Goal: Information Seeking & Learning: Compare options

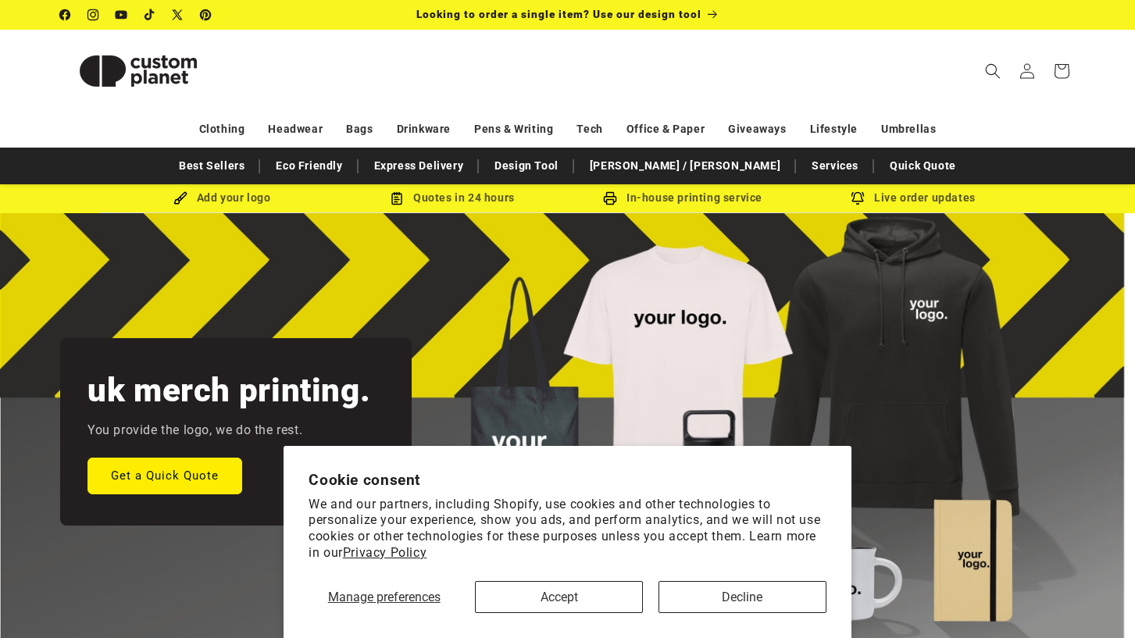
click at [536, 604] on button "Accept" at bounding box center [559, 597] width 168 height 32
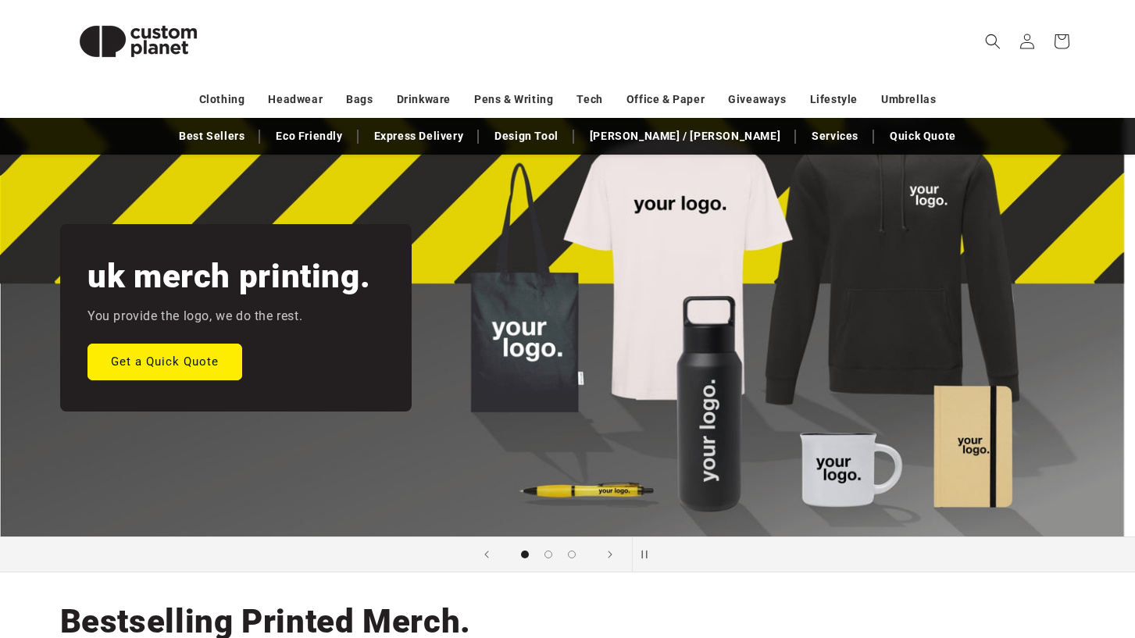
scroll to position [129, 0]
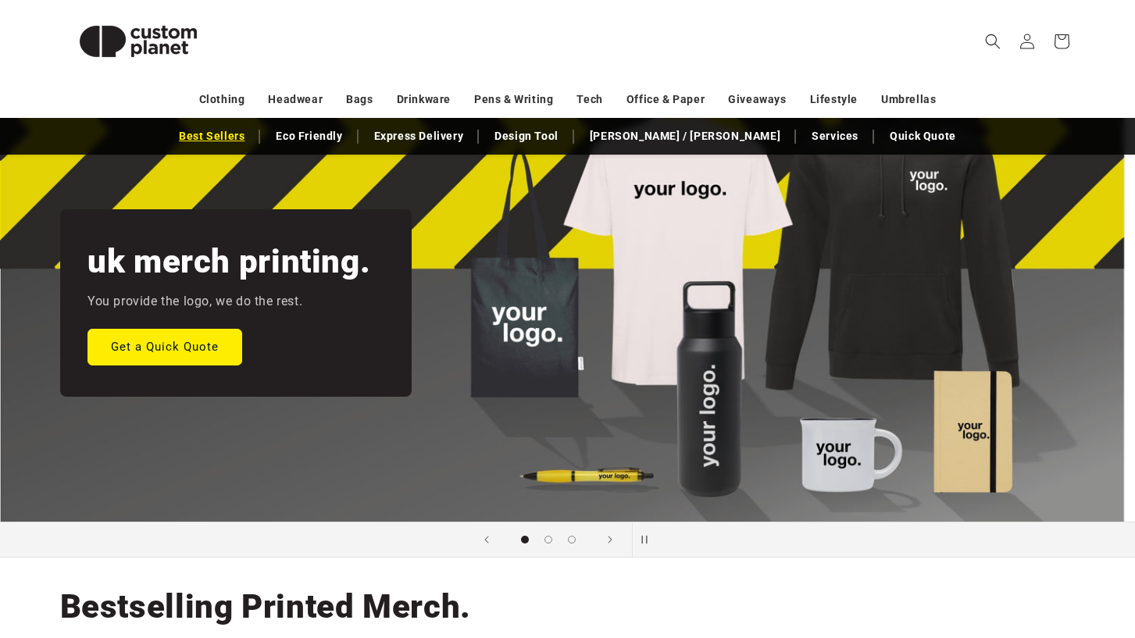
click at [252, 138] on link "Best Sellers" at bounding box center [211, 136] width 81 height 27
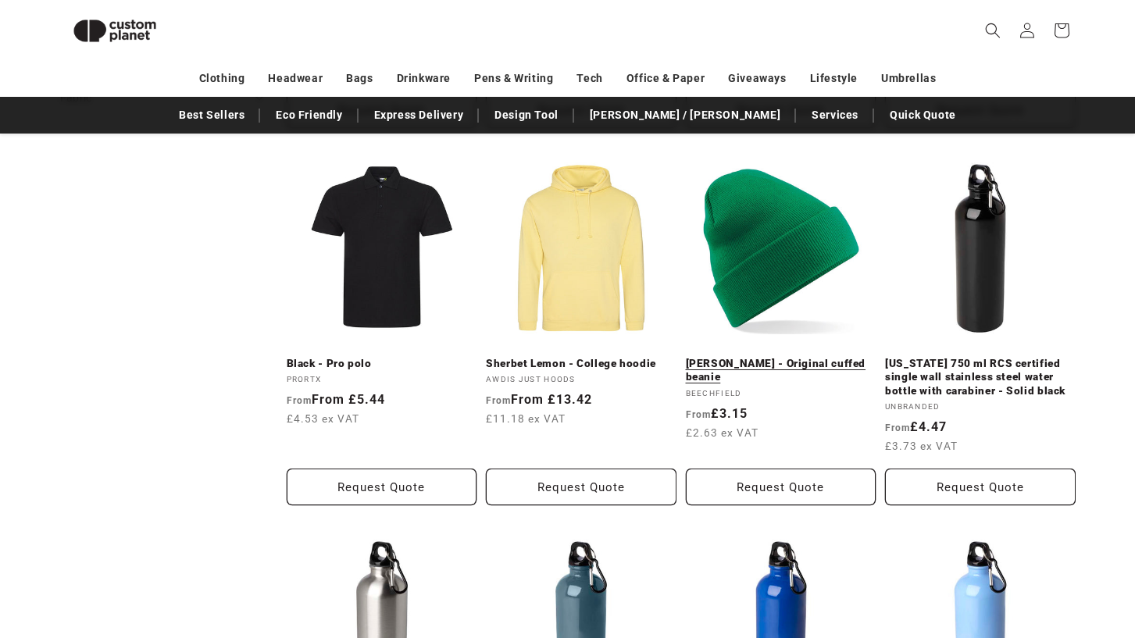
scroll to position [909, 0]
click at [775, 359] on link "[PERSON_NAME] - Original cuffed beanie" at bounding box center [781, 369] width 191 height 27
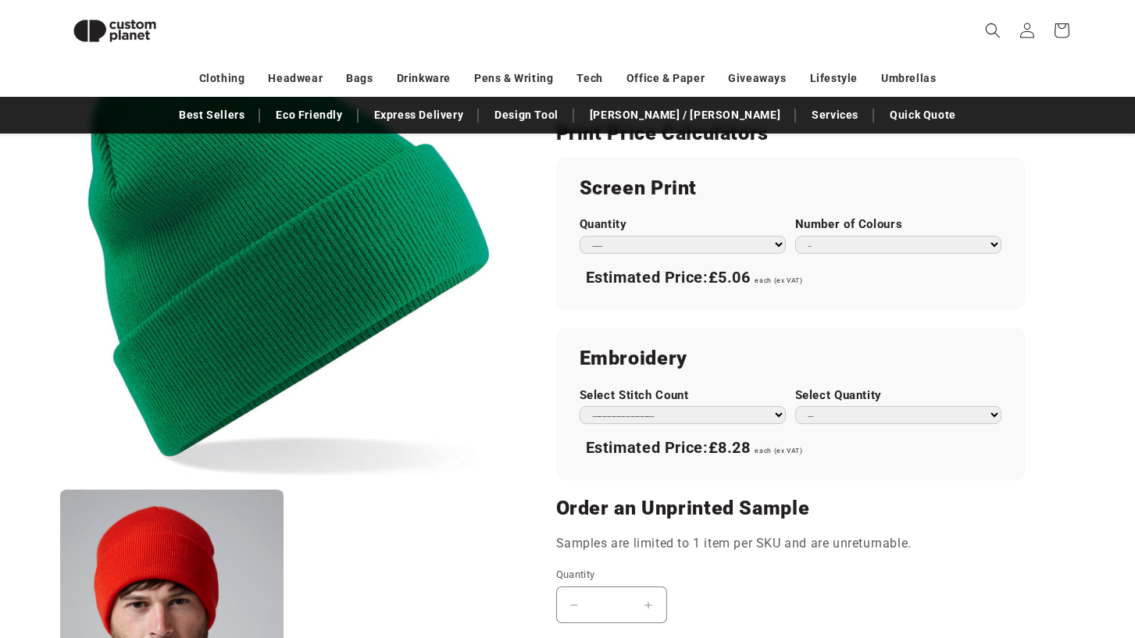
scroll to position [858, 0]
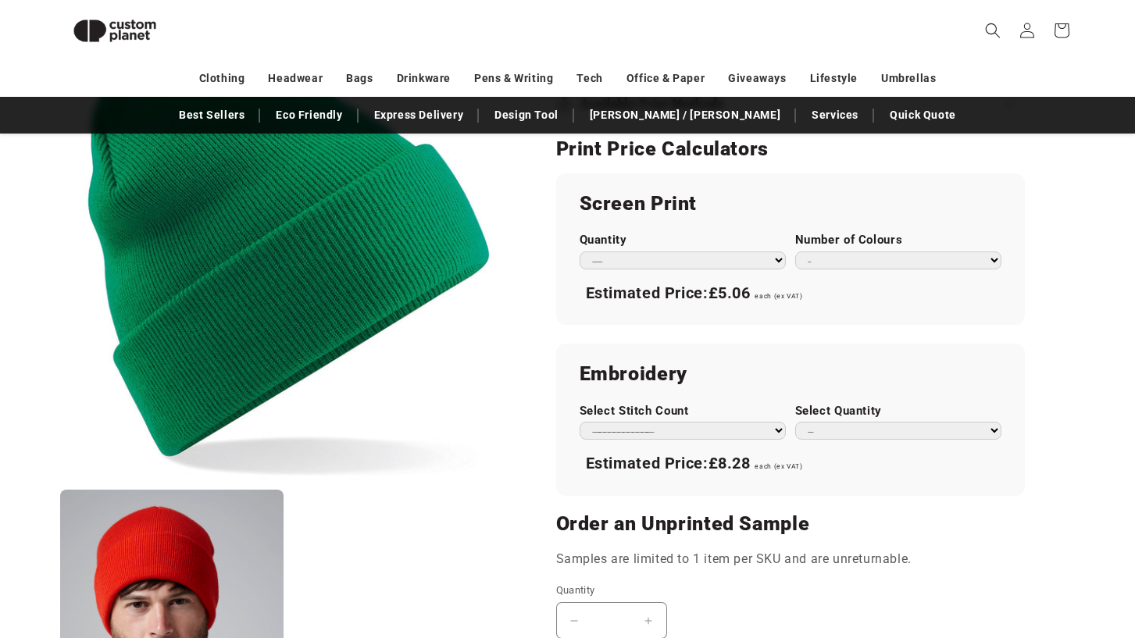
select select "**"
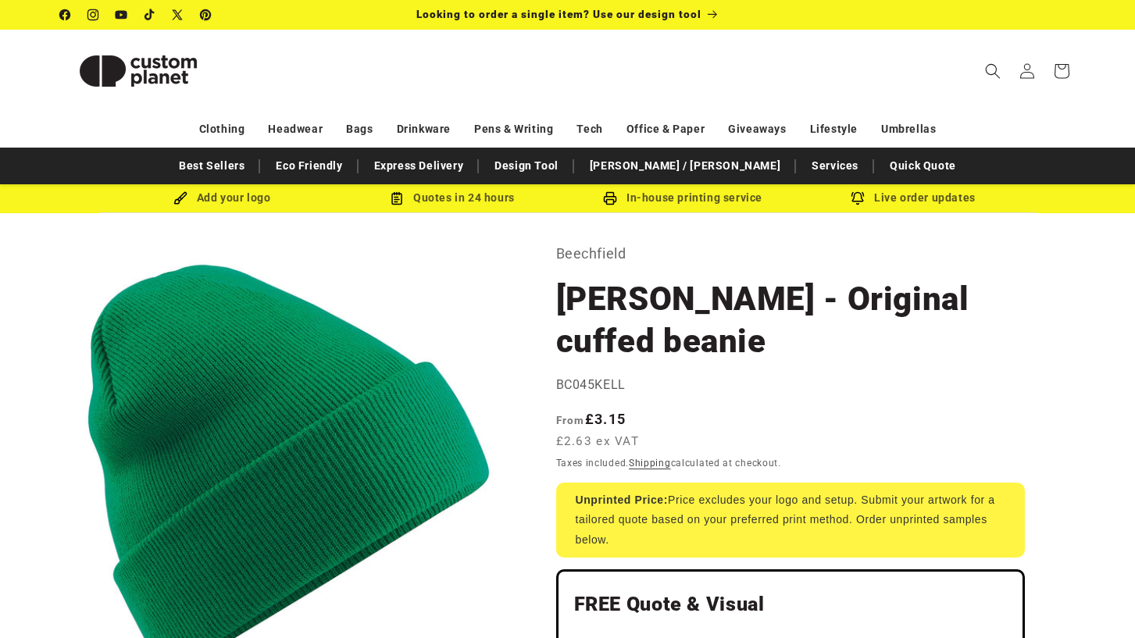
scroll to position [0, 0]
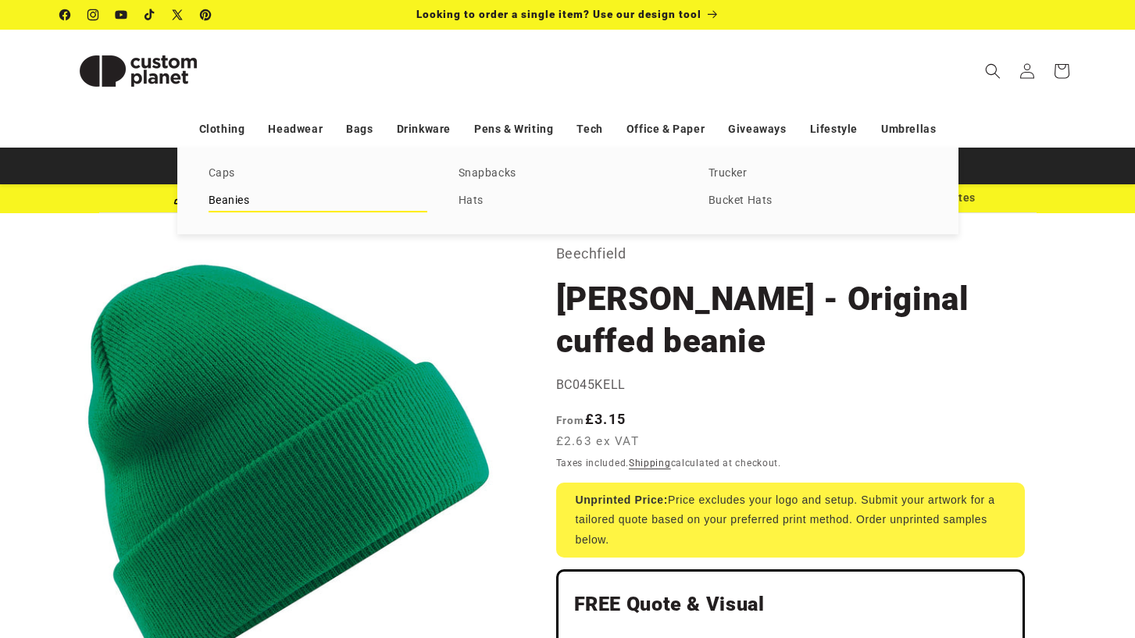
click at [230, 205] on link "Beanies" at bounding box center [317, 201] width 219 height 21
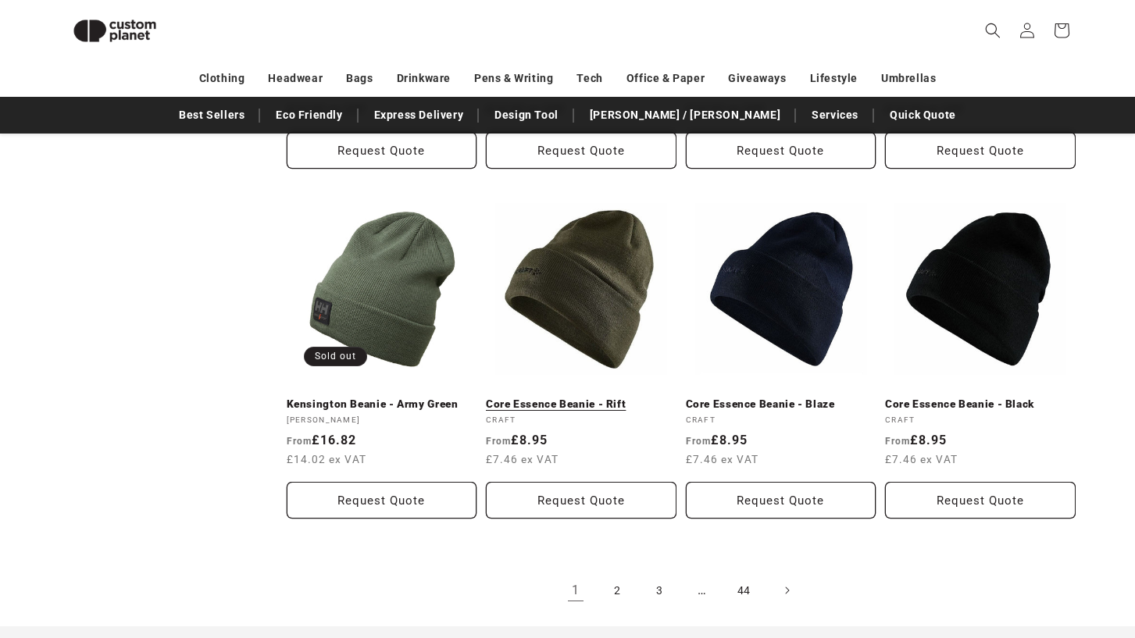
scroll to position [1580, 0]
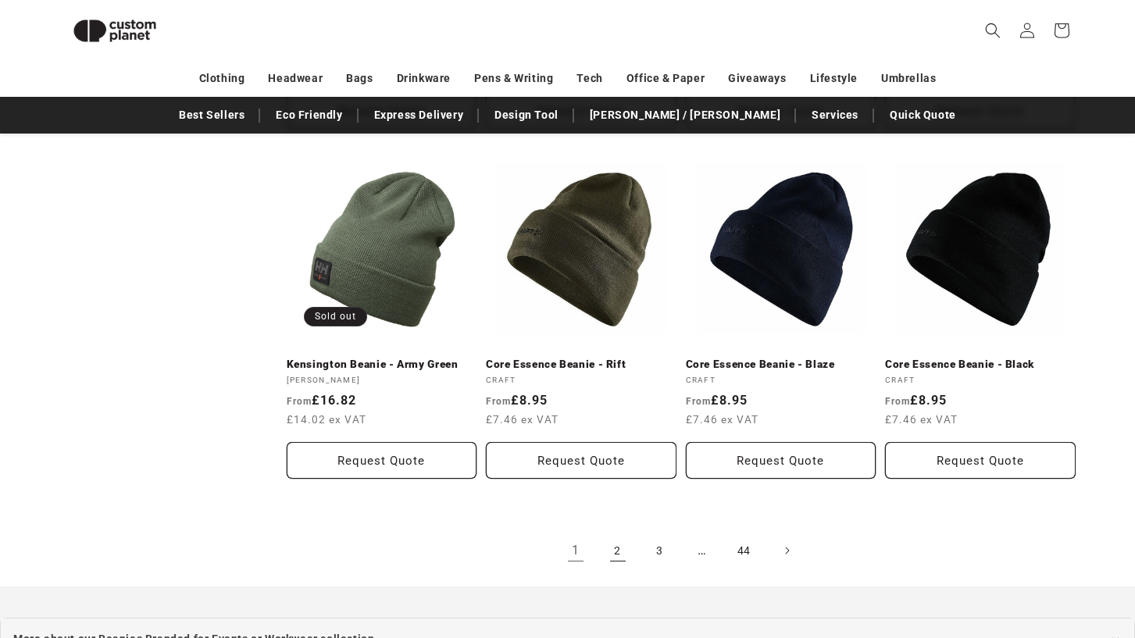
click at [618, 540] on link "2" at bounding box center [617, 550] width 34 height 34
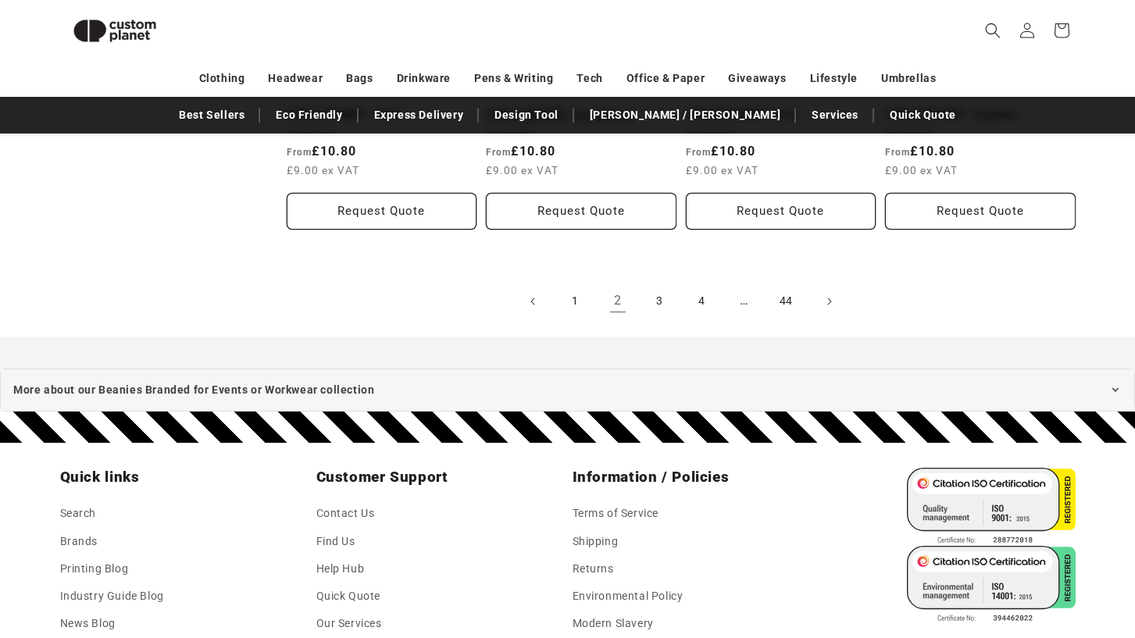
scroll to position [1844, 0]
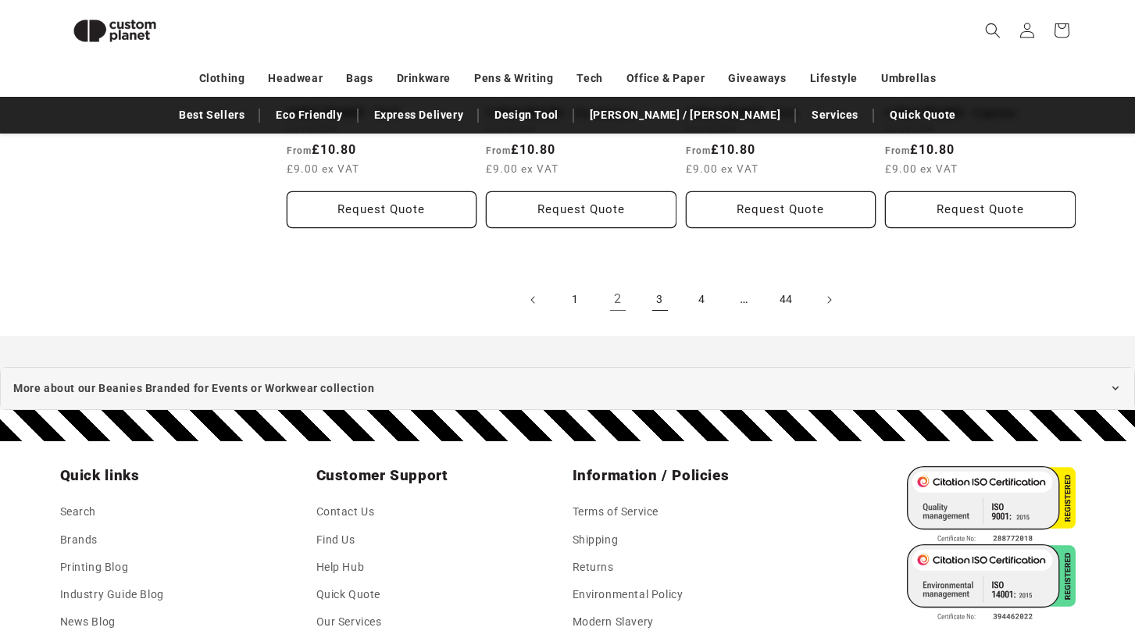
click at [661, 294] on link "3" at bounding box center [660, 300] width 34 height 34
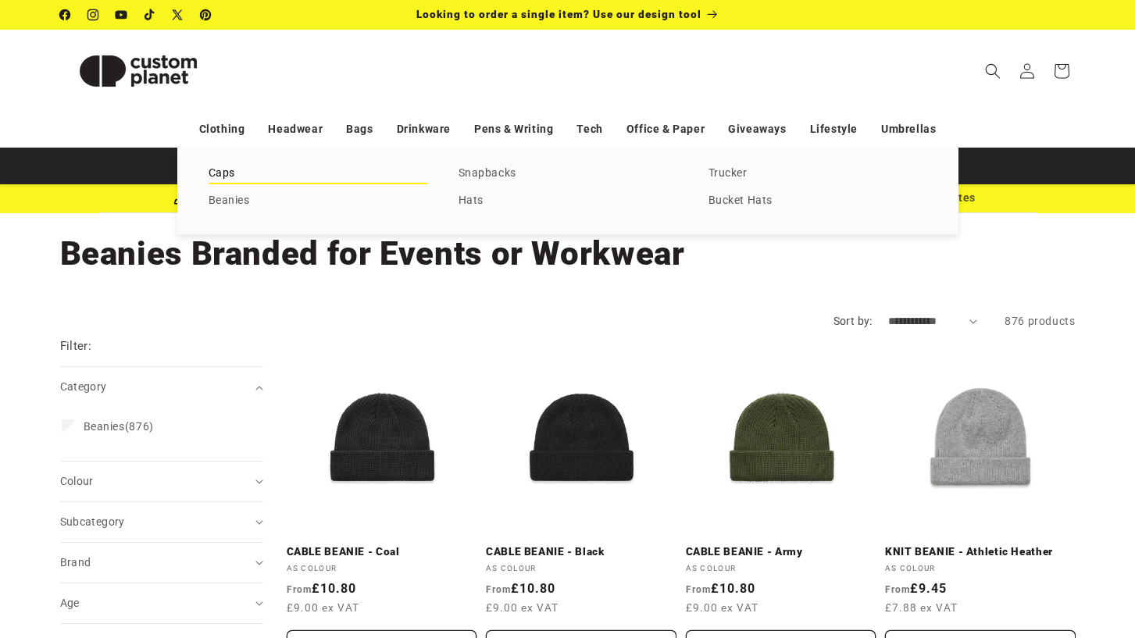
click at [233, 174] on link "Caps" at bounding box center [317, 173] width 219 height 21
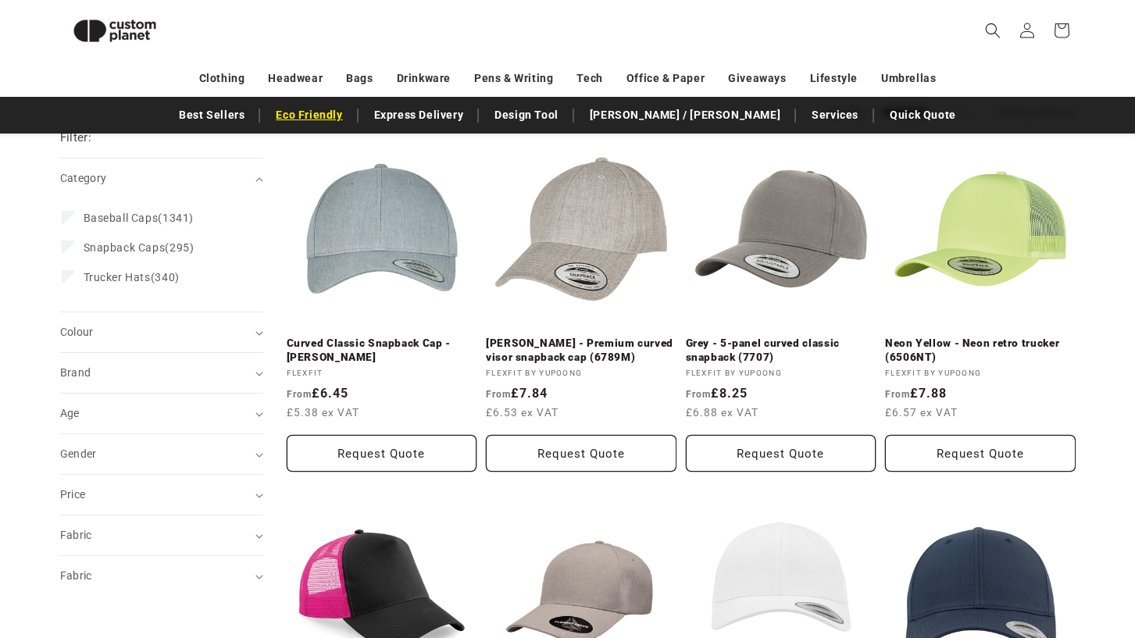
scroll to position [196, 0]
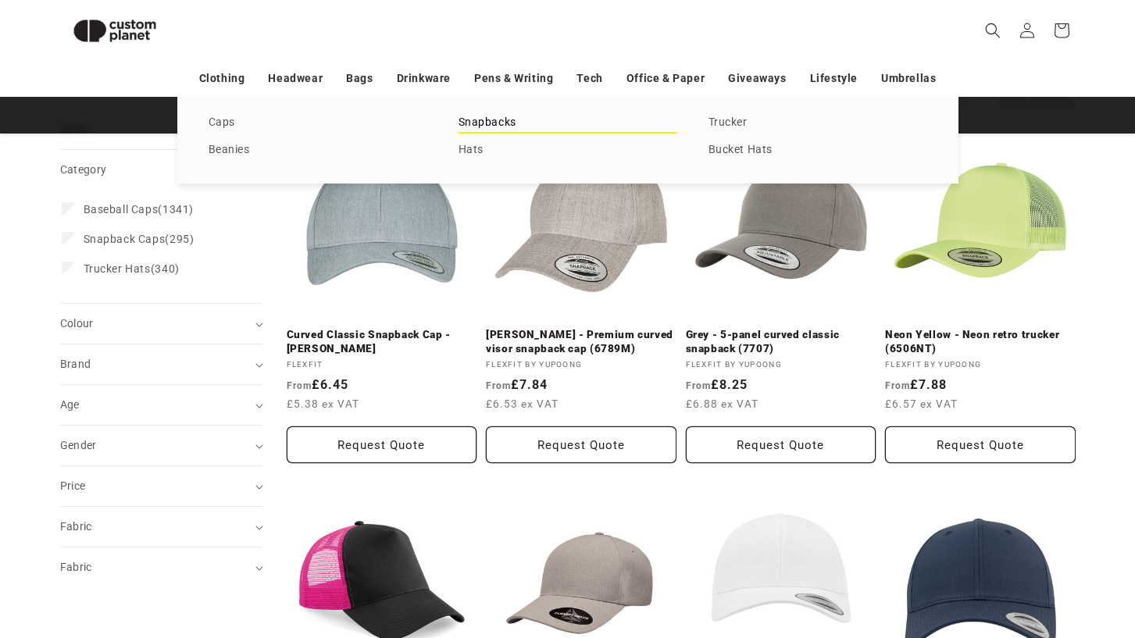
click at [497, 121] on link "Snapbacks" at bounding box center [567, 122] width 219 height 21
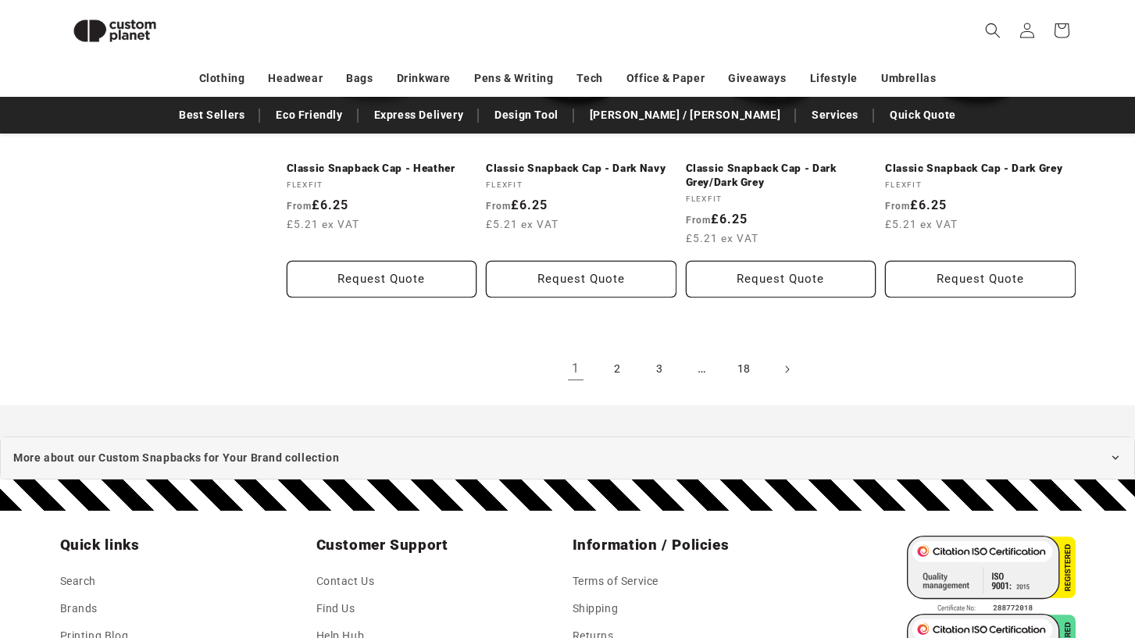
scroll to position [1710, 0]
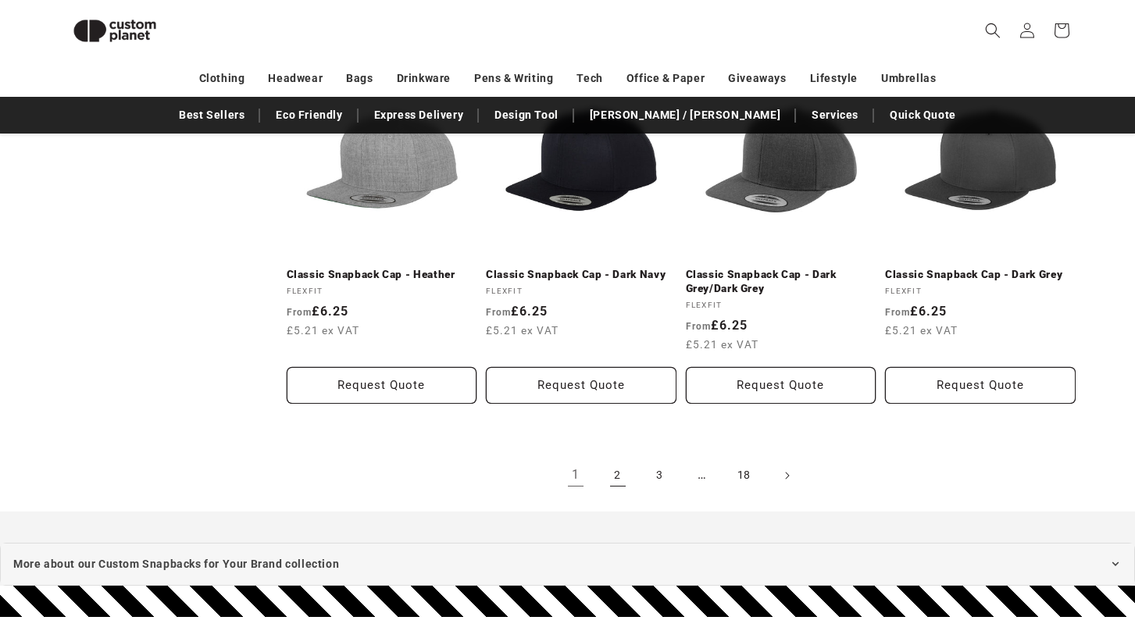
click at [619, 473] on link "2" at bounding box center [617, 475] width 34 height 34
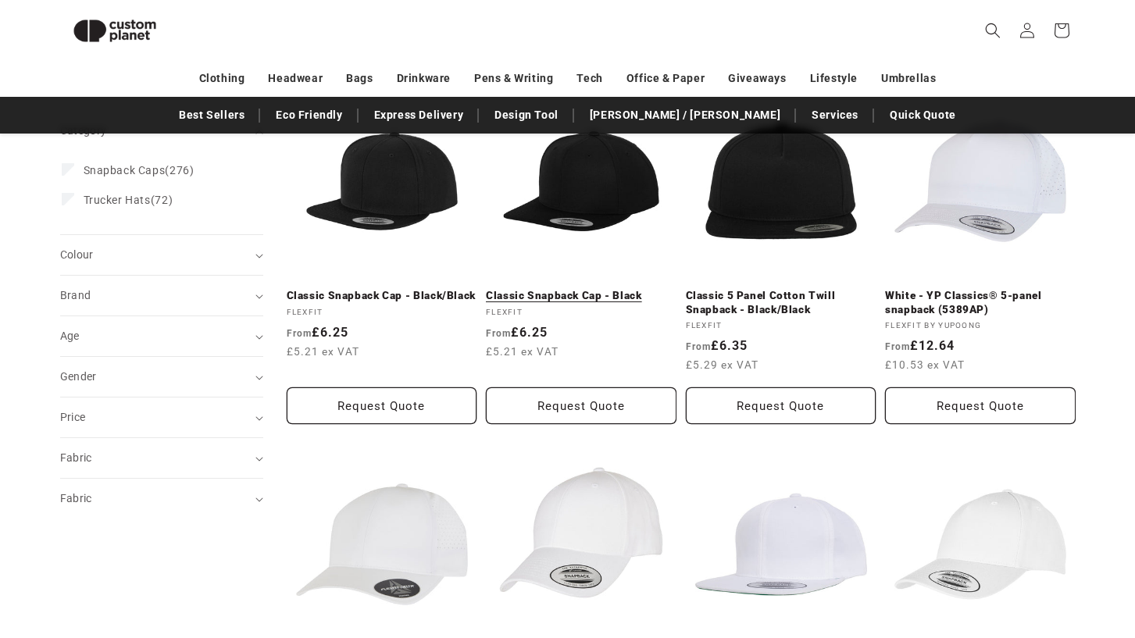
scroll to position [208, 0]
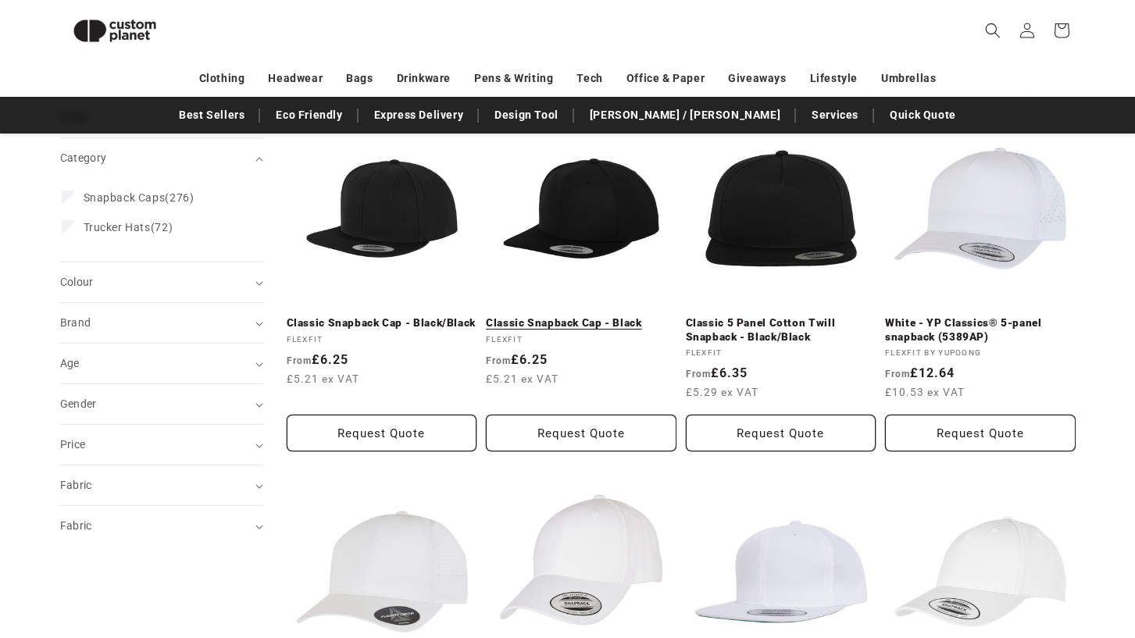
click at [596, 316] on link "Classic Snapback Cap - Black" at bounding box center [581, 323] width 191 height 14
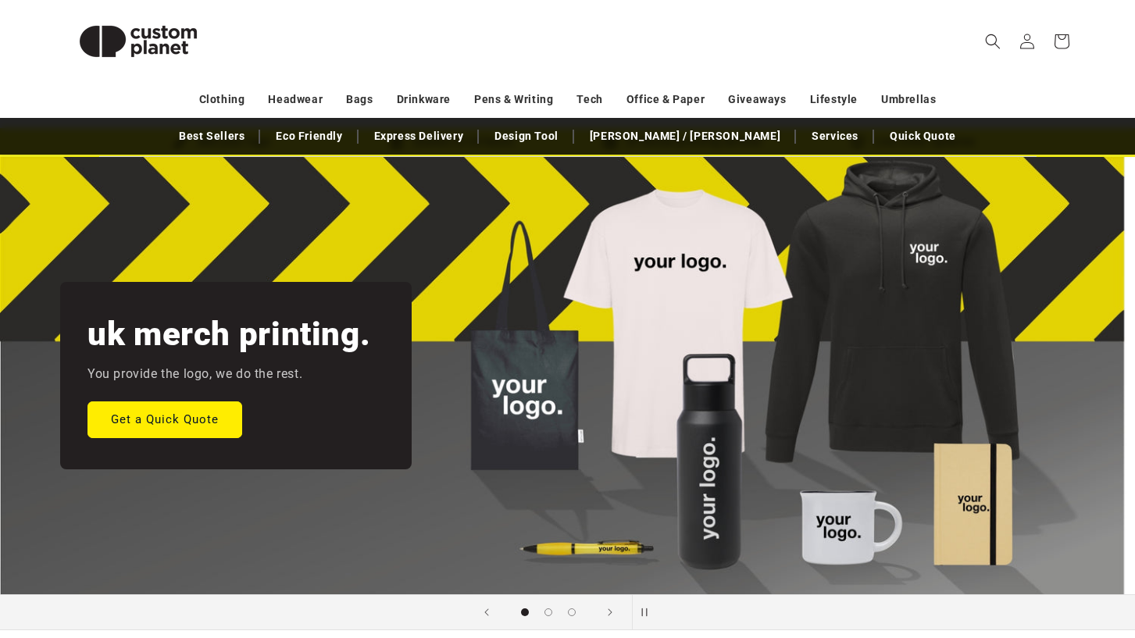
scroll to position [59, 0]
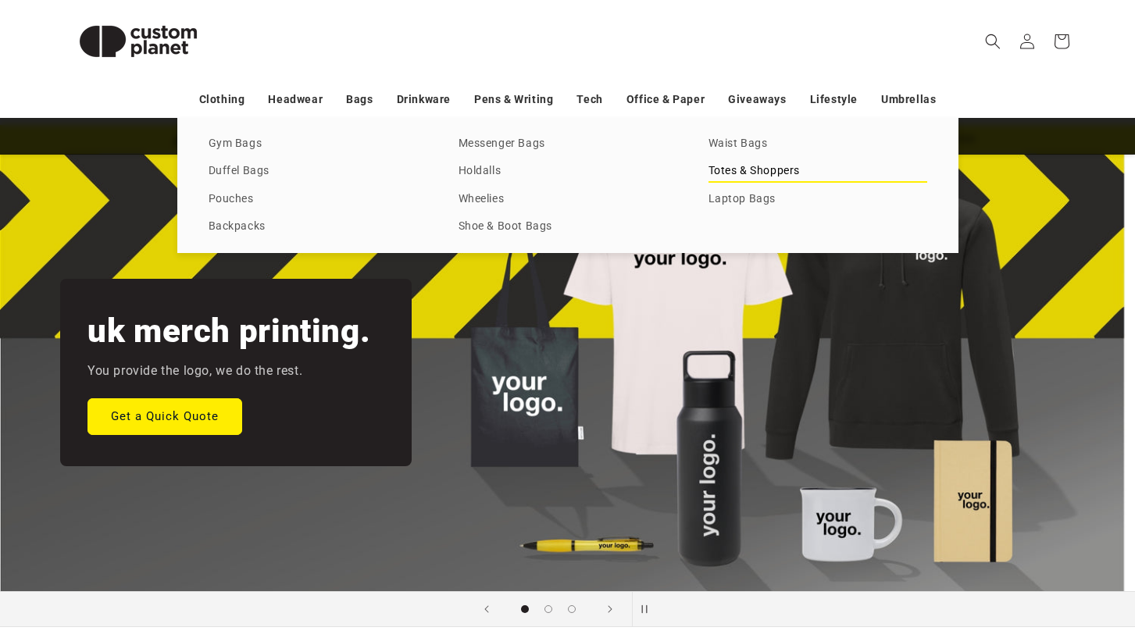
click at [754, 171] on link "Totes & Shoppers" at bounding box center [817, 171] width 219 height 21
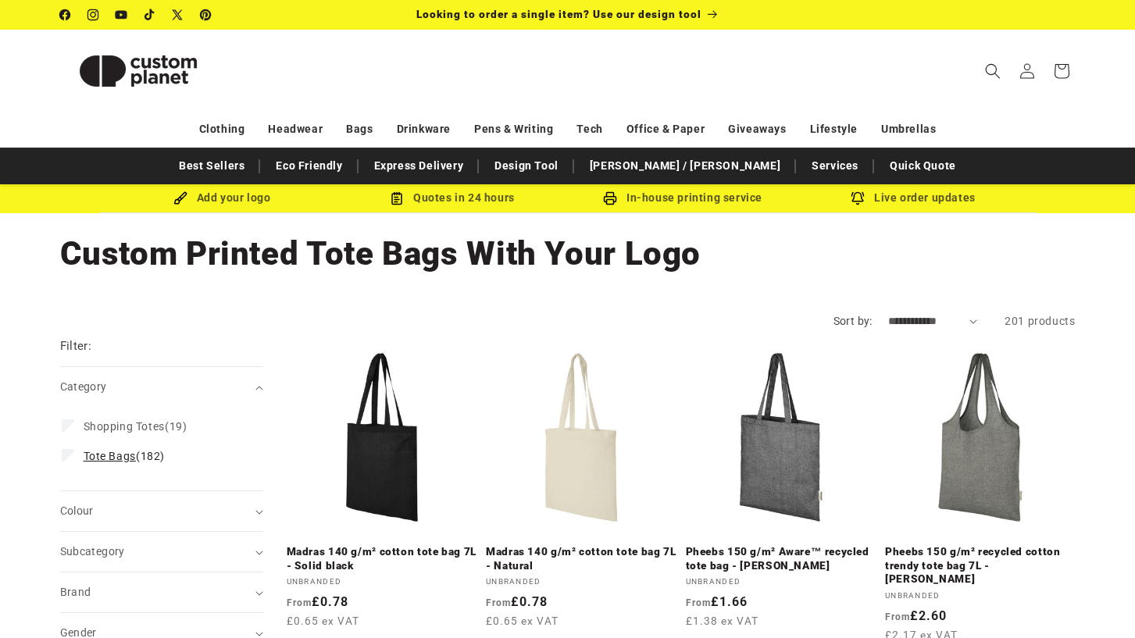
click at [73, 456] on icon at bounding box center [68, 455] width 12 height 12
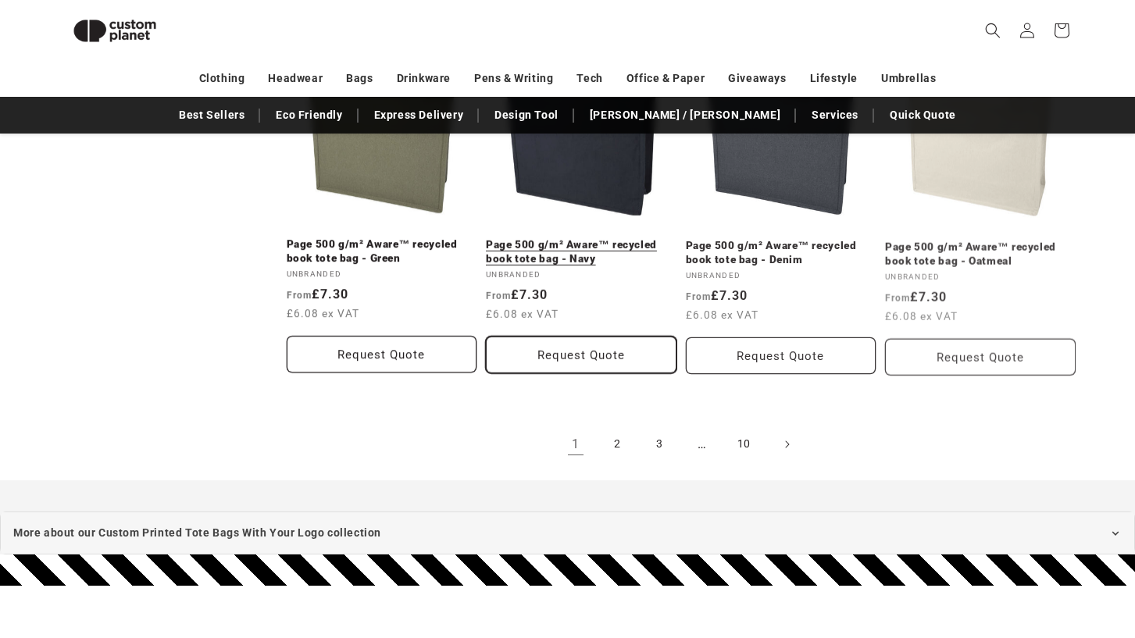
scroll to position [1764, 0]
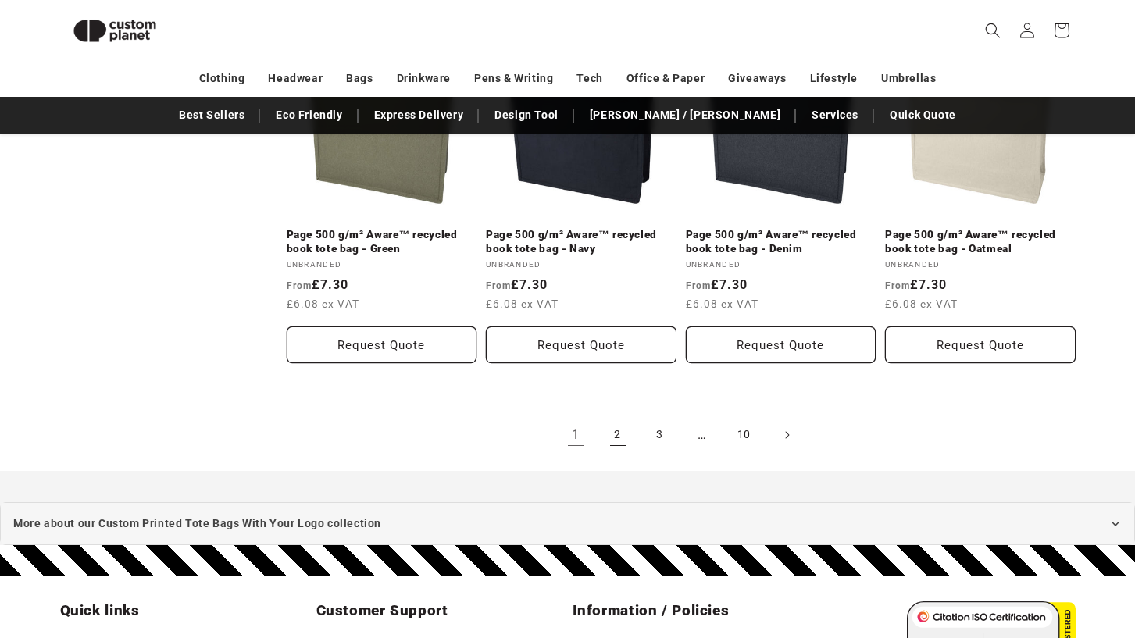
click at [619, 418] on link "2" at bounding box center [617, 435] width 34 height 34
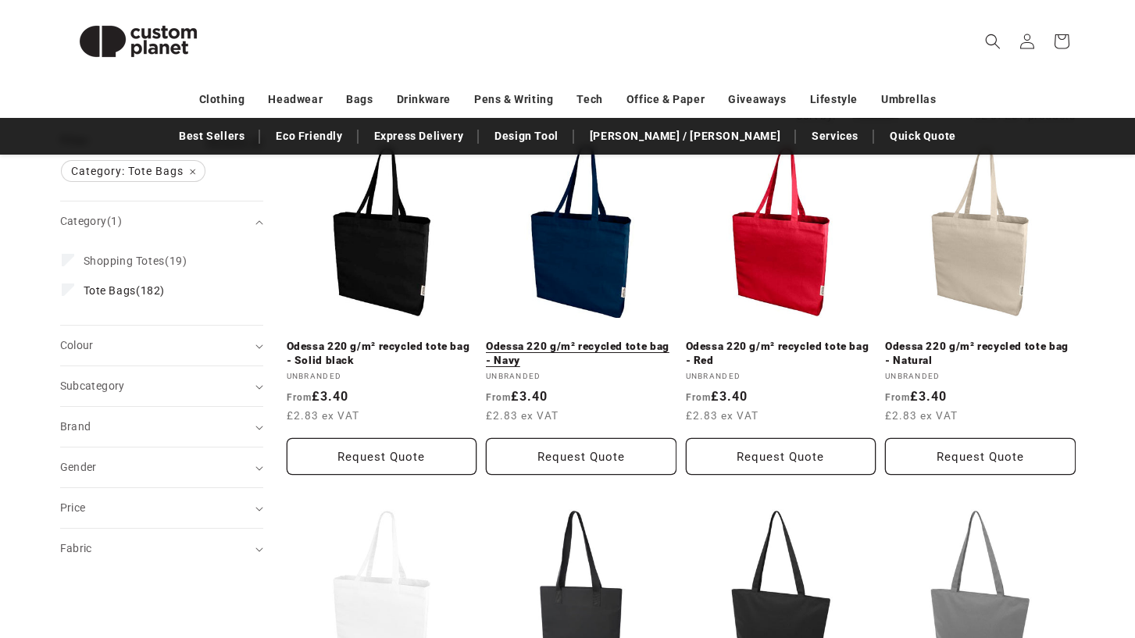
scroll to position [240, 0]
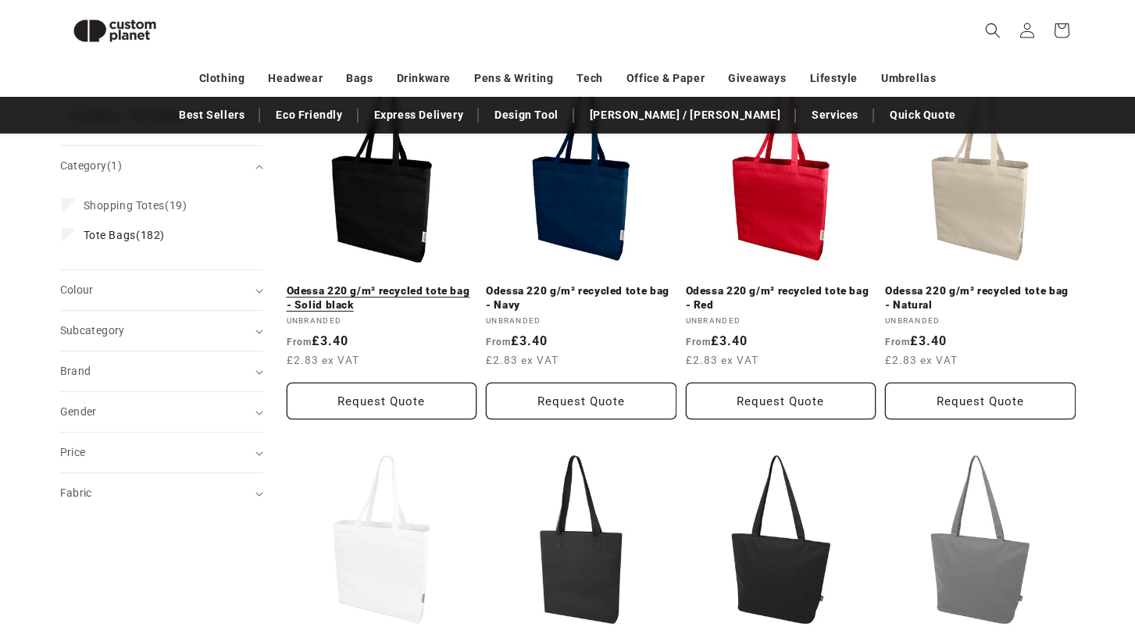
click at [424, 289] on link "Odessa 220 g/m² recycled tote bag - Solid black" at bounding box center [382, 297] width 191 height 27
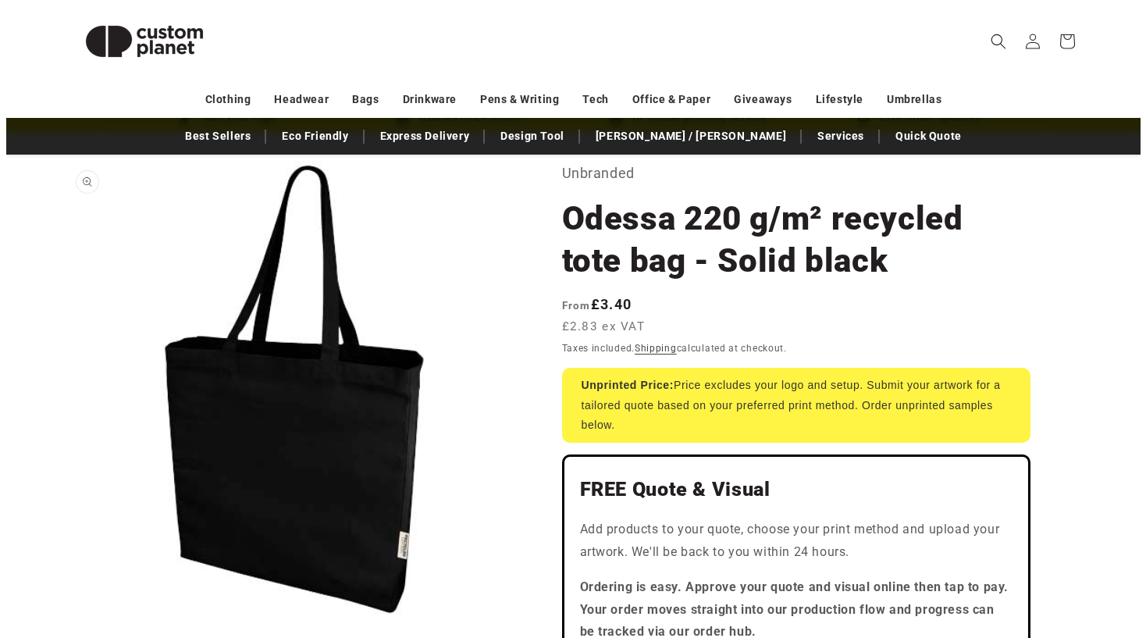
scroll to position [119, 0]
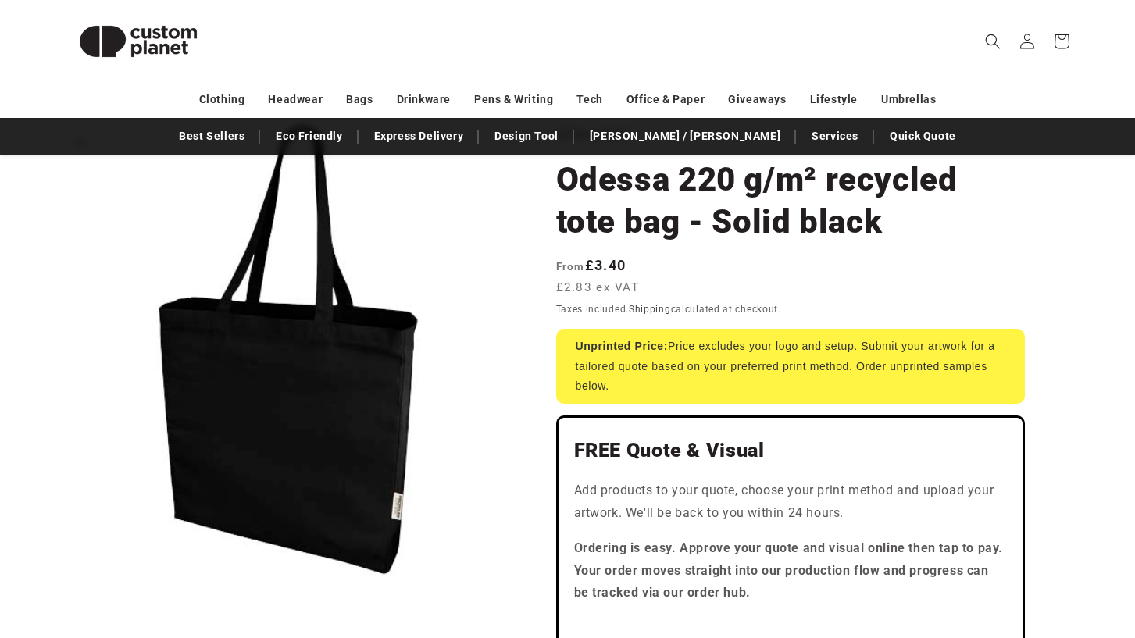
click at [60, 579] on button "Open media 1 in modal" at bounding box center [60, 579] width 0 height 0
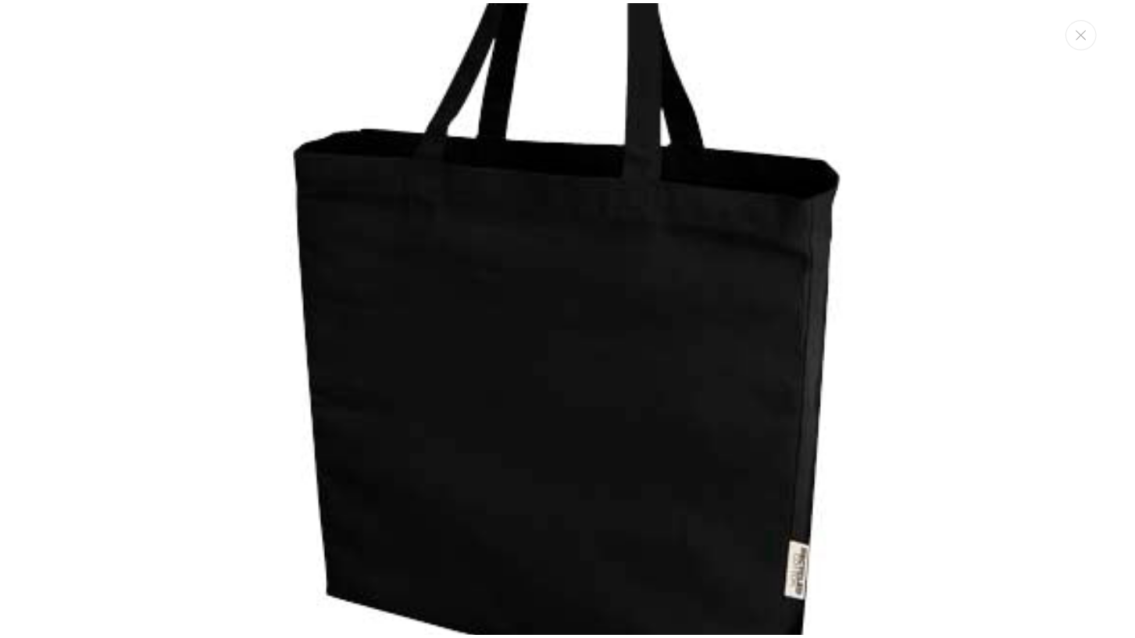
scroll to position [305, 0]
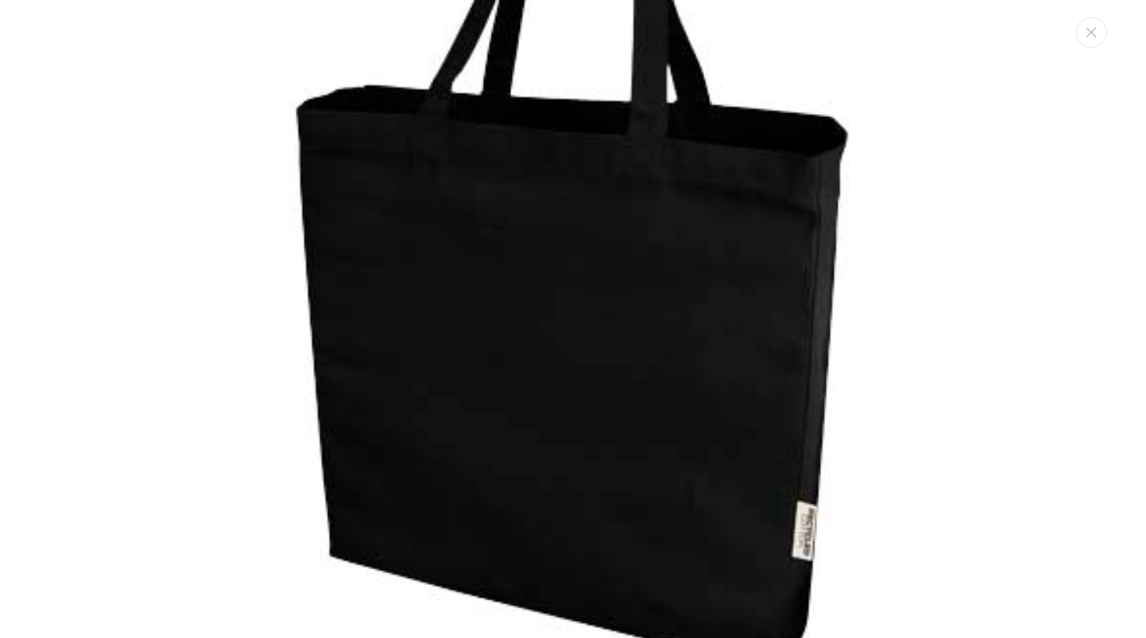
click at [430, 411] on img "Media gallery" at bounding box center [573, 198] width 974 height 974
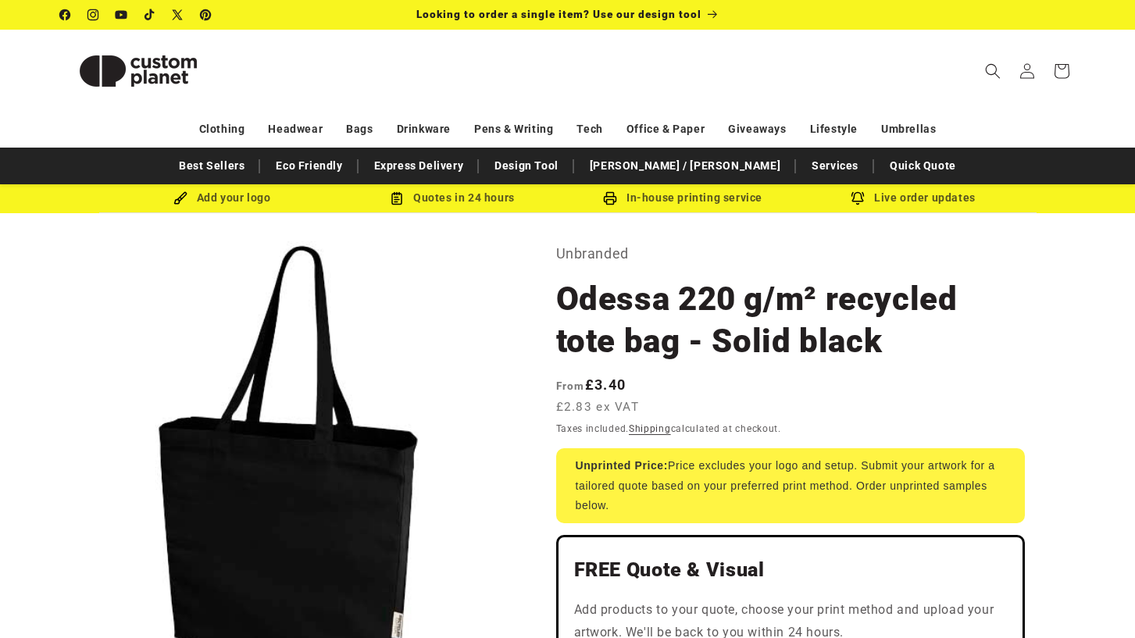
scroll to position [0, 0]
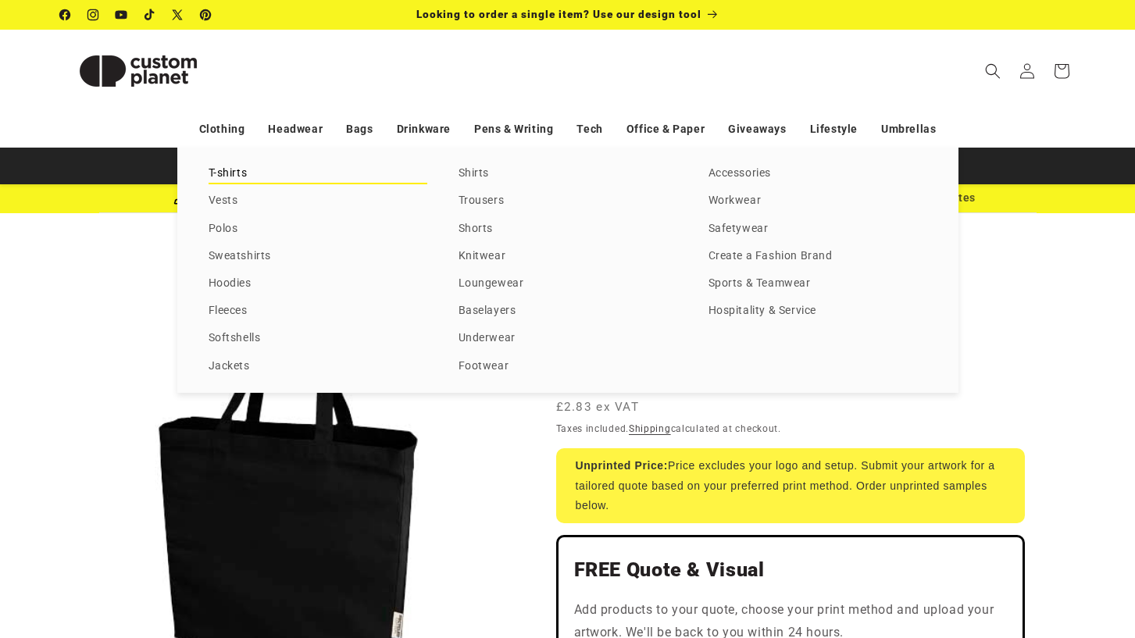
click at [238, 173] on link "T-shirts" at bounding box center [317, 173] width 219 height 21
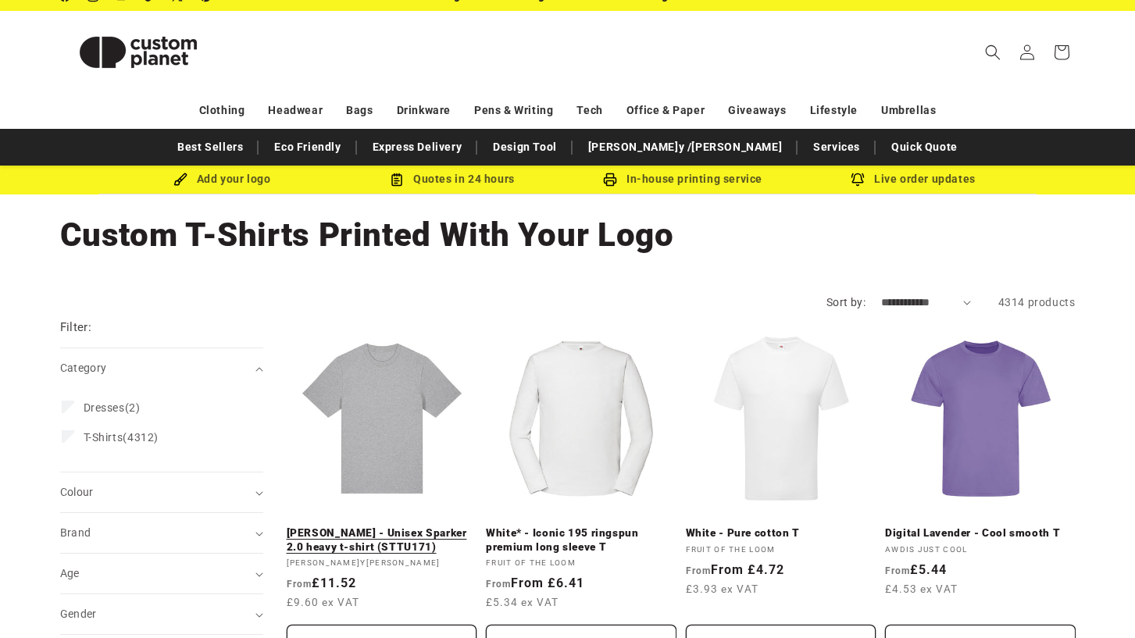
scroll to position [119, 0]
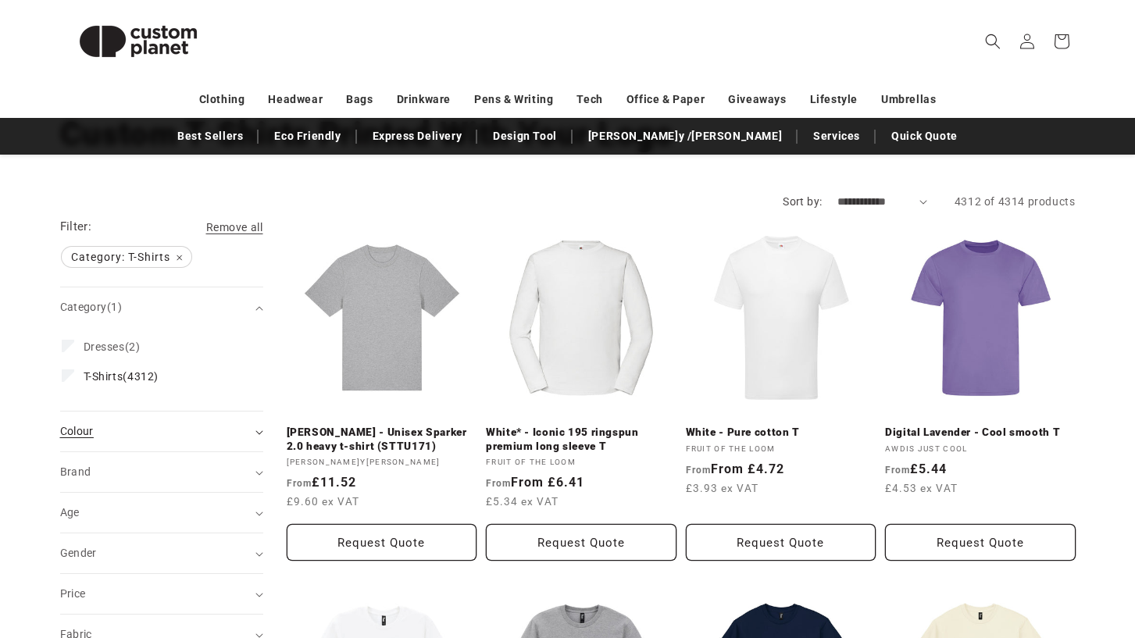
click at [117, 445] on summary "Colour (0)" at bounding box center [161, 431] width 203 height 40
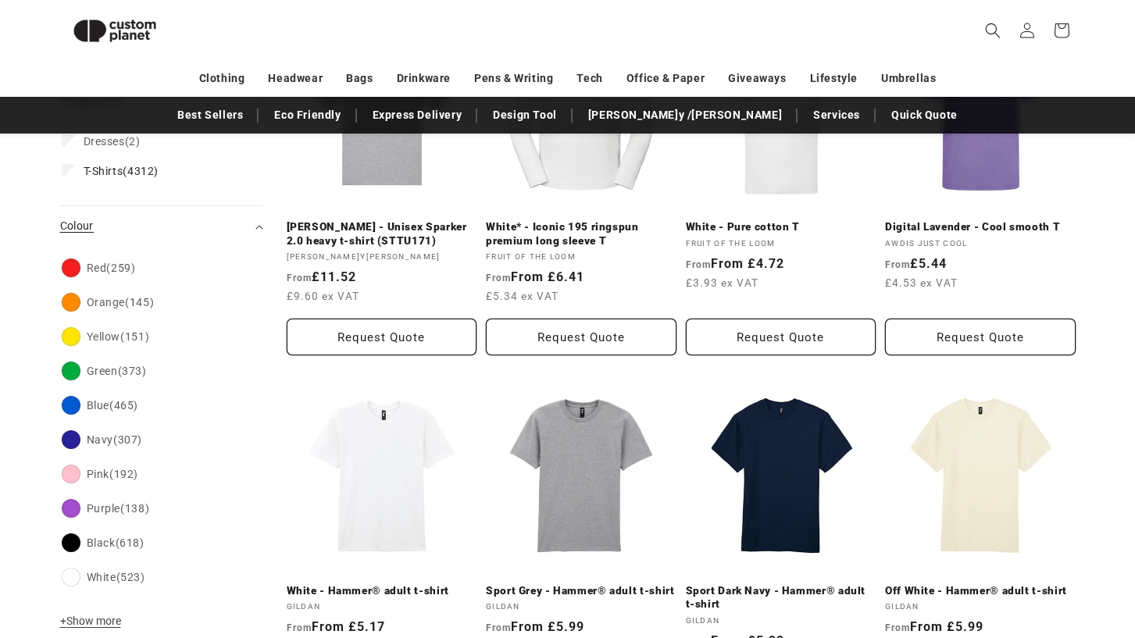
scroll to position [322, 0]
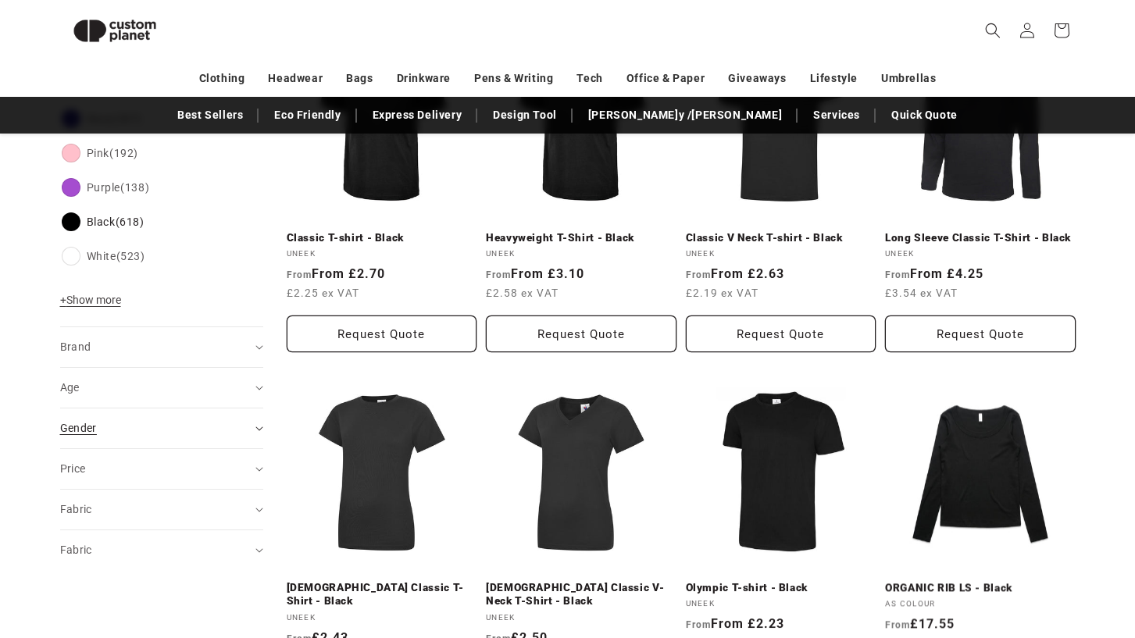
scroll to position [675, 0]
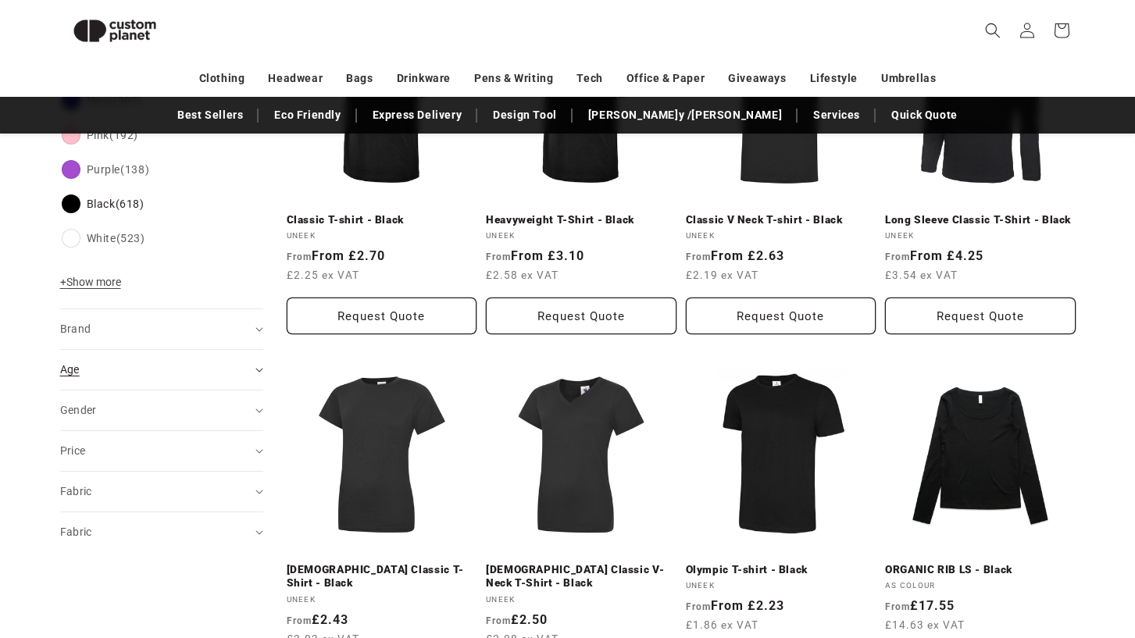
click at [186, 371] on div "Age (0)" at bounding box center [155, 370] width 190 height 16
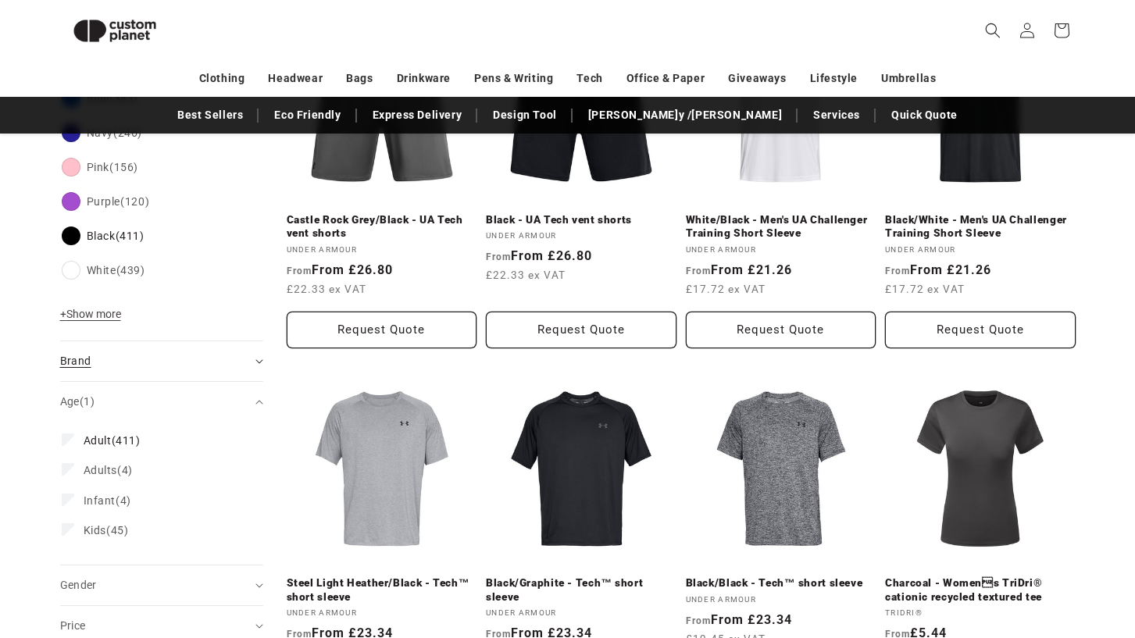
click at [141, 369] on summary "Brand (0)" at bounding box center [161, 361] width 203 height 40
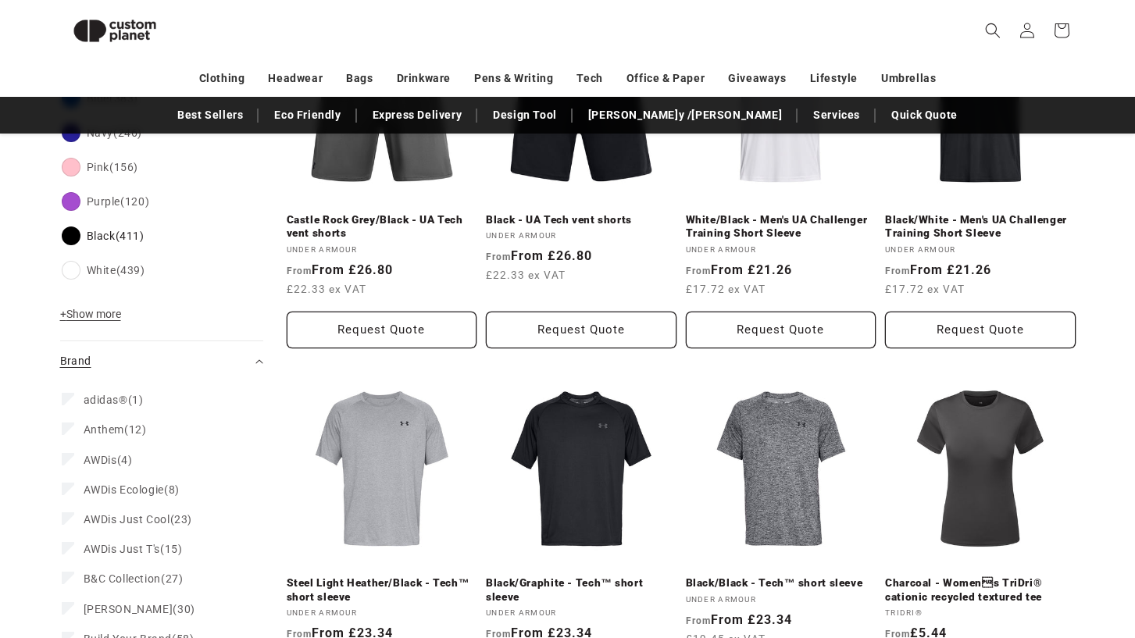
click at [141, 369] on summary "Brand (0)" at bounding box center [161, 361] width 203 height 40
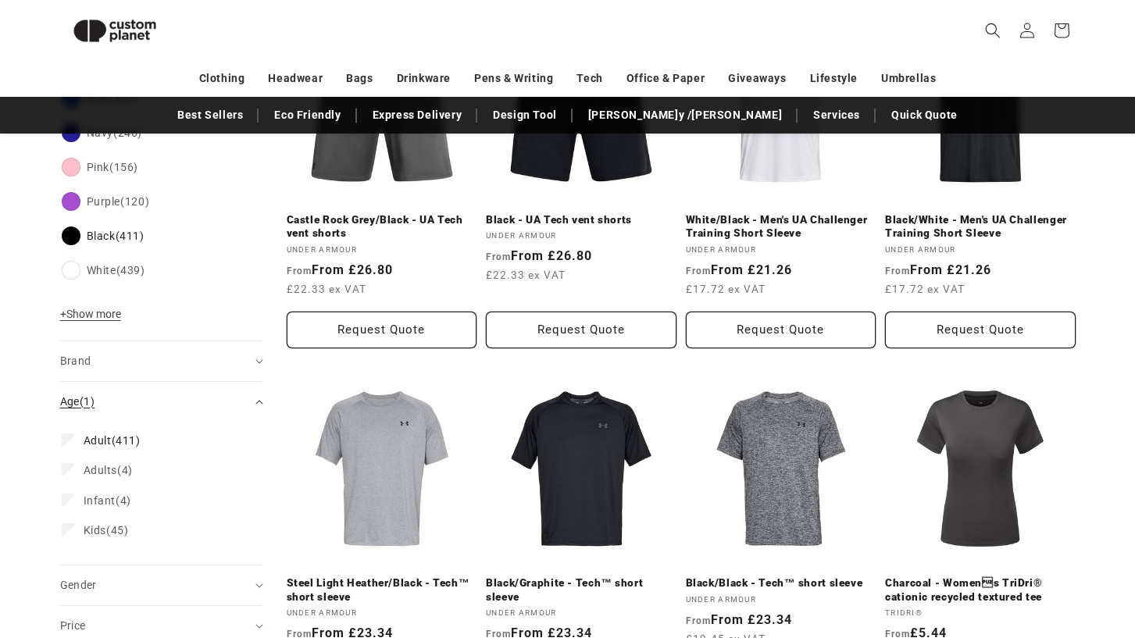
click at [134, 396] on div "Age (1)" at bounding box center [155, 402] width 190 height 16
click at [116, 448] on div "Gender (0)" at bounding box center [155, 442] width 190 height 16
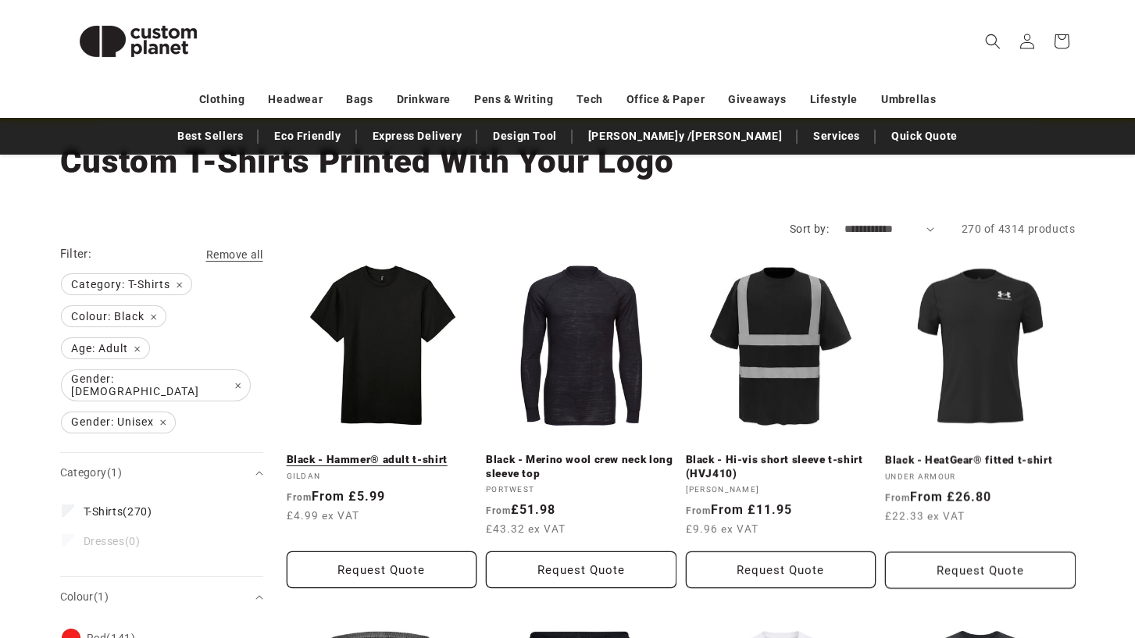
scroll to position [96, 0]
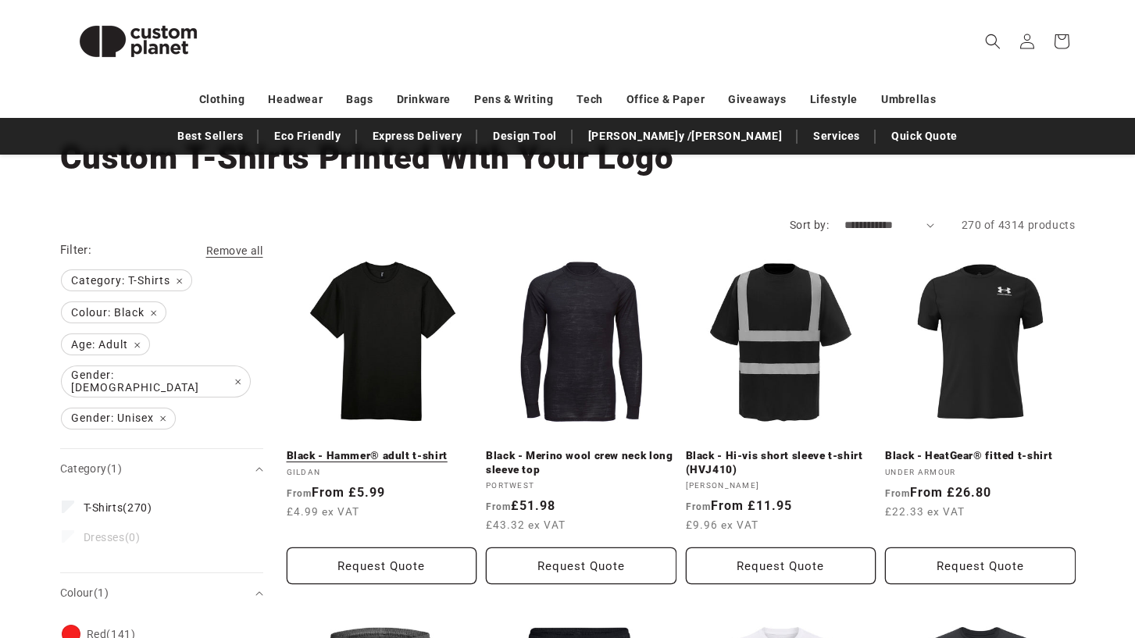
click at [383, 449] on link "Black - Hammer® adult t-shirt" at bounding box center [382, 456] width 191 height 14
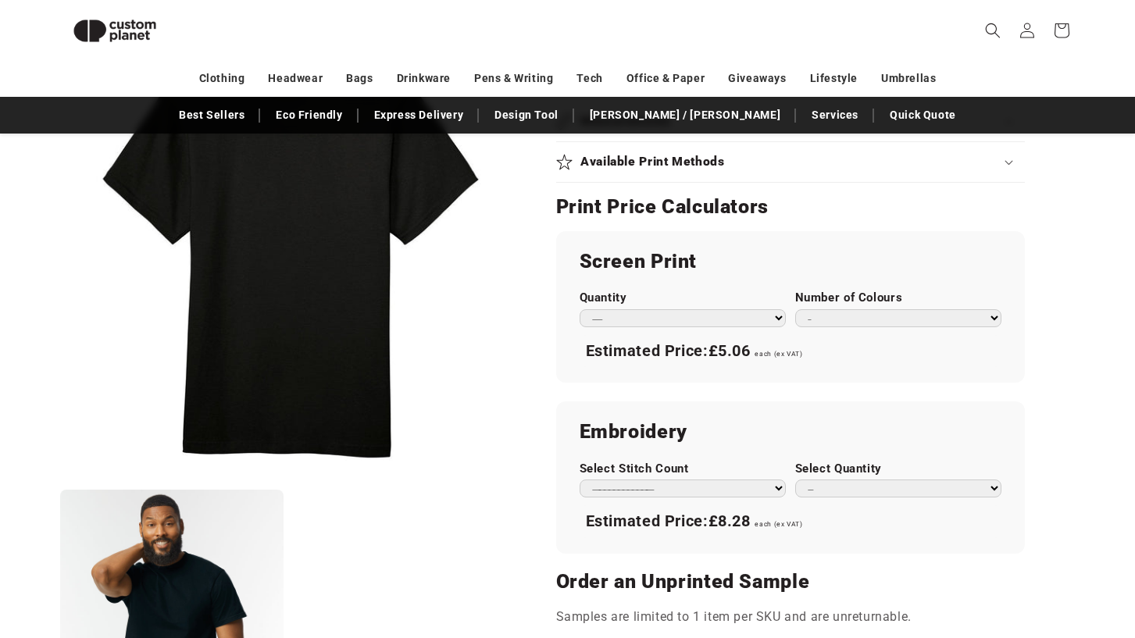
scroll to position [767, 0]
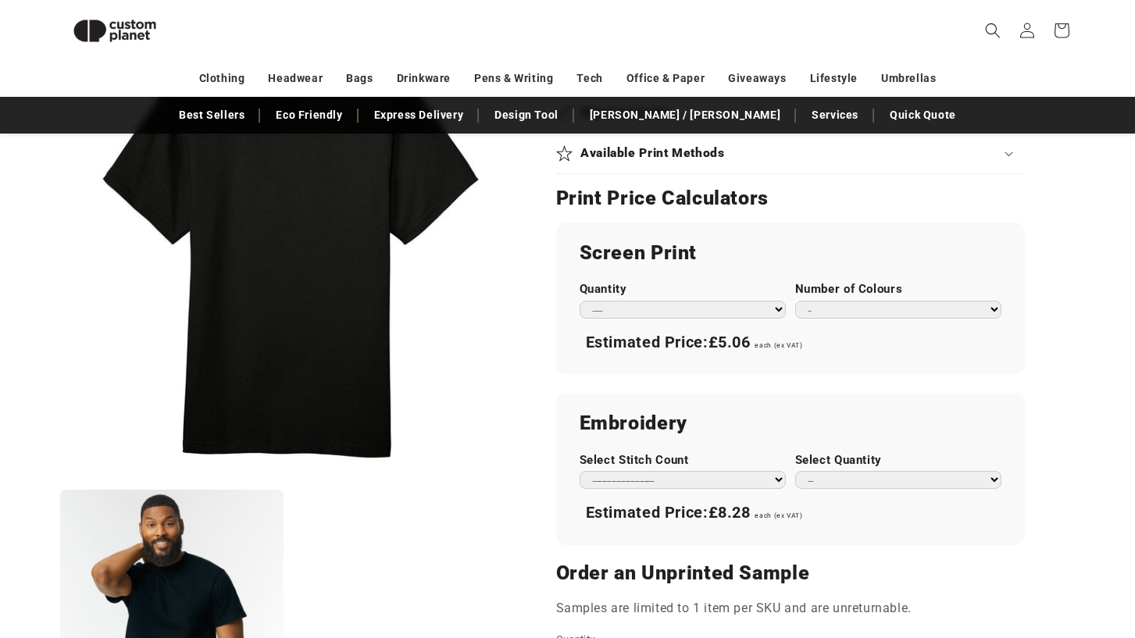
select select "*"
select select "**"
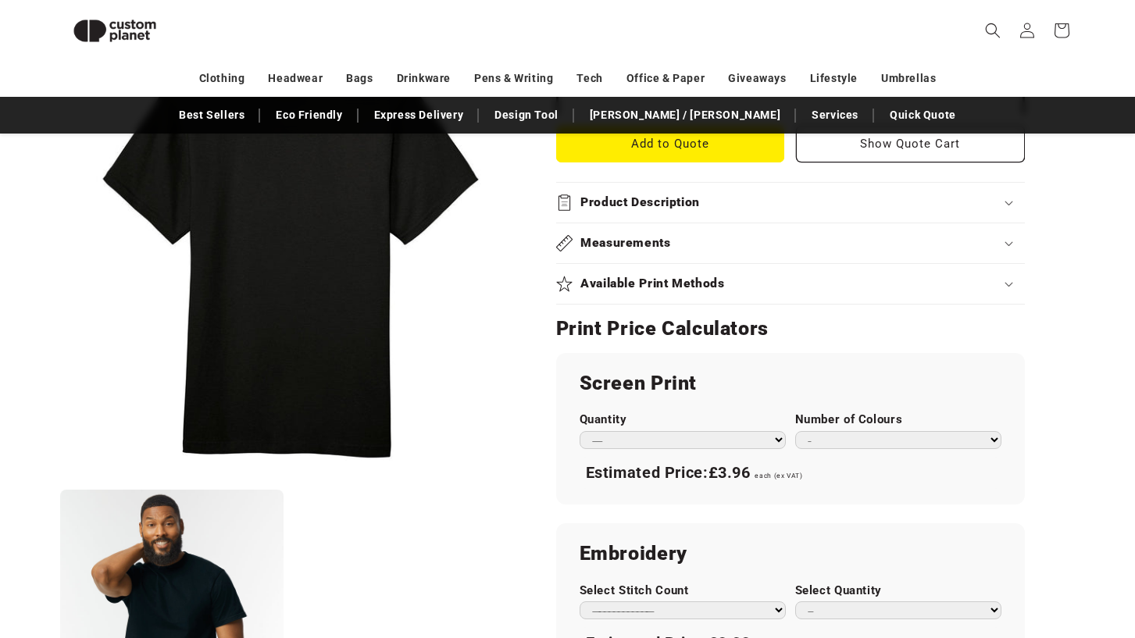
scroll to position [631, 0]
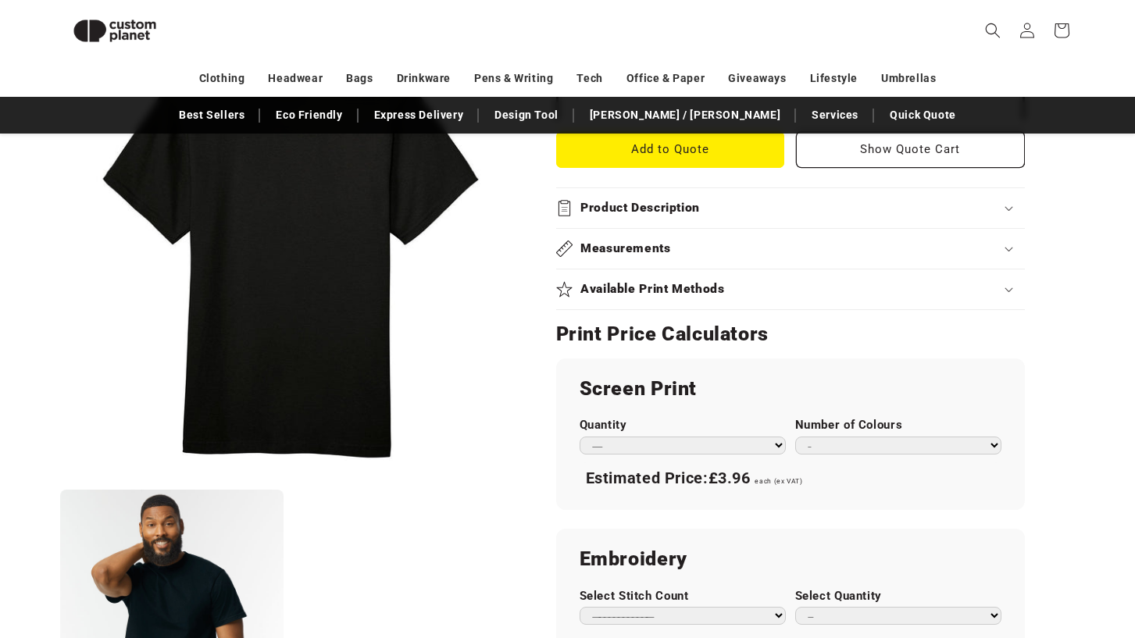
click at [799, 240] on div "Measurements" at bounding box center [790, 248] width 468 height 16
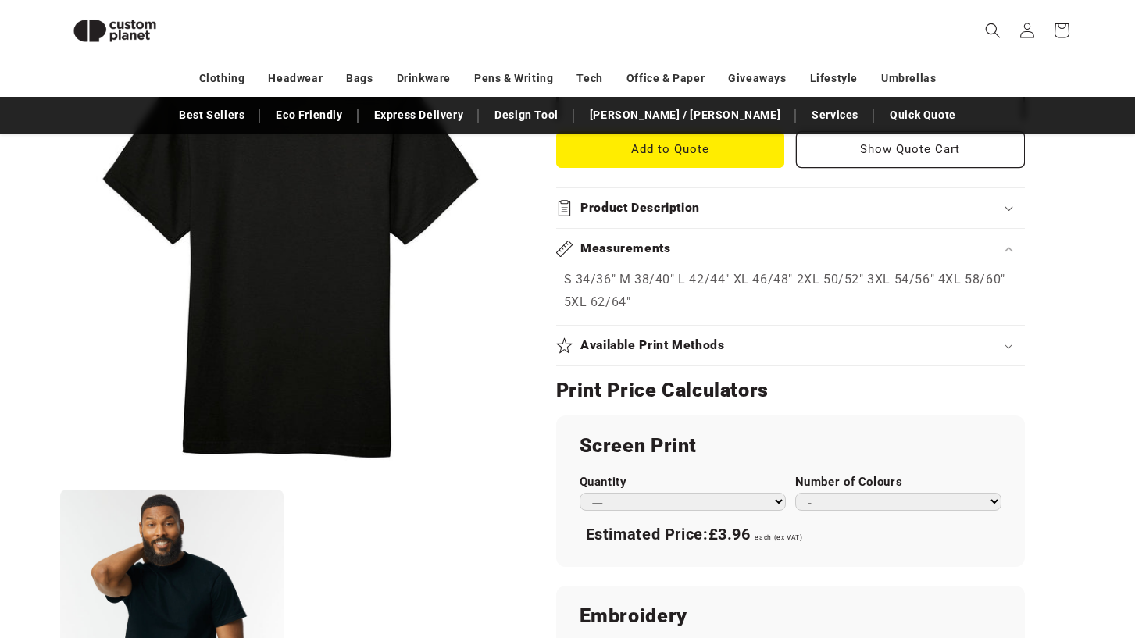
click at [799, 240] on div "Measurements" at bounding box center [790, 248] width 468 height 16
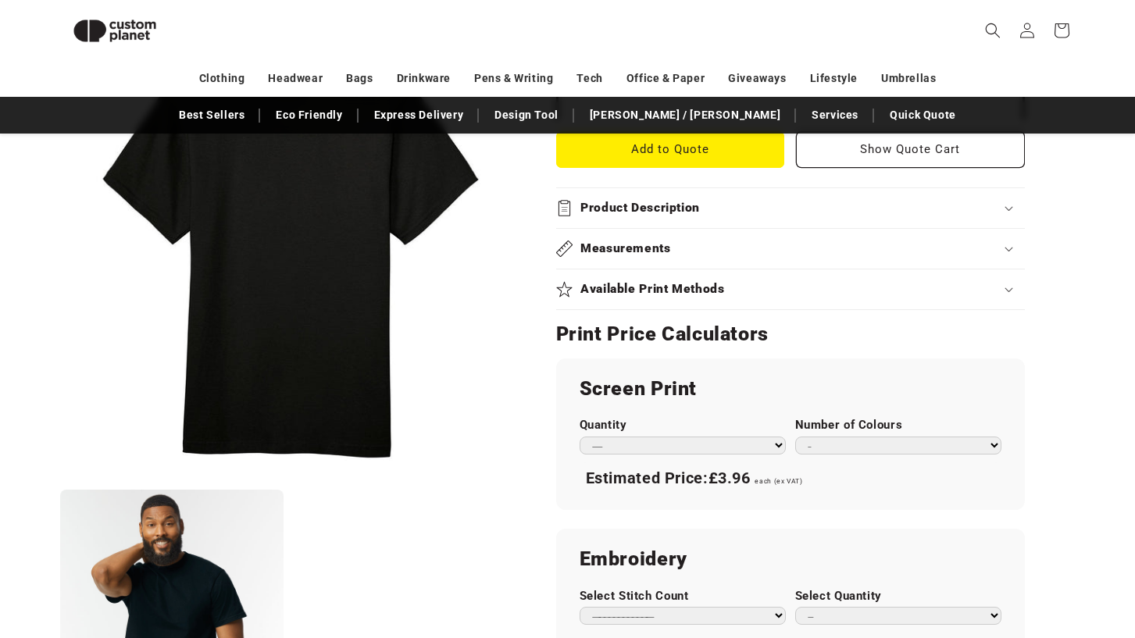
click at [799, 240] on div "Measurements" at bounding box center [790, 248] width 468 height 16
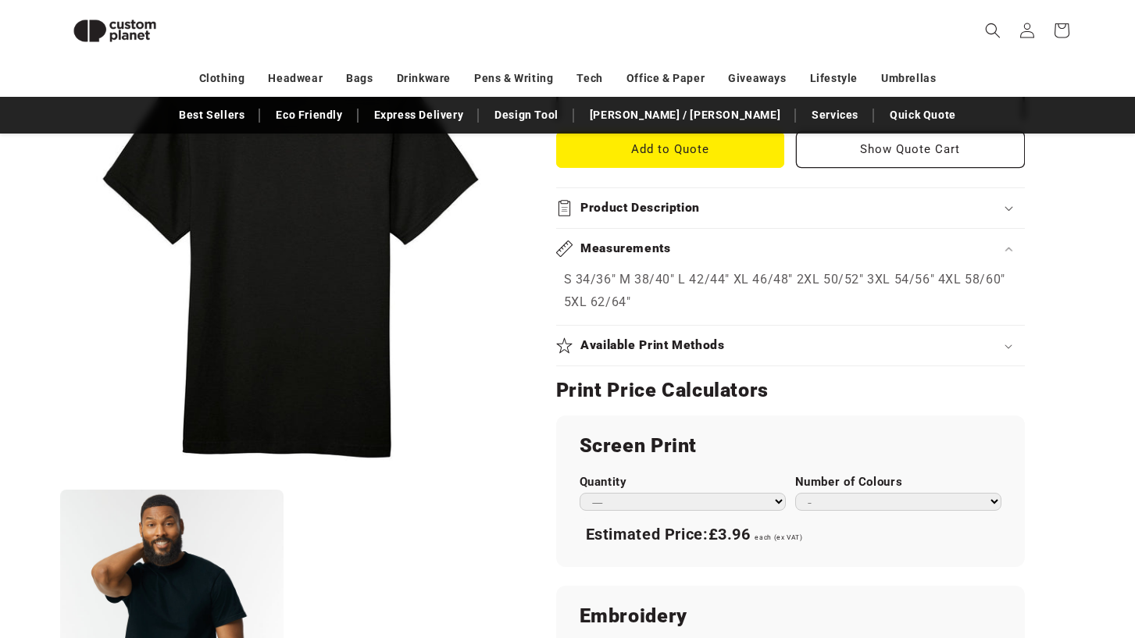
click at [799, 241] on div "Measurements" at bounding box center [790, 248] width 468 height 16
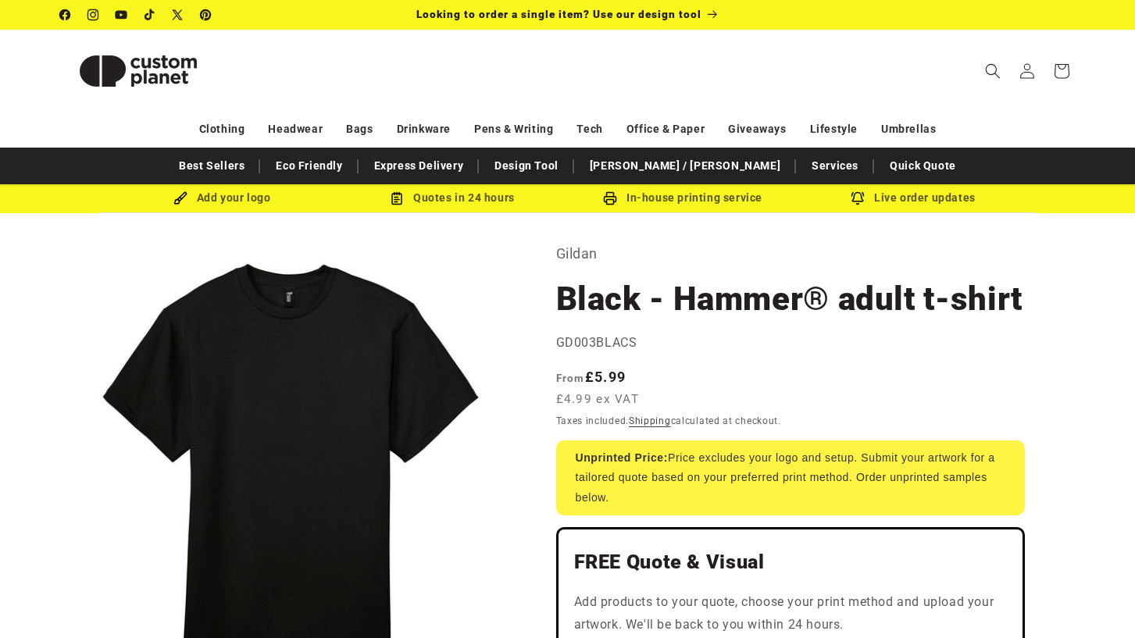
scroll to position [0, 0]
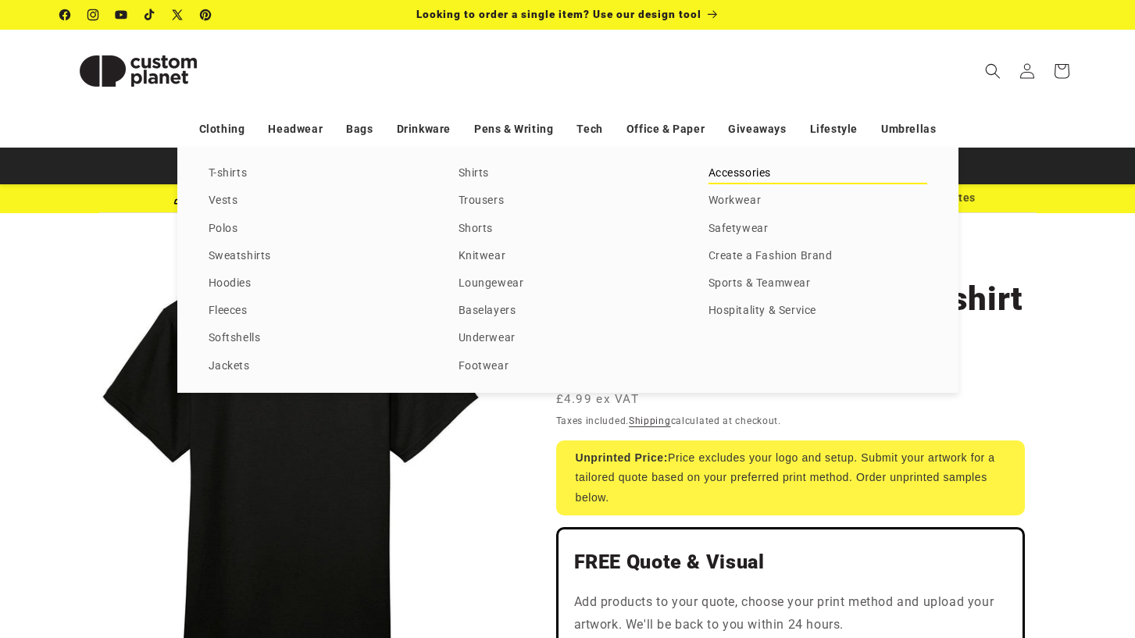
click at [753, 184] on link "Accessories" at bounding box center [817, 173] width 219 height 21
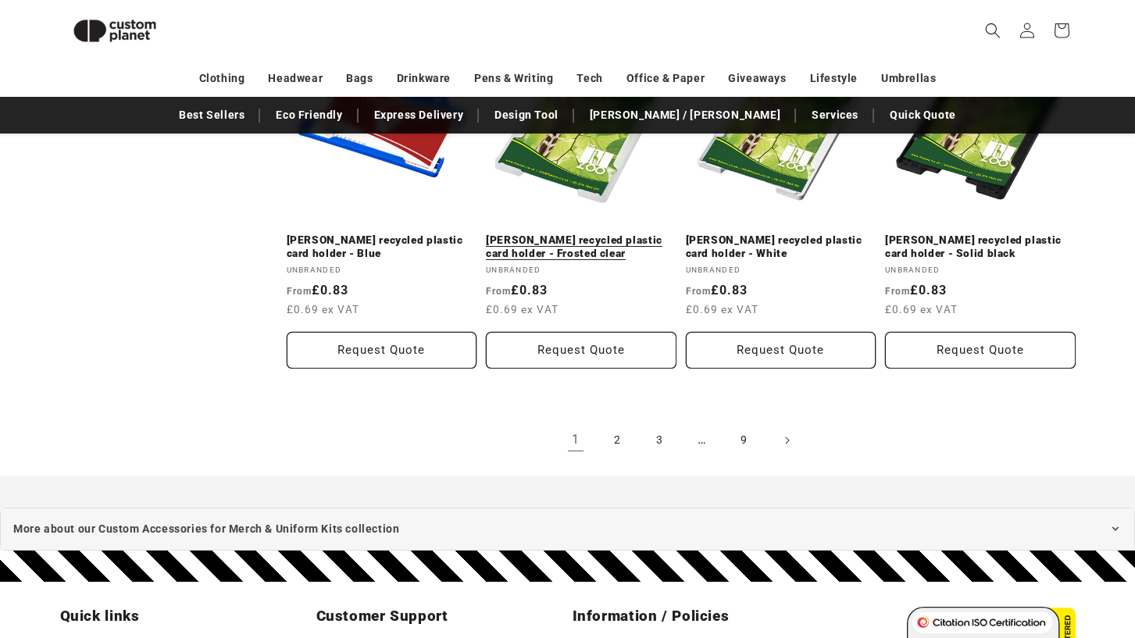
scroll to position [1784, 0]
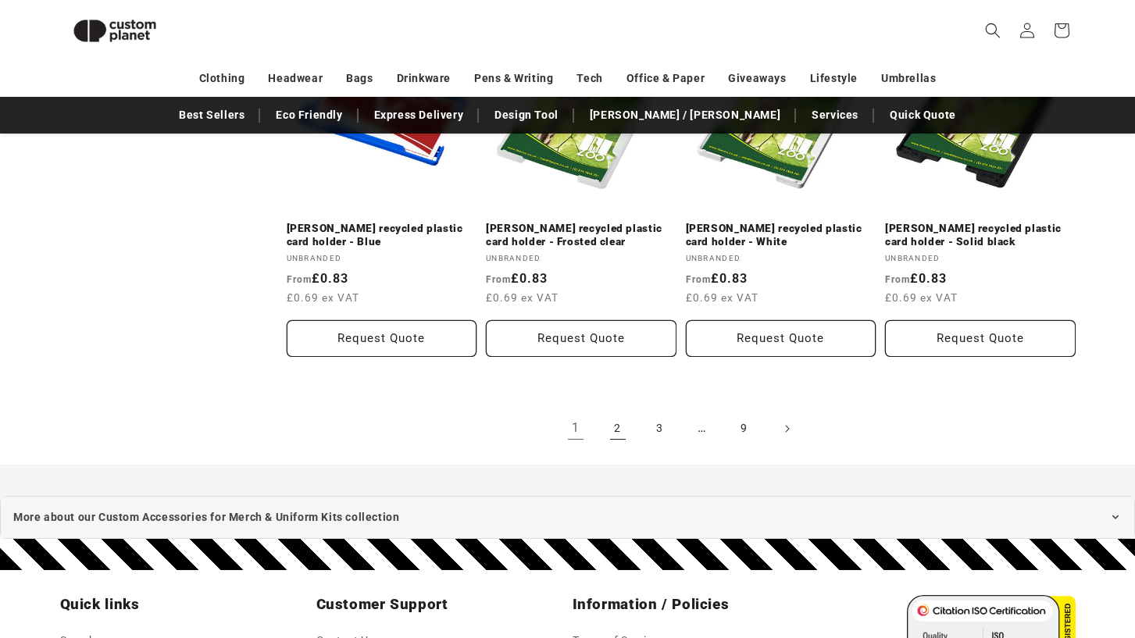
click at [618, 411] on link "2" at bounding box center [617, 428] width 34 height 34
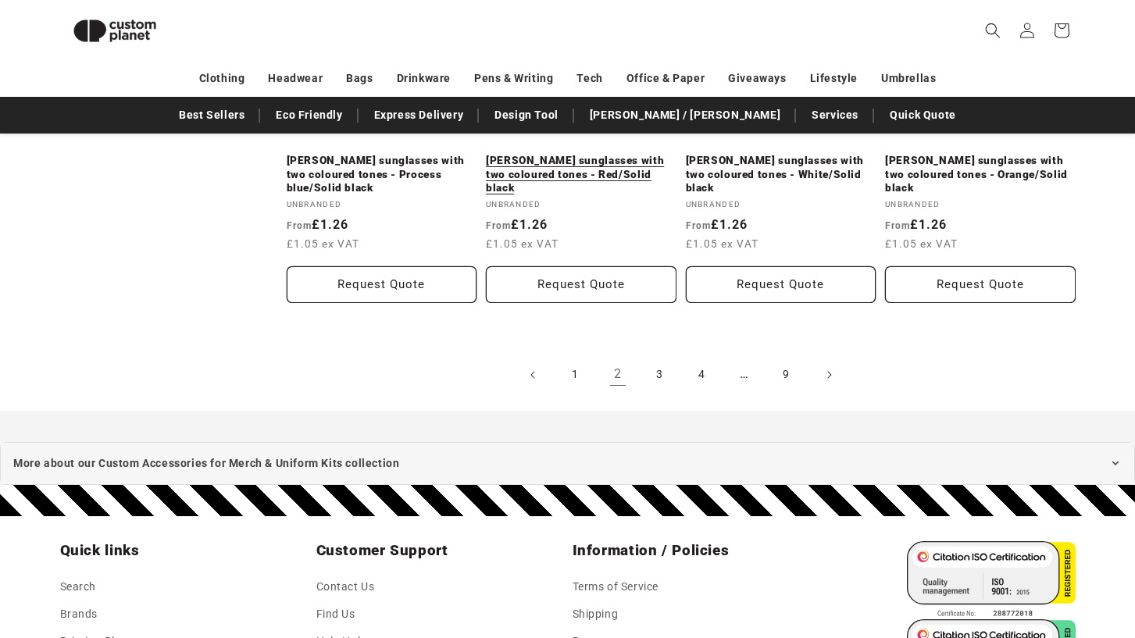
scroll to position [1847, 0]
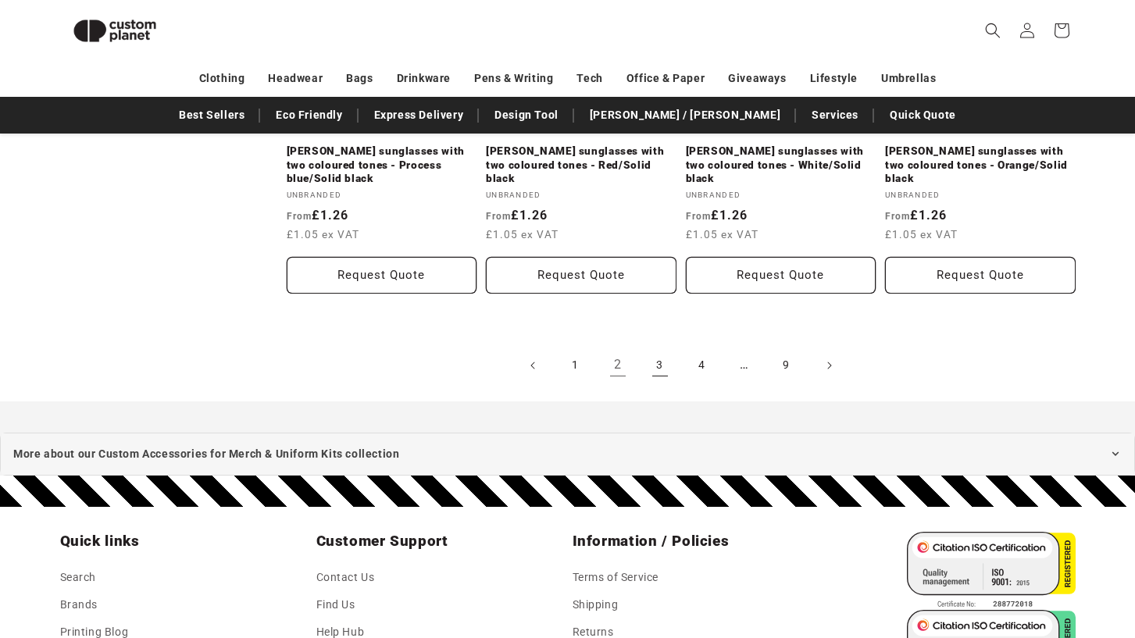
click at [659, 348] on link "3" at bounding box center [660, 365] width 34 height 34
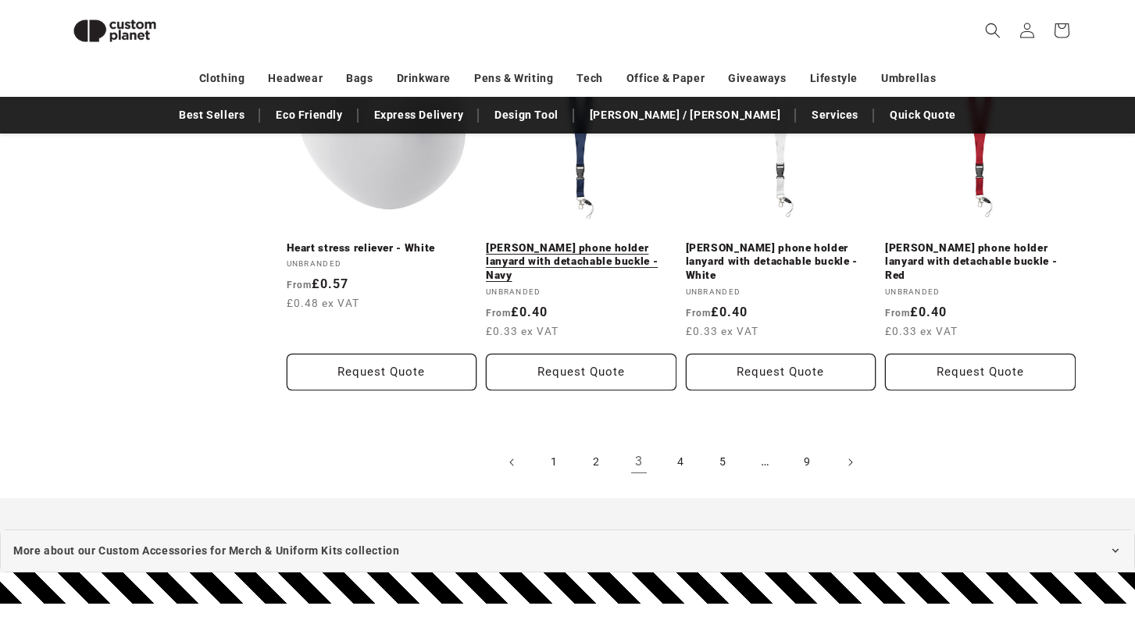
scroll to position [1736, 0]
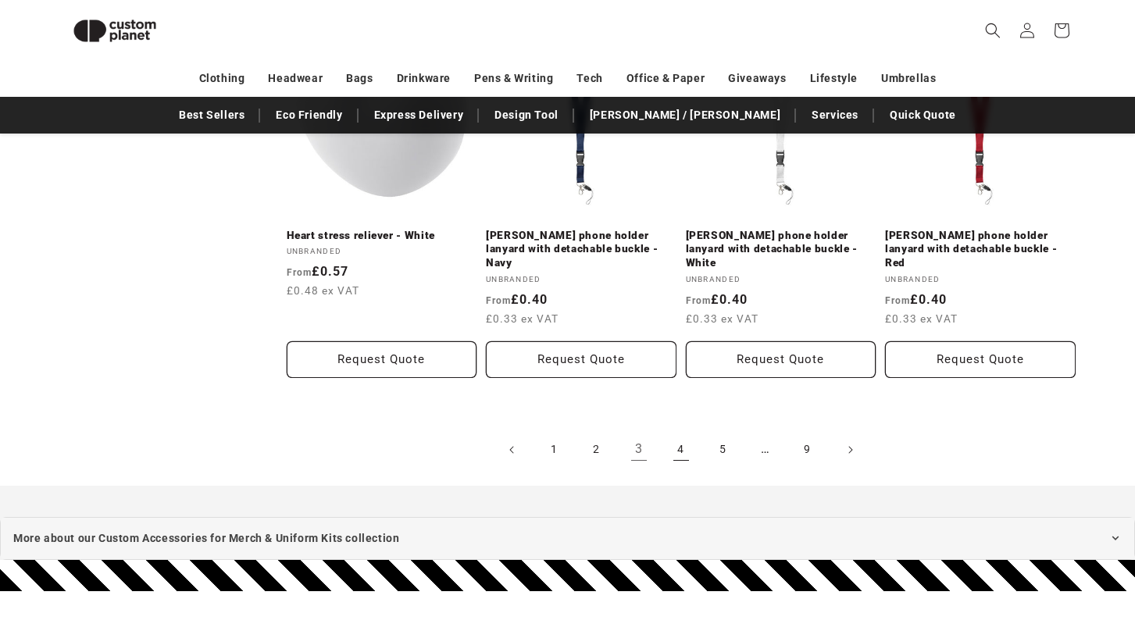
click at [683, 433] on link "4" at bounding box center [681, 450] width 34 height 34
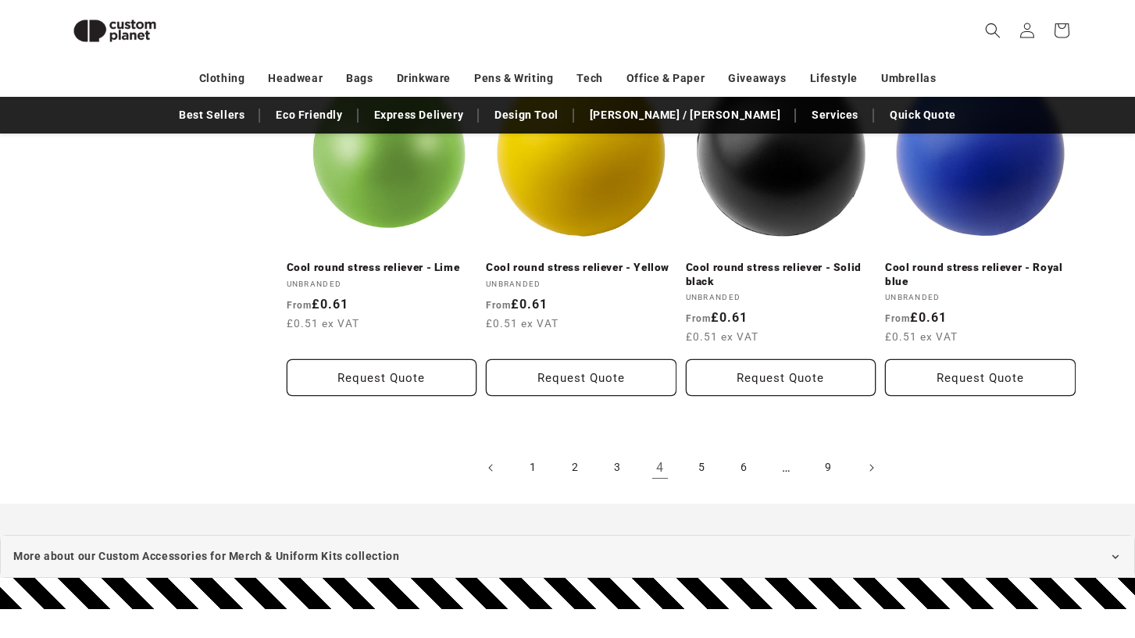
scroll to position [1732, 0]
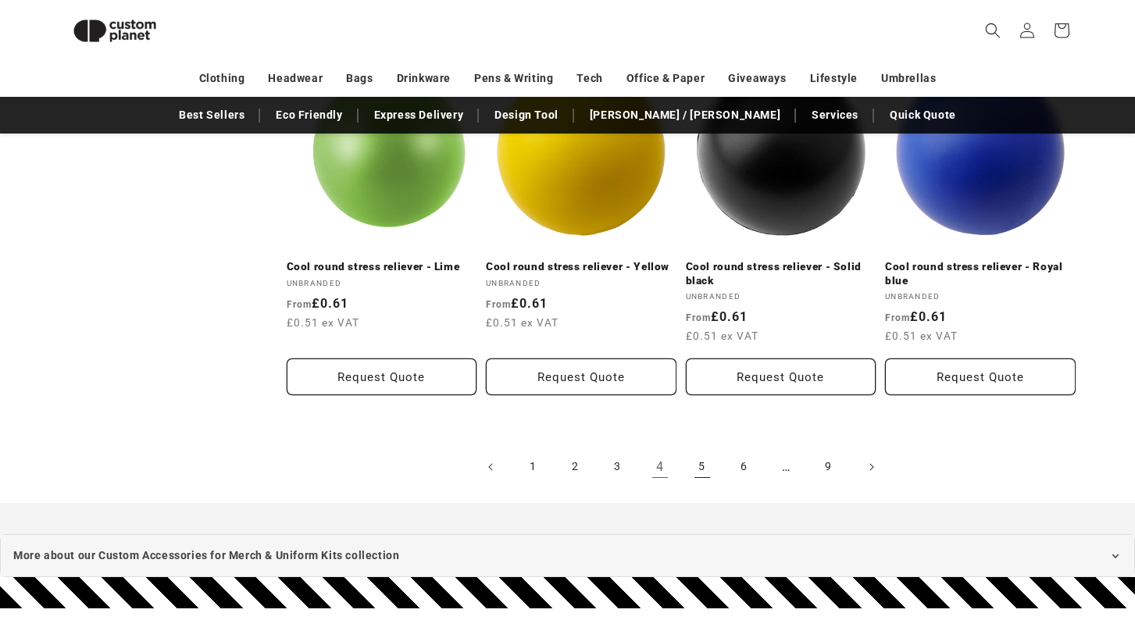
click at [701, 451] on link "5" at bounding box center [702, 467] width 34 height 34
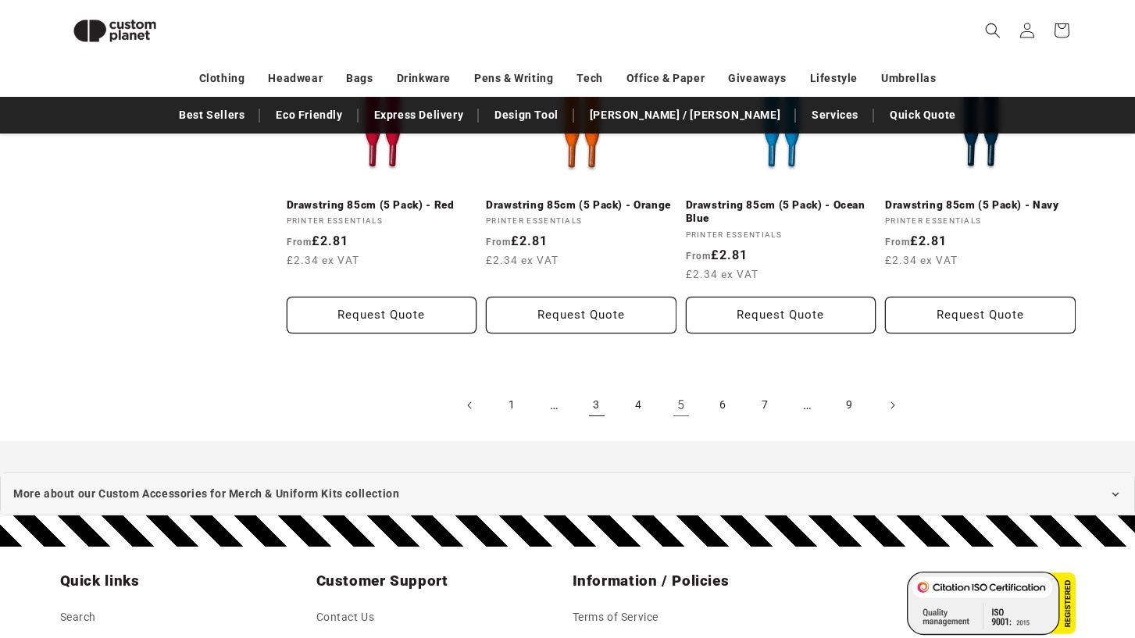
scroll to position [1773, 0]
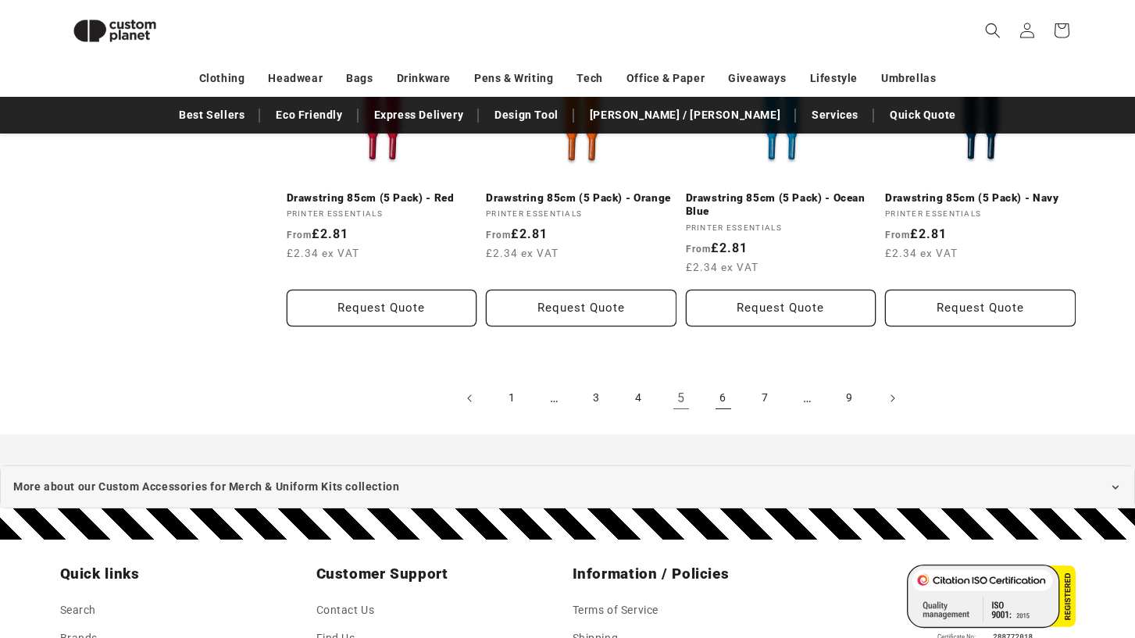
click at [721, 394] on link "6" at bounding box center [723, 398] width 34 height 34
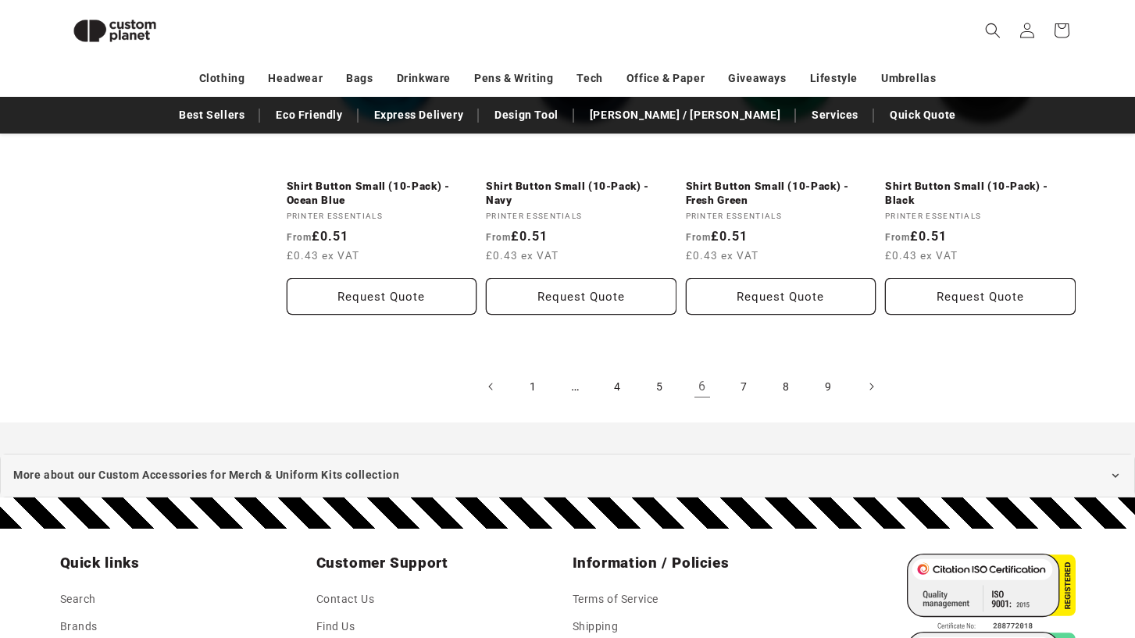
scroll to position [1777, 0]
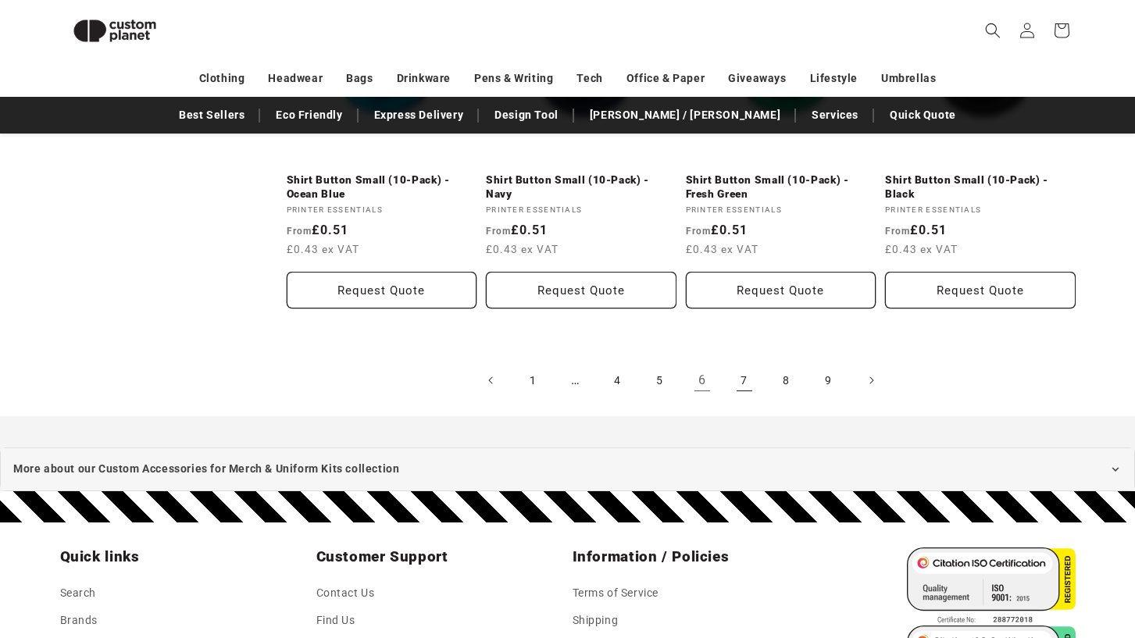
click at [744, 381] on link "7" at bounding box center [744, 380] width 34 height 34
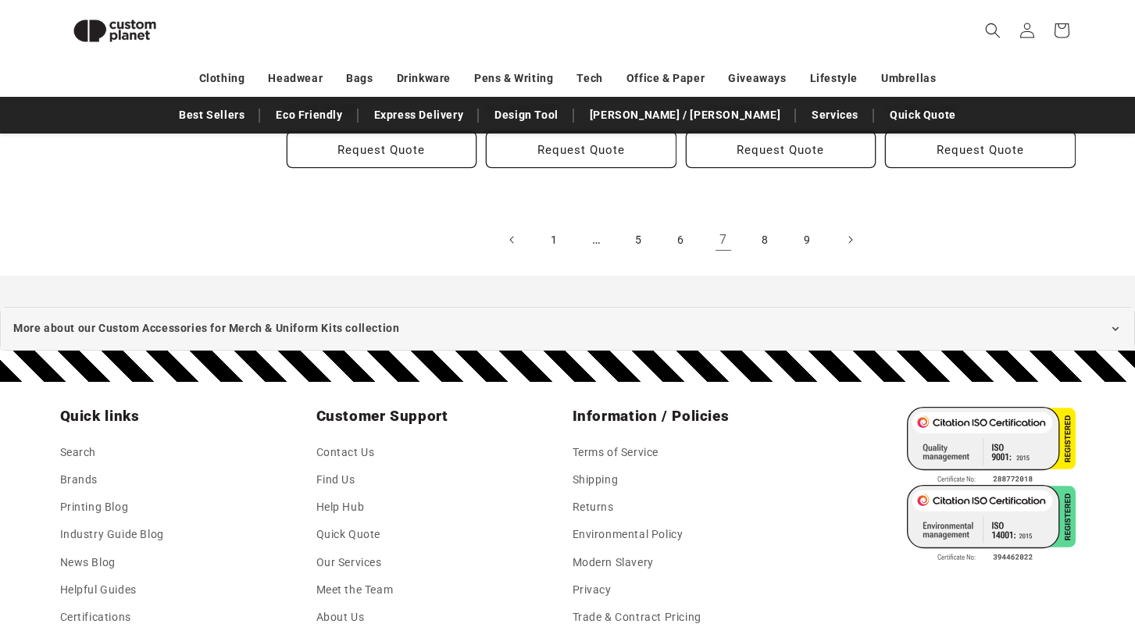
scroll to position [1921, 0]
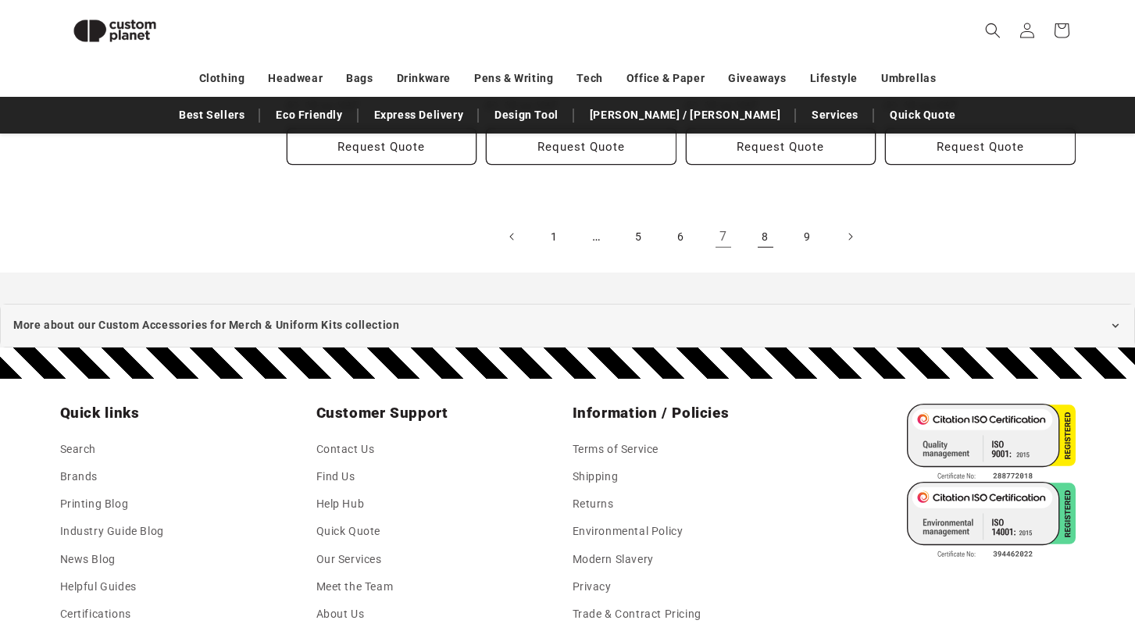
click at [766, 230] on link "8" at bounding box center [765, 236] width 34 height 34
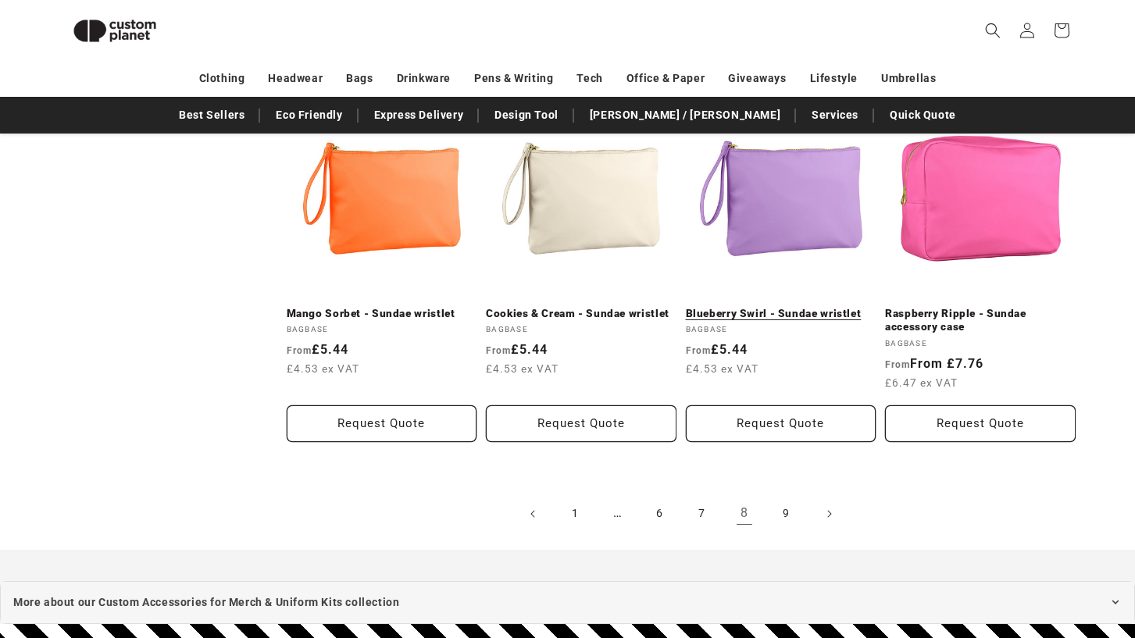
scroll to position [1640, 0]
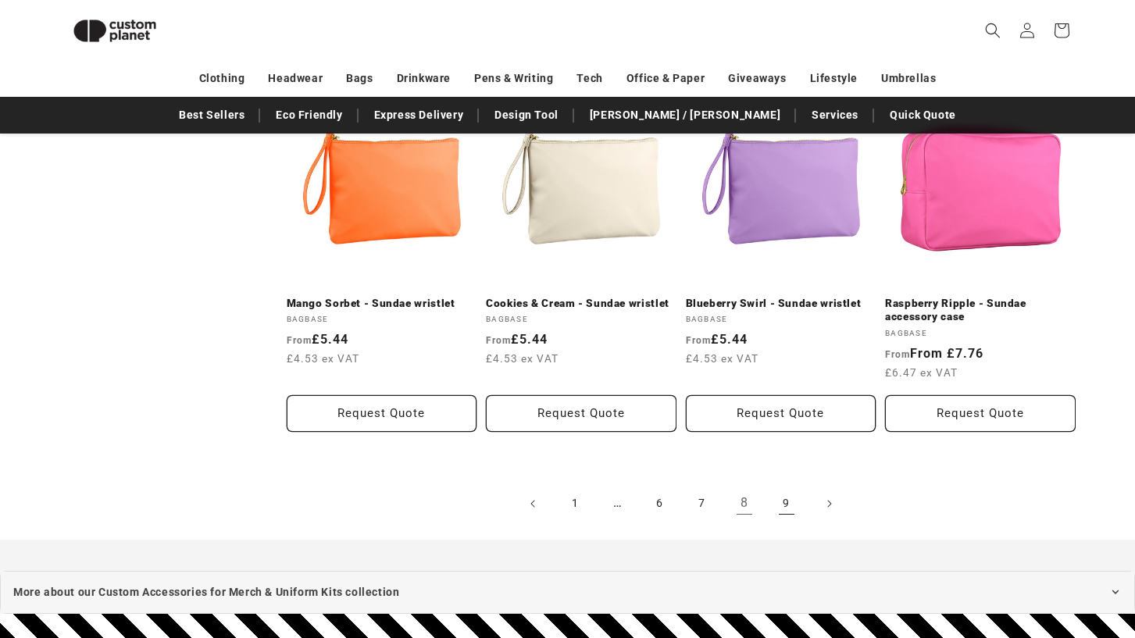
click at [780, 503] on link "9" at bounding box center [786, 503] width 34 height 34
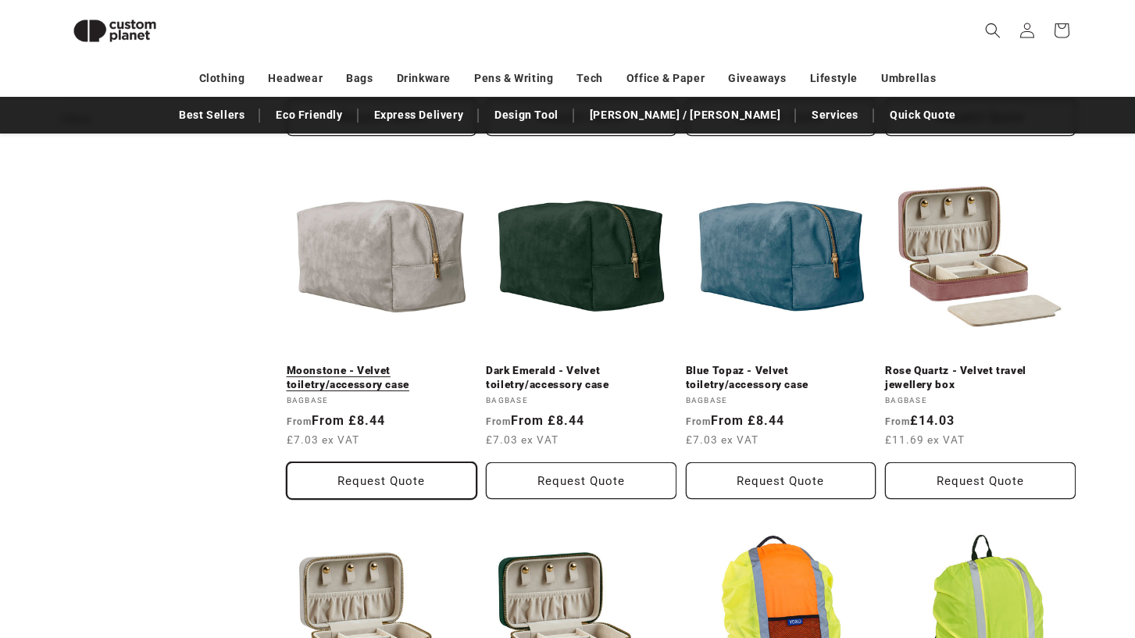
scroll to position [871, 0]
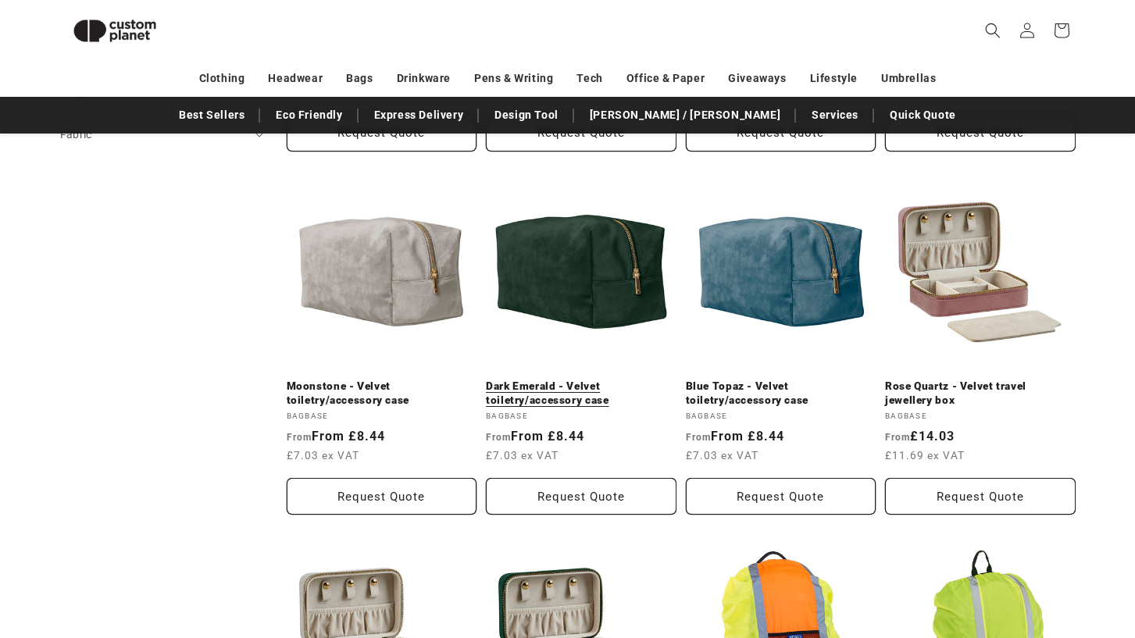
click at [536, 383] on link "Dark Emerald - Velvet toiletry/accessory case" at bounding box center [581, 392] width 191 height 27
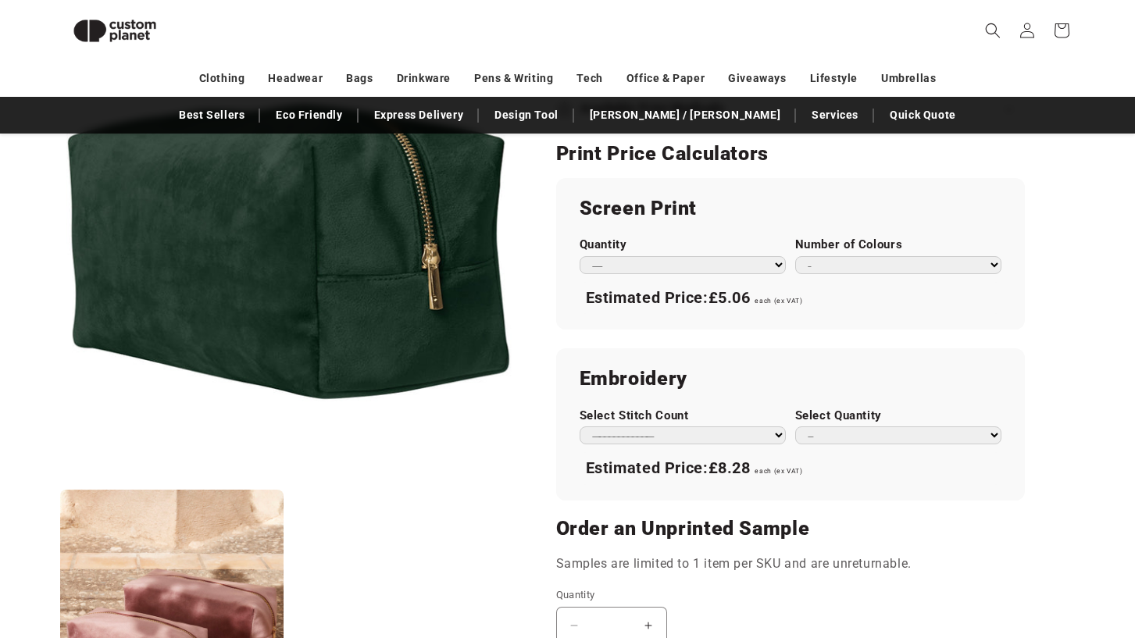
scroll to position [850, 0]
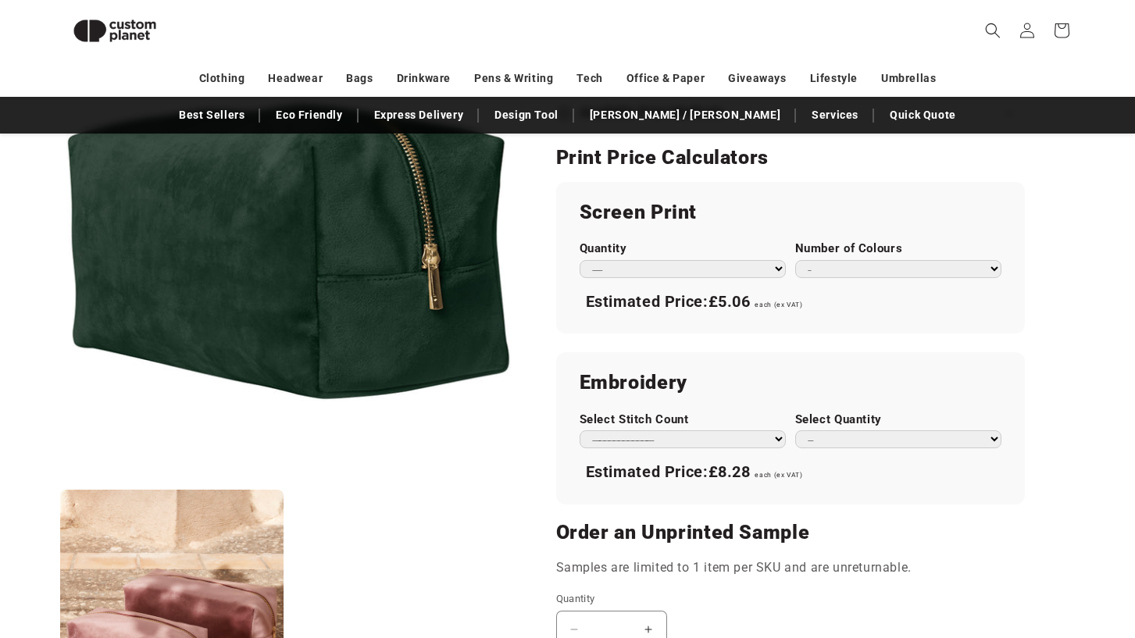
select select "**"
select select "*"
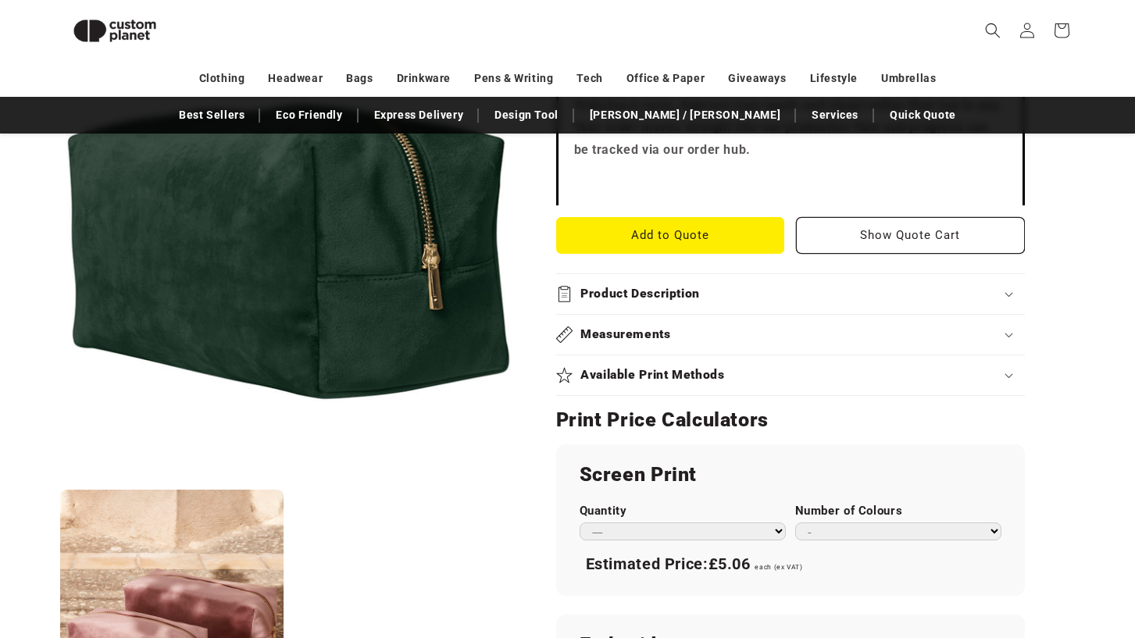
scroll to position [563, 0]
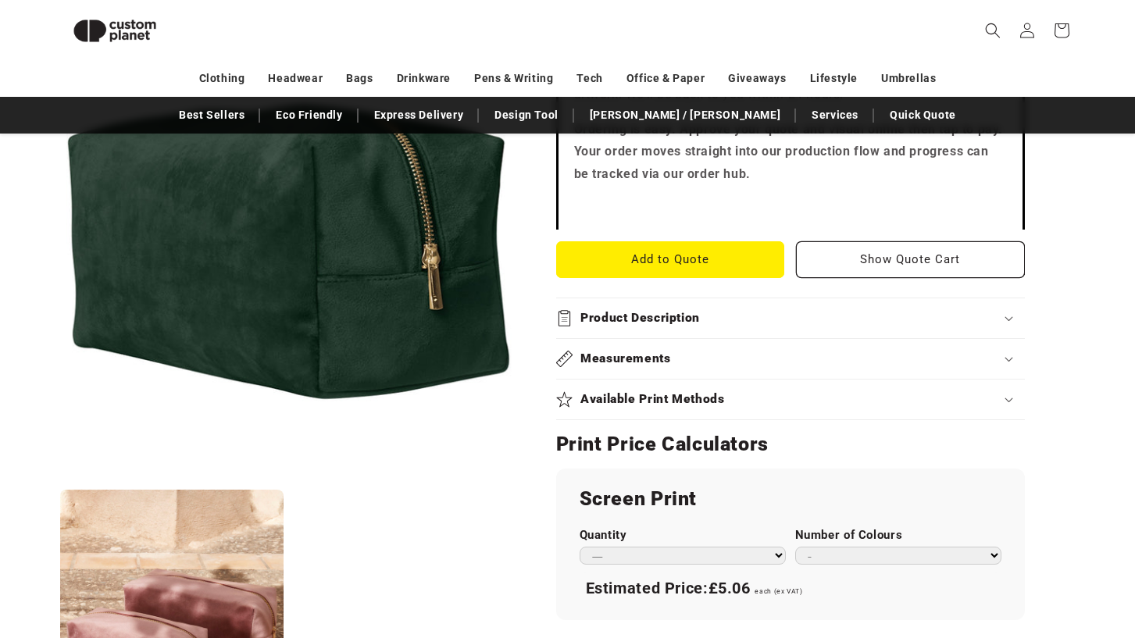
click at [628, 312] on h2 "Product Description" at bounding box center [639, 318] width 119 height 16
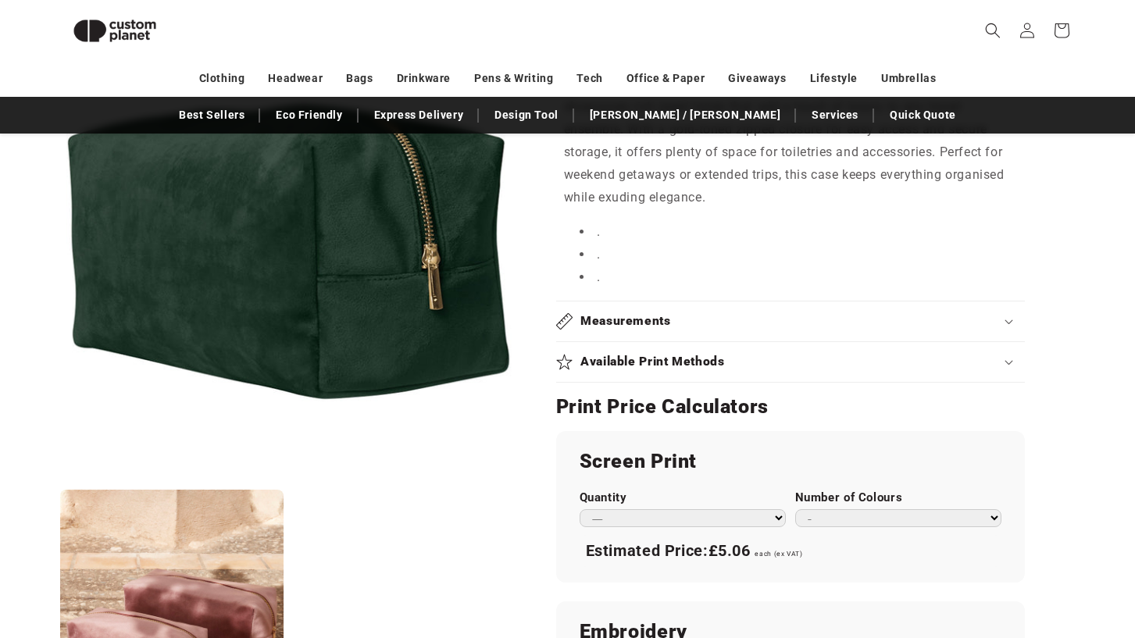
scroll to position [882, 0]
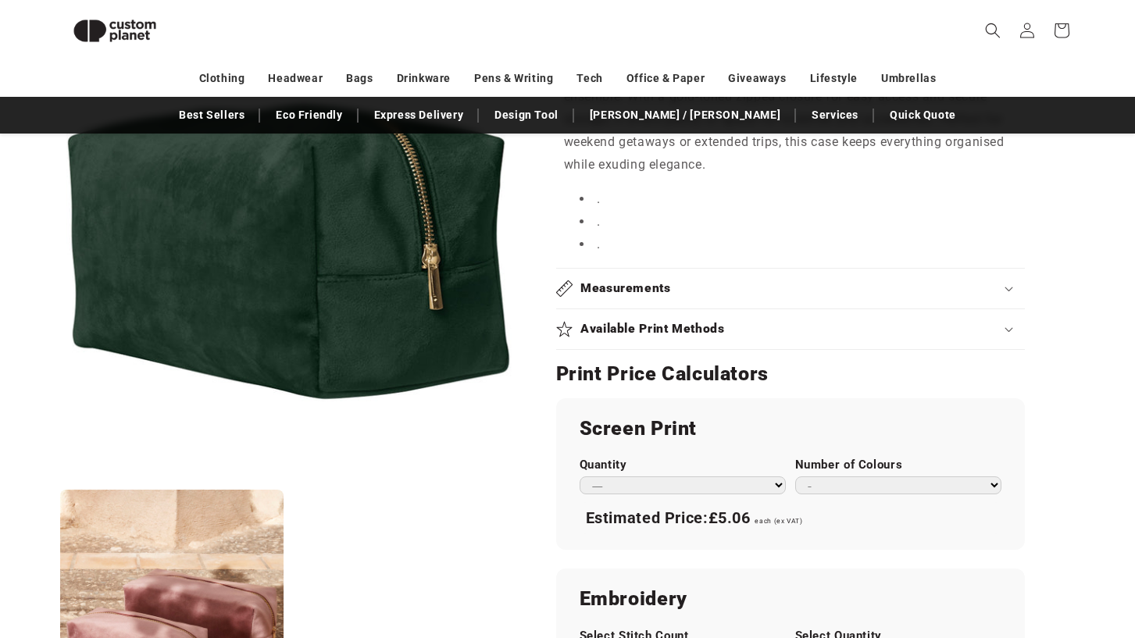
click at [625, 321] on h2 "Available Print Methods" at bounding box center [652, 329] width 144 height 16
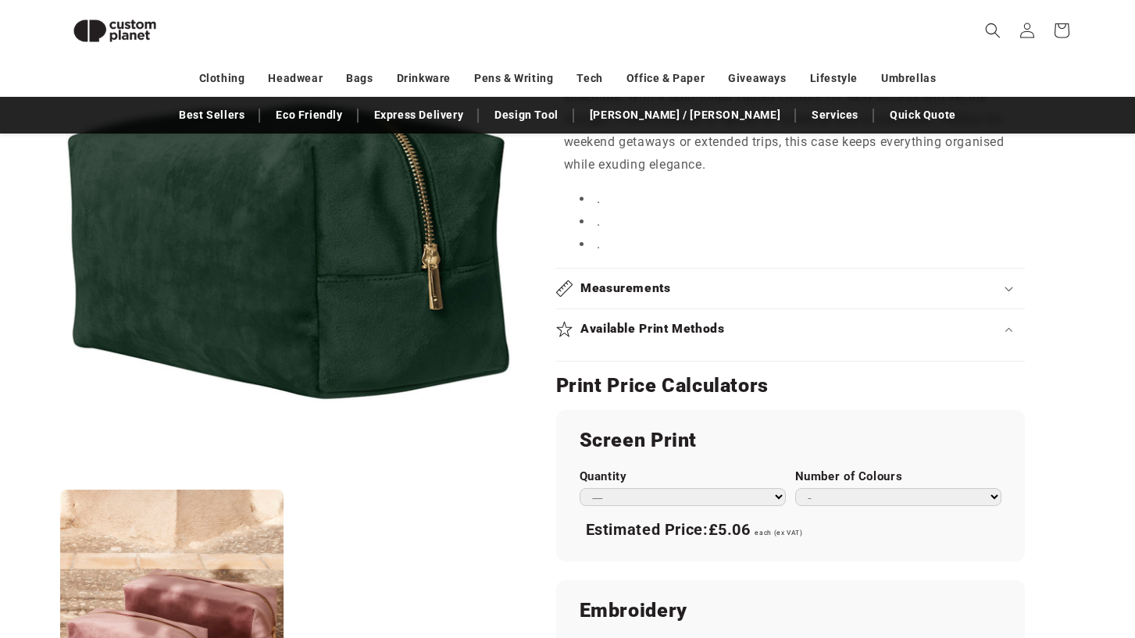
click at [613, 321] on h2 "Available Print Methods" at bounding box center [652, 329] width 144 height 16
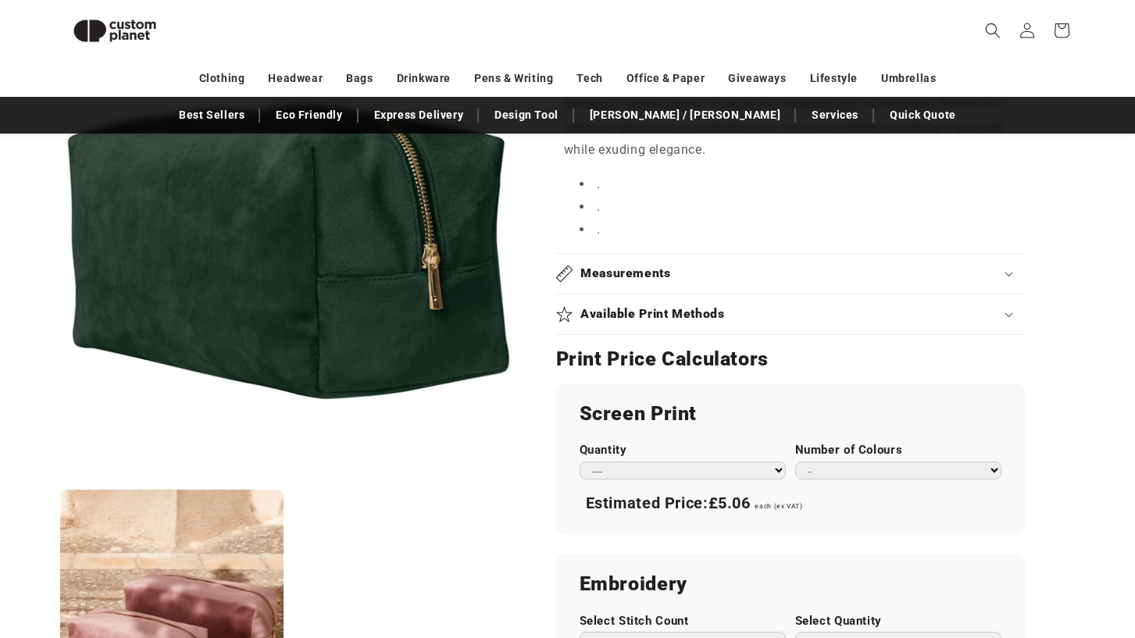
scroll to position [889, 0]
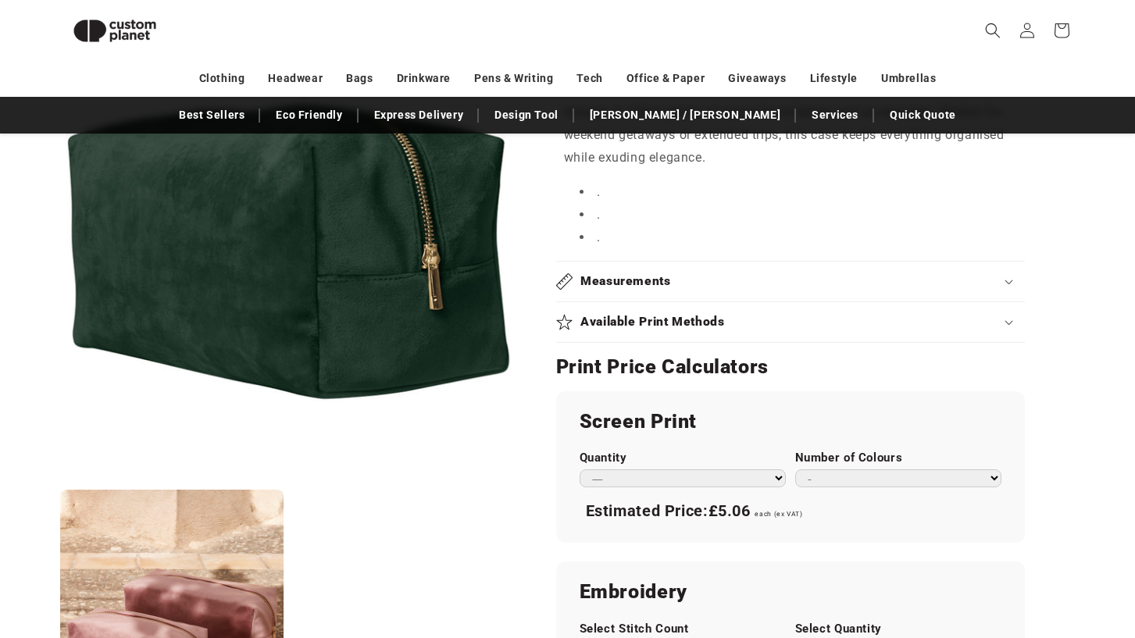
click at [642, 273] on h2 "Measurements" at bounding box center [625, 281] width 91 height 16
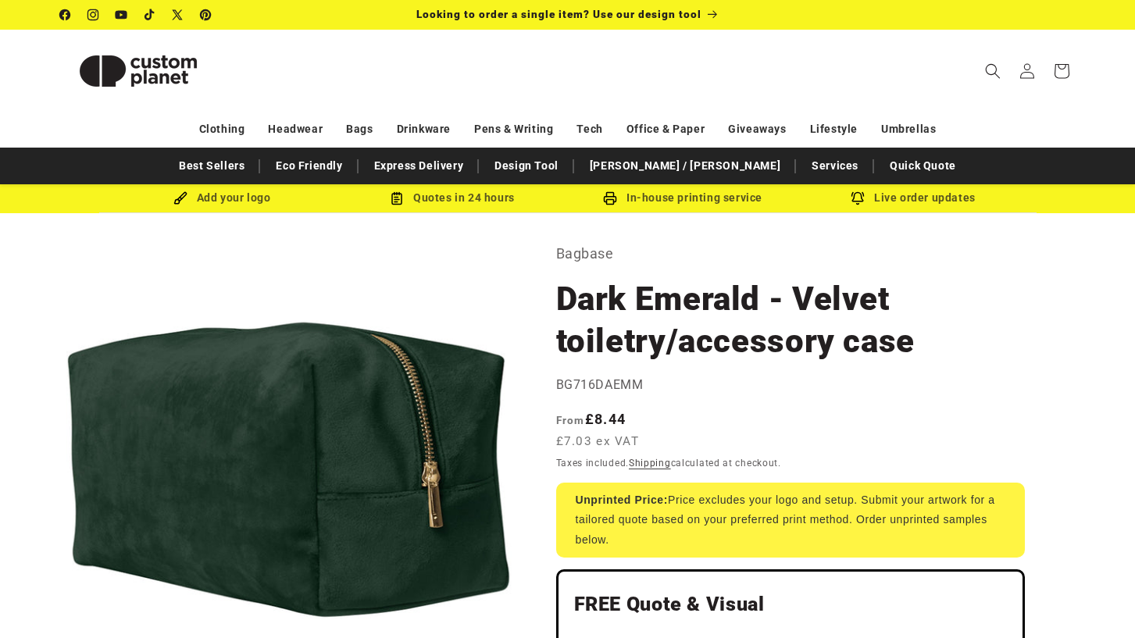
scroll to position [0, 0]
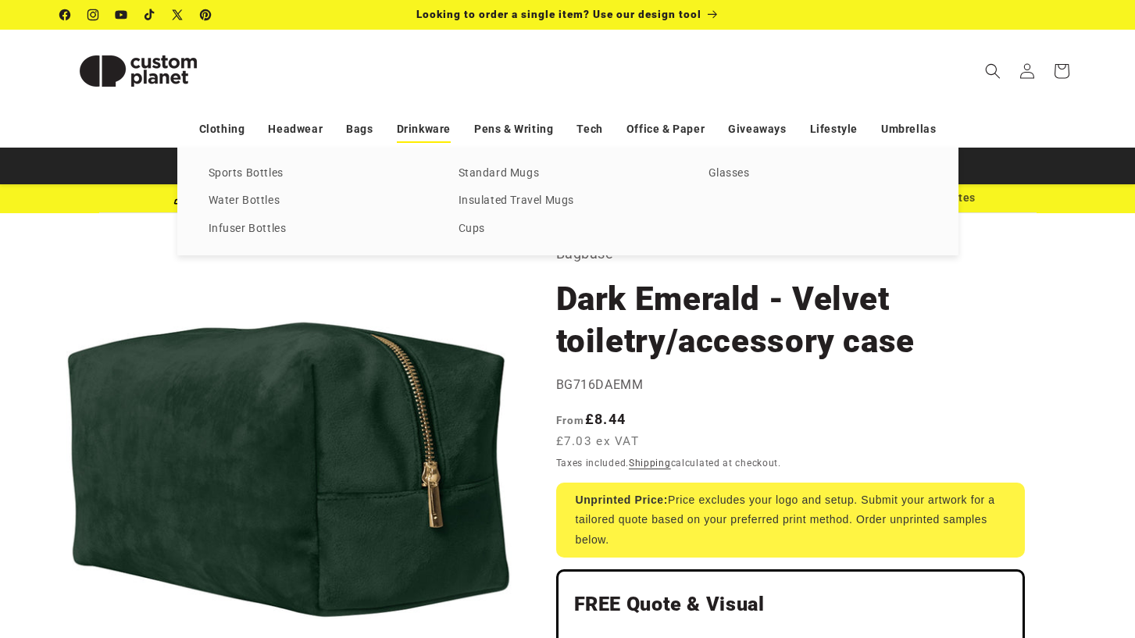
click at [423, 134] on link "Drinkware" at bounding box center [424, 129] width 54 height 27
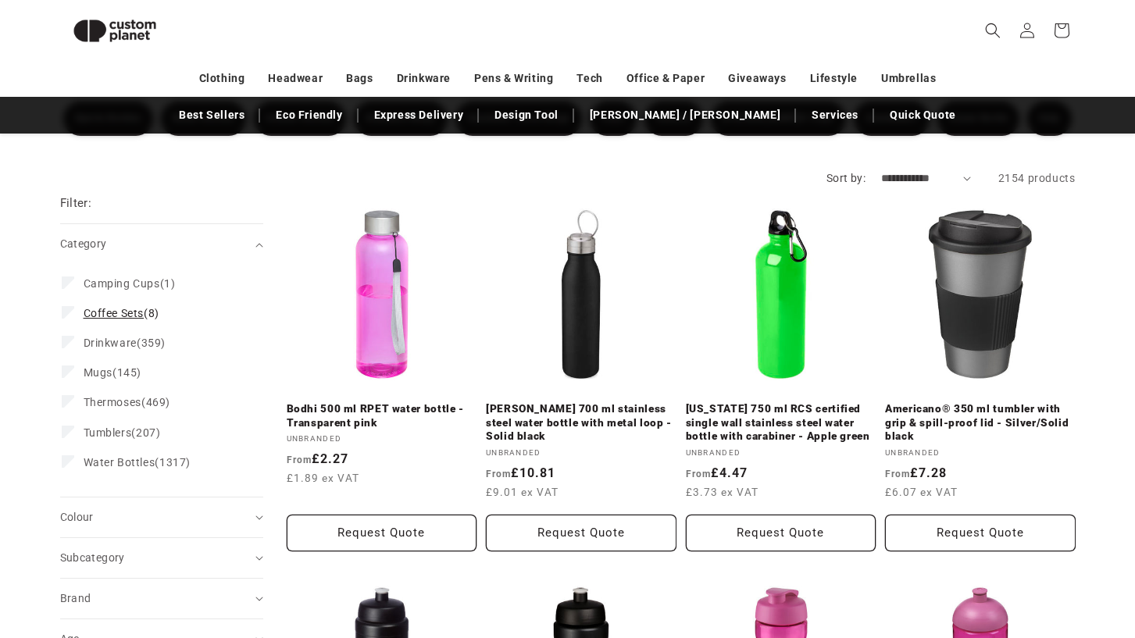
scroll to position [112, 0]
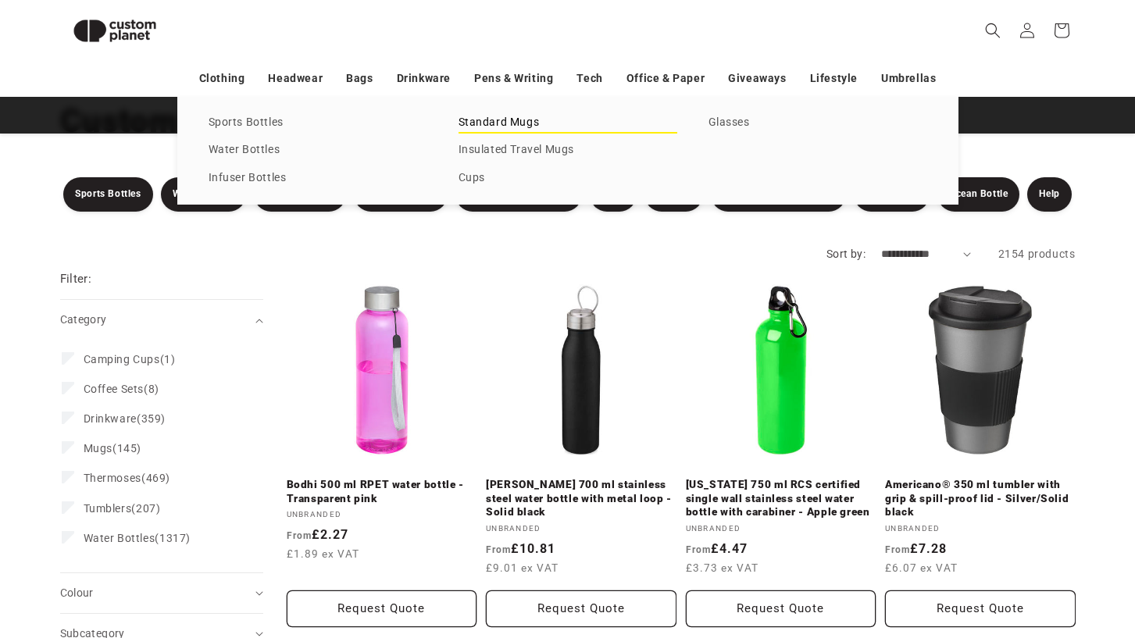
click at [501, 126] on link "Standard Mugs" at bounding box center [567, 122] width 219 height 21
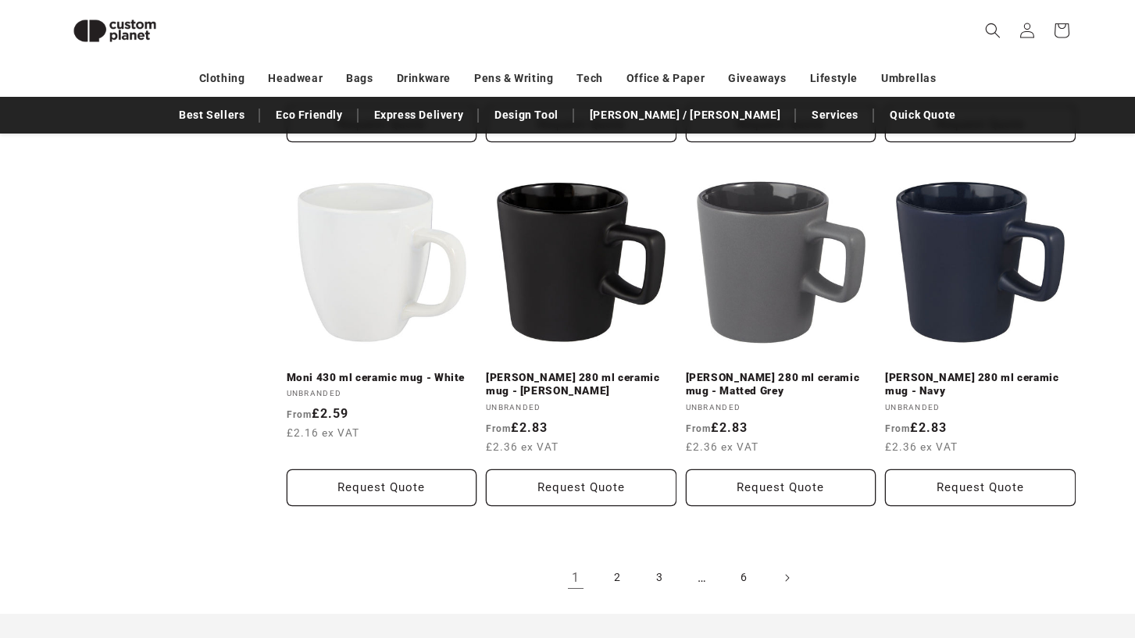
scroll to position [1945, 0]
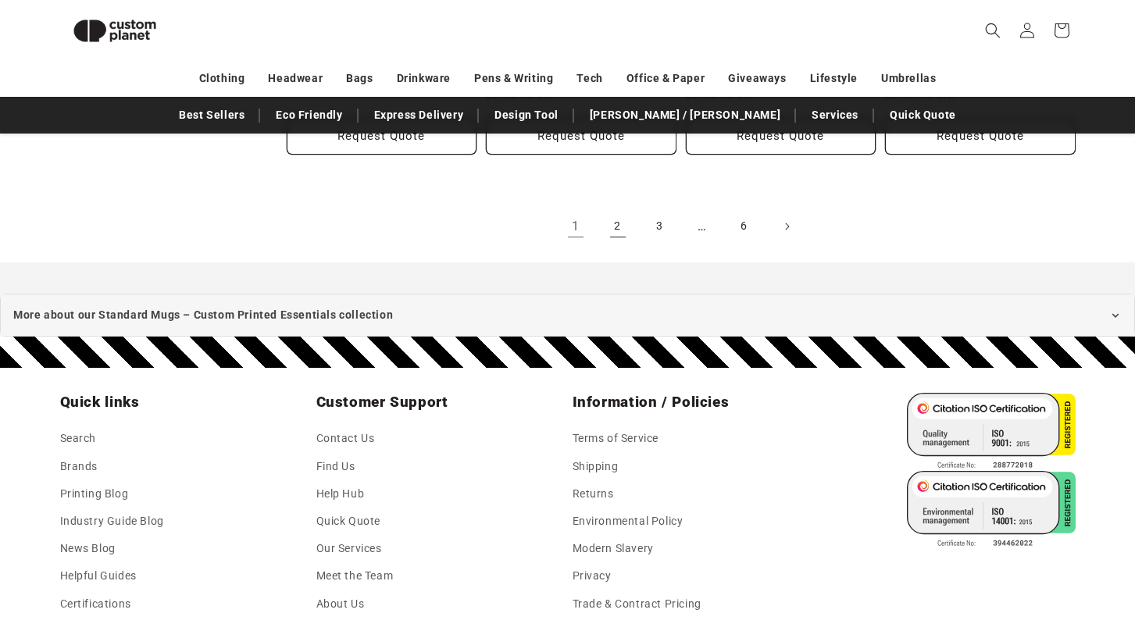
click at [618, 223] on link "2" at bounding box center [617, 226] width 34 height 34
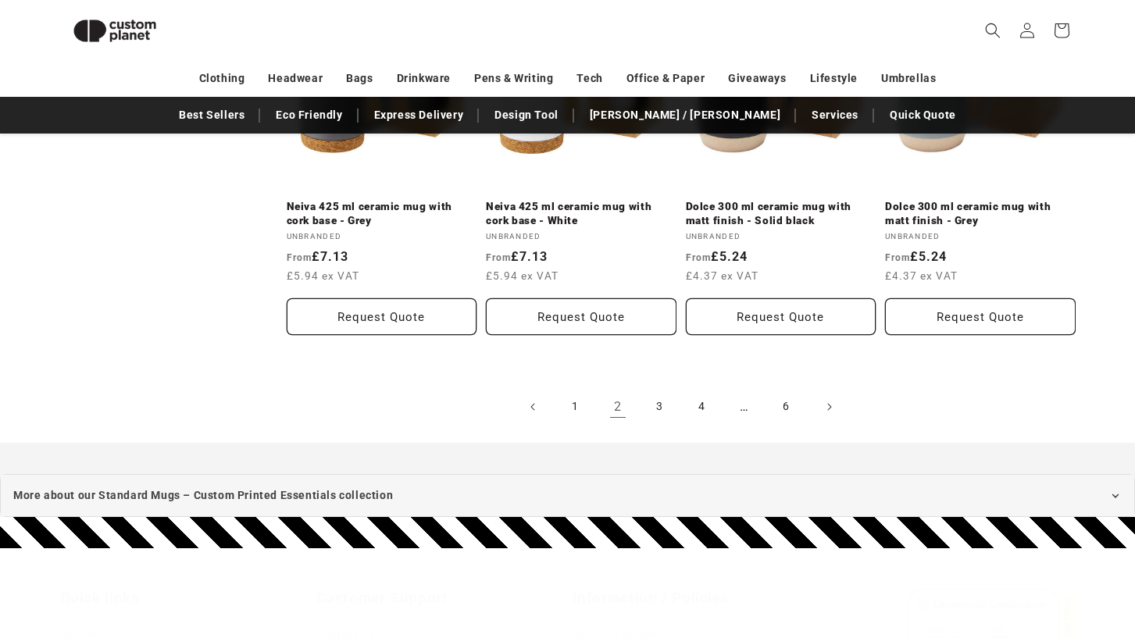
scroll to position [1797, 0]
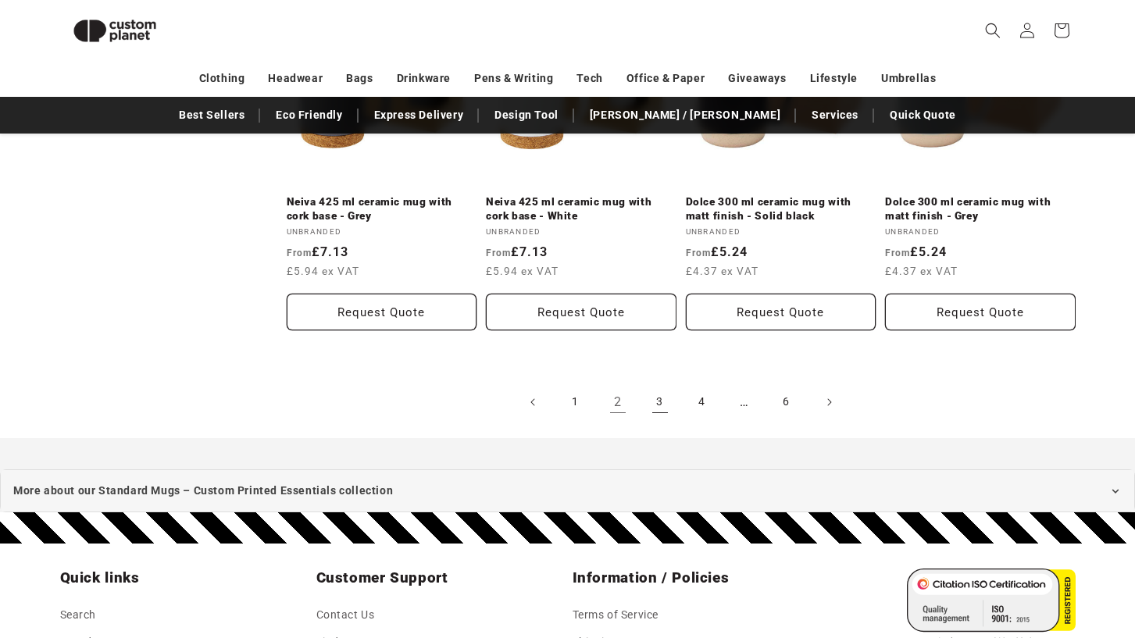
click at [658, 385] on link "3" at bounding box center [660, 402] width 34 height 34
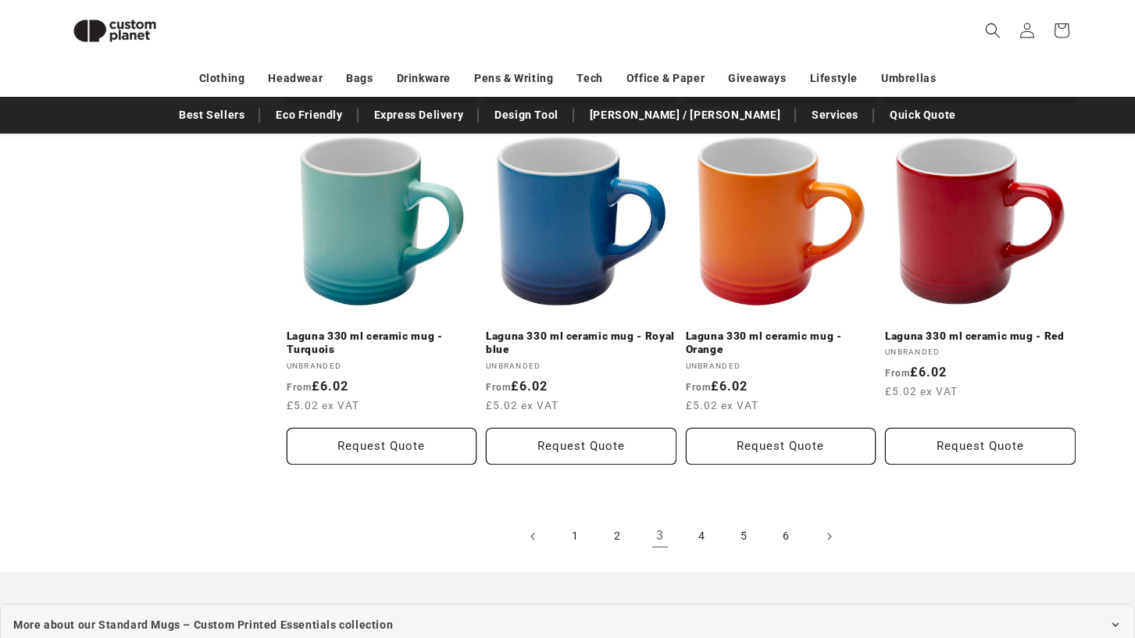
scroll to position [1692, 0]
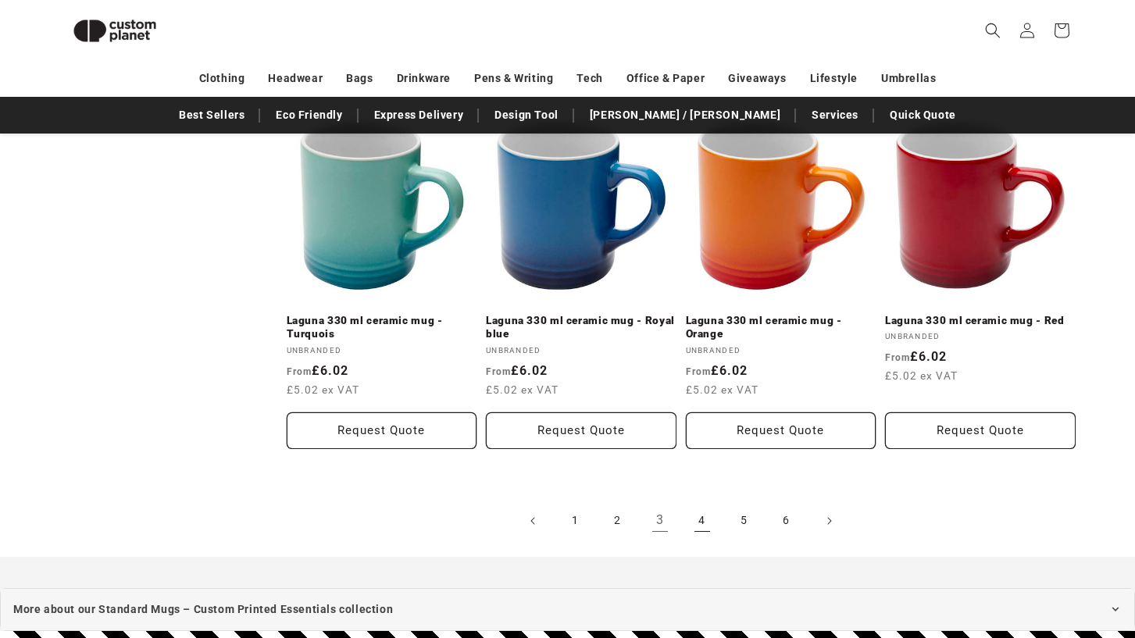
click at [697, 504] on link "4" at bounding box center [702, 521] width 34 height 34
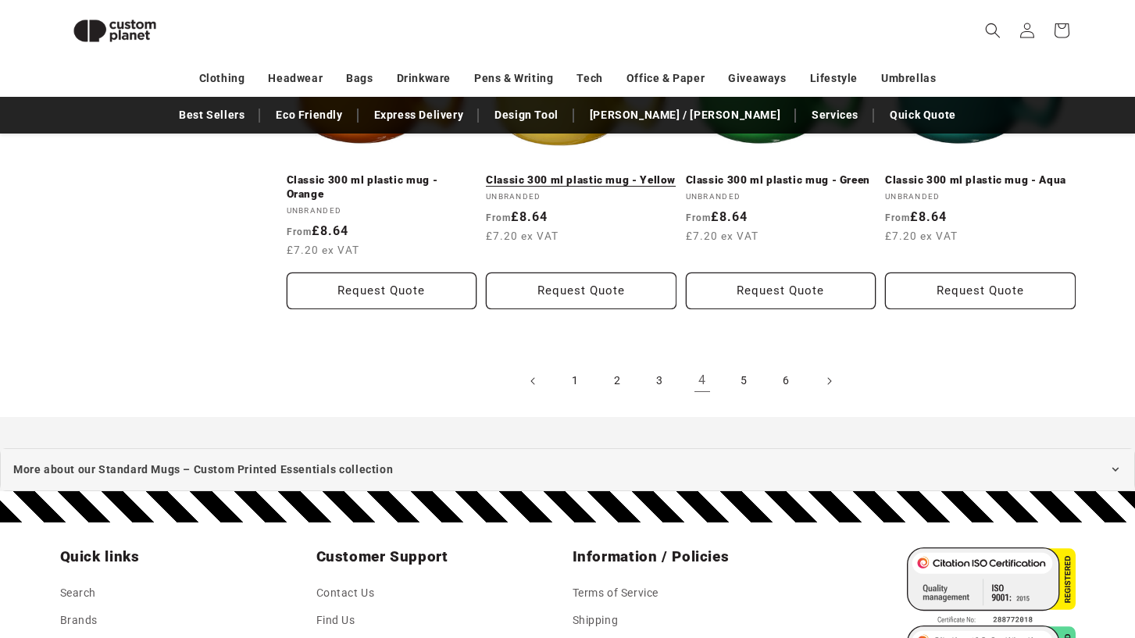
scroll to position [1845, 0]
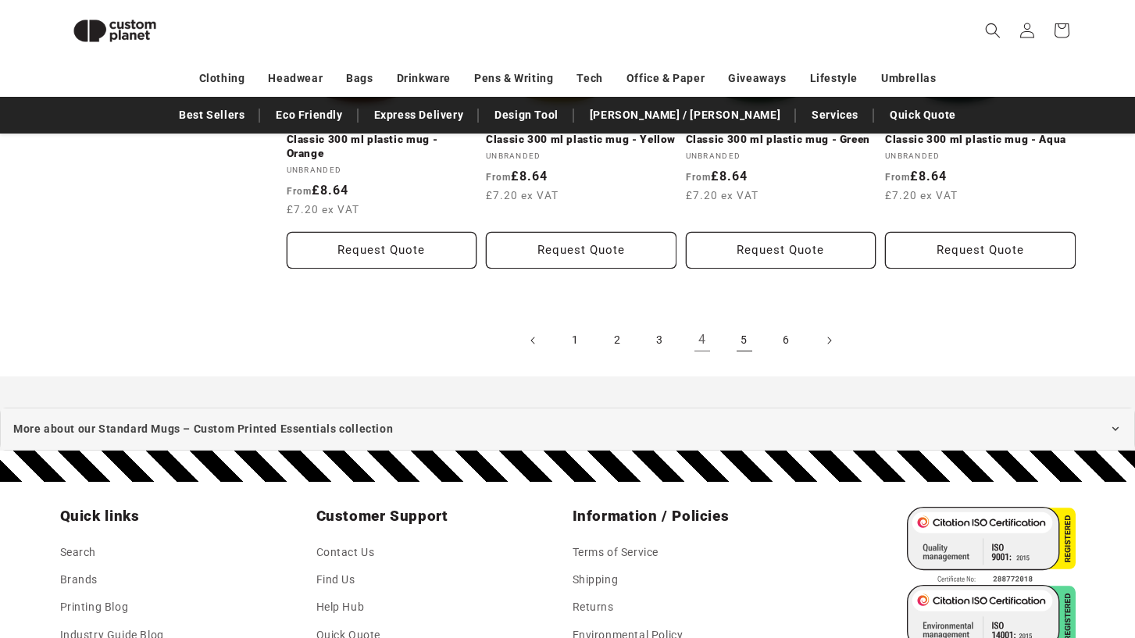
click at [745, 339] on link "5" at bounding box center [744, 340] width 34 height 34
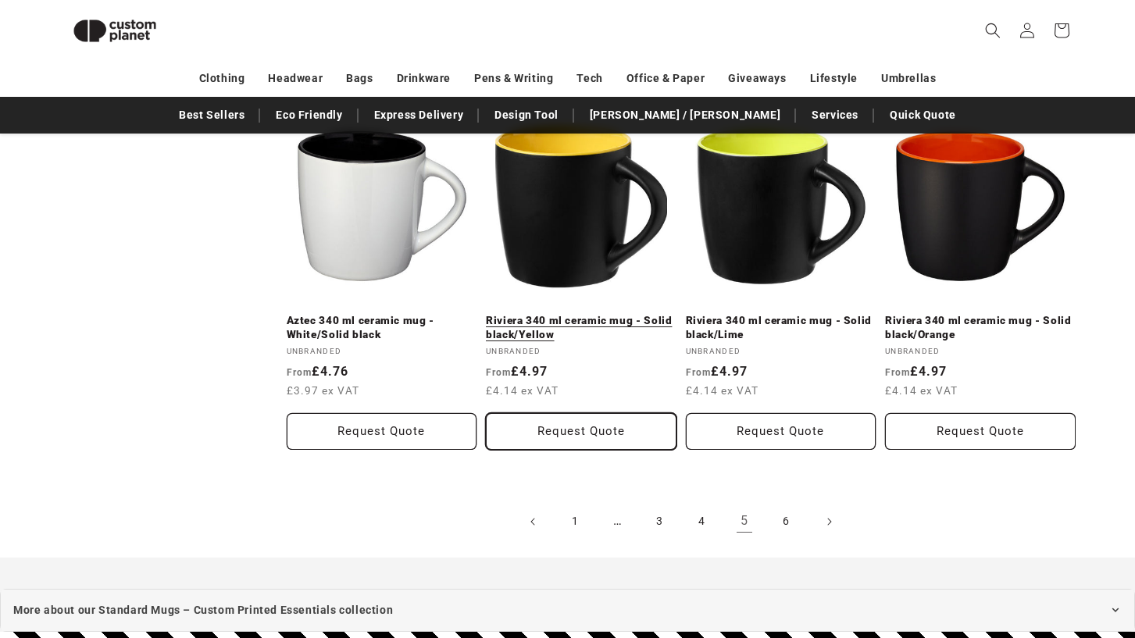
scroll to position [1684, 0]
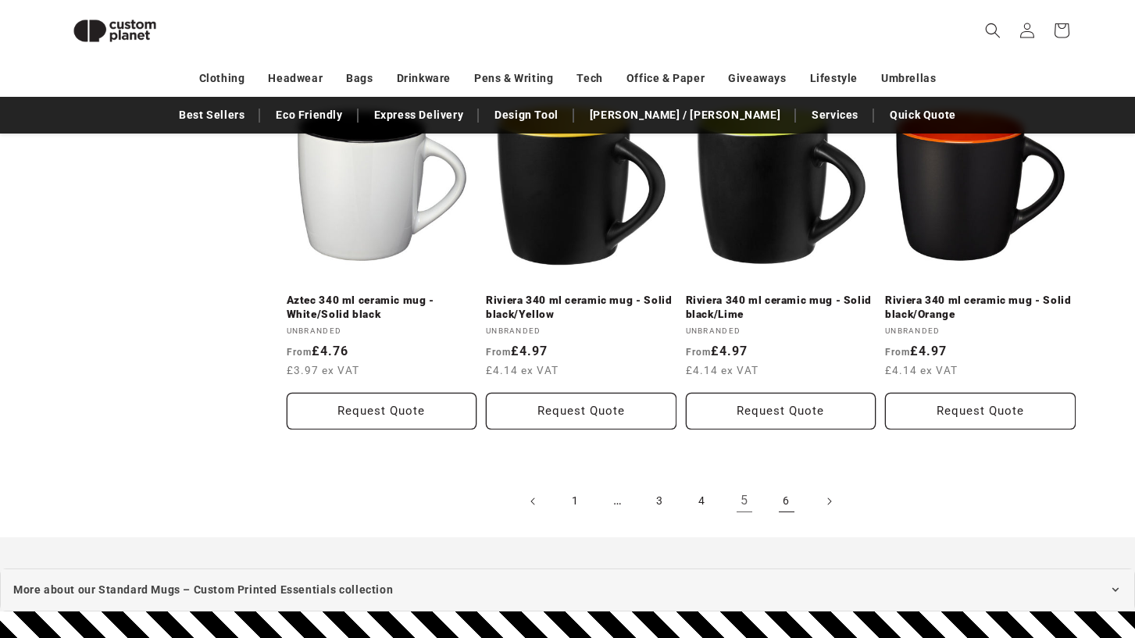
click at [785, 505] on link "6" at bounding box center [786, 501] width 34 height 34
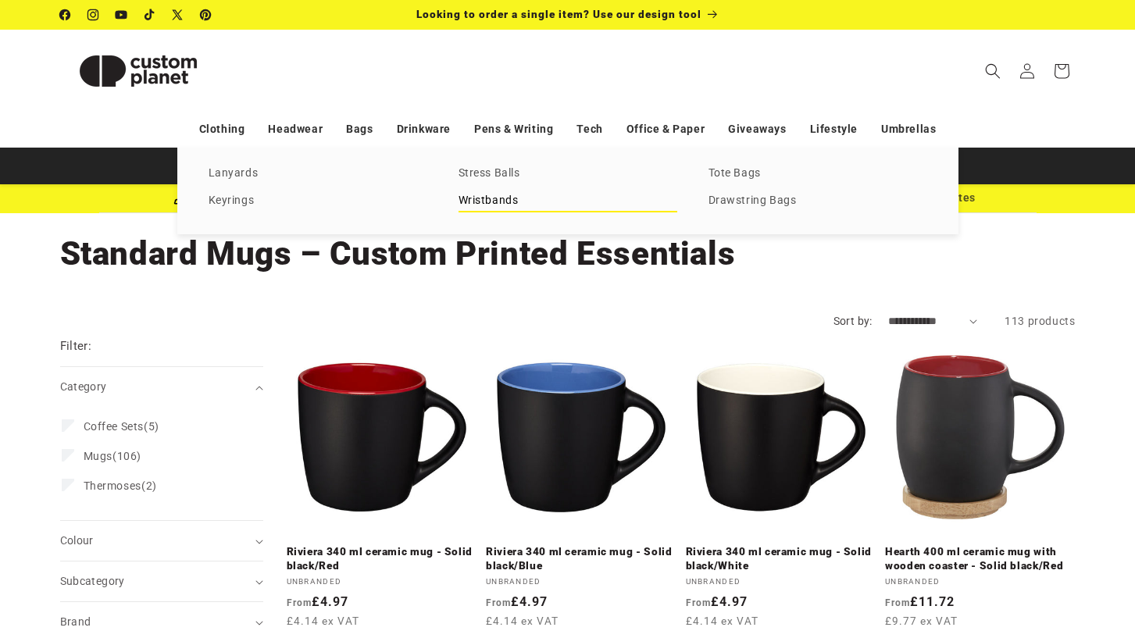
click at [511, 202] on link "Wristbands" at bounding box center [567, 201] width 219 height 21
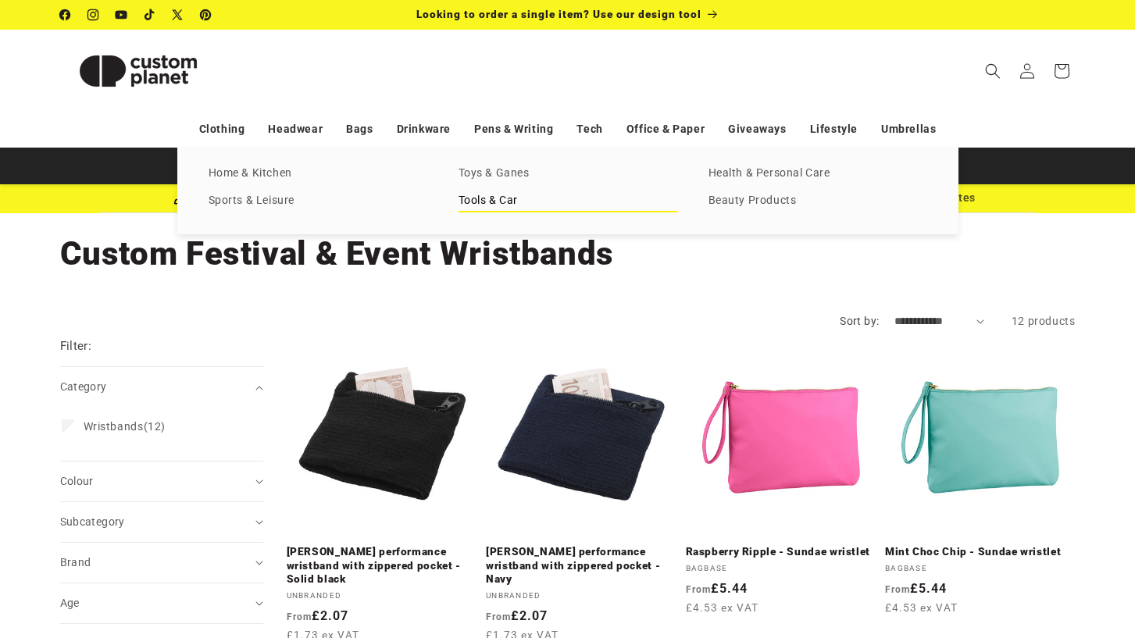
click at [505, 204] on link "Tools & Car" at bounding box center [567, 201] width 219 height 21
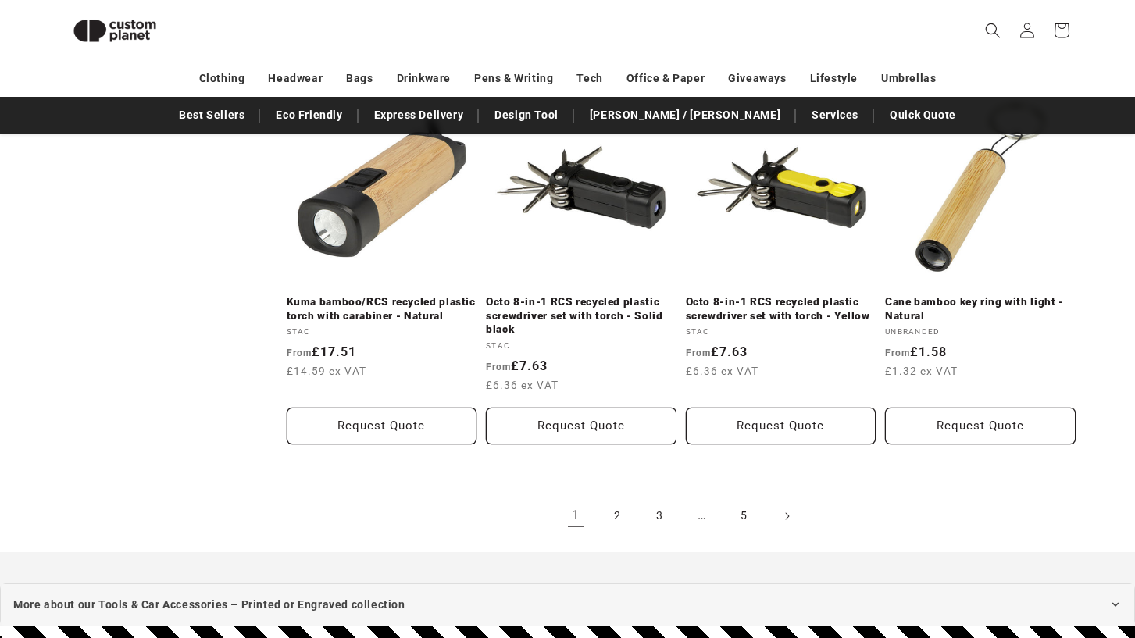
scroll to position [1726, 0]
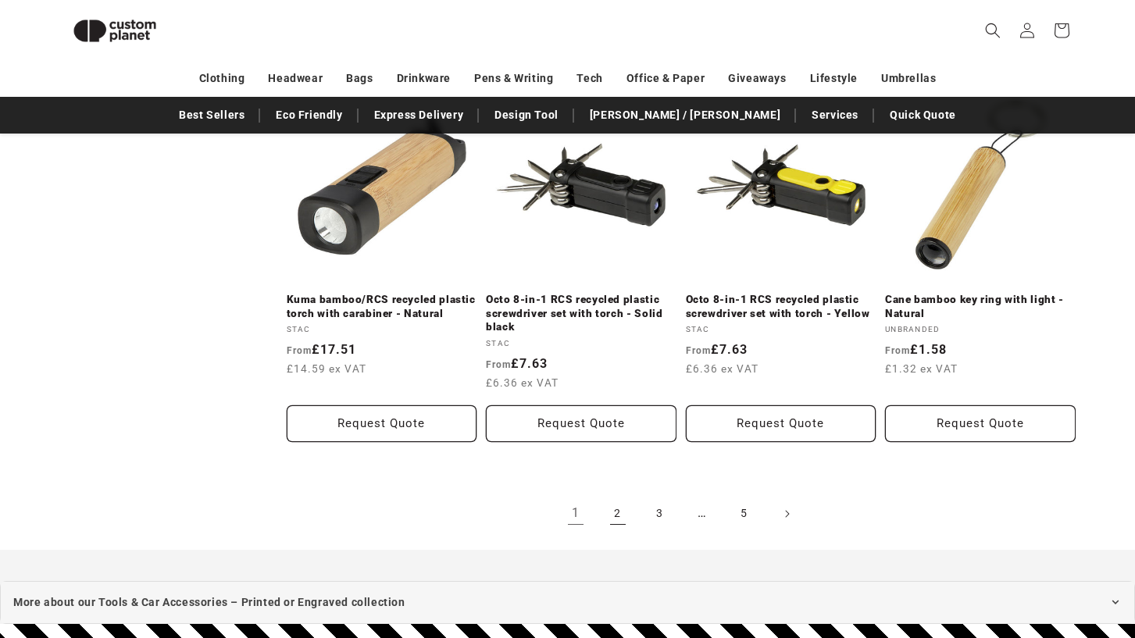
click at [616, 506] on link "2" at bounding box center [617, 514] width 34 height 34
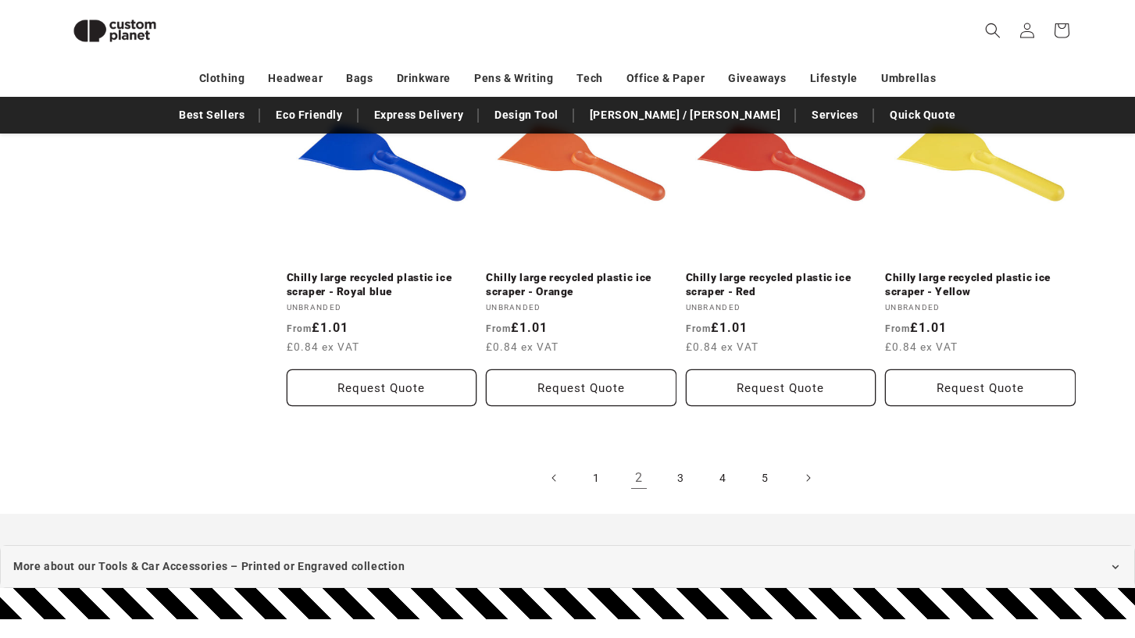
scroll to position [1758, 0]
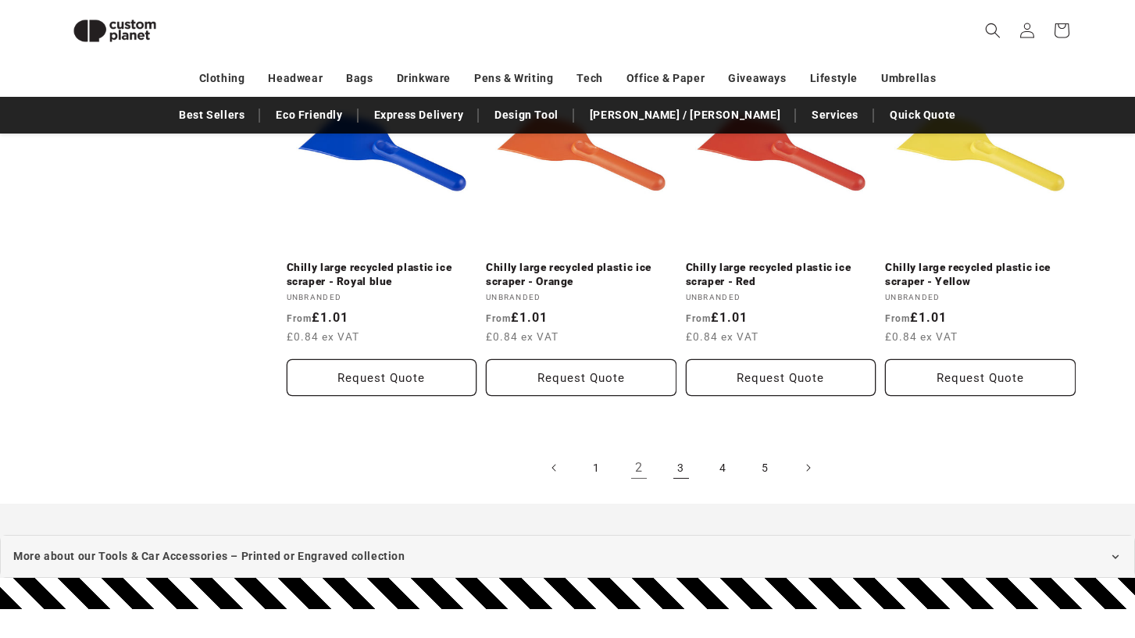
click at [679, 451] on link "3" at bounding box center [681, 468] width 34 height 34
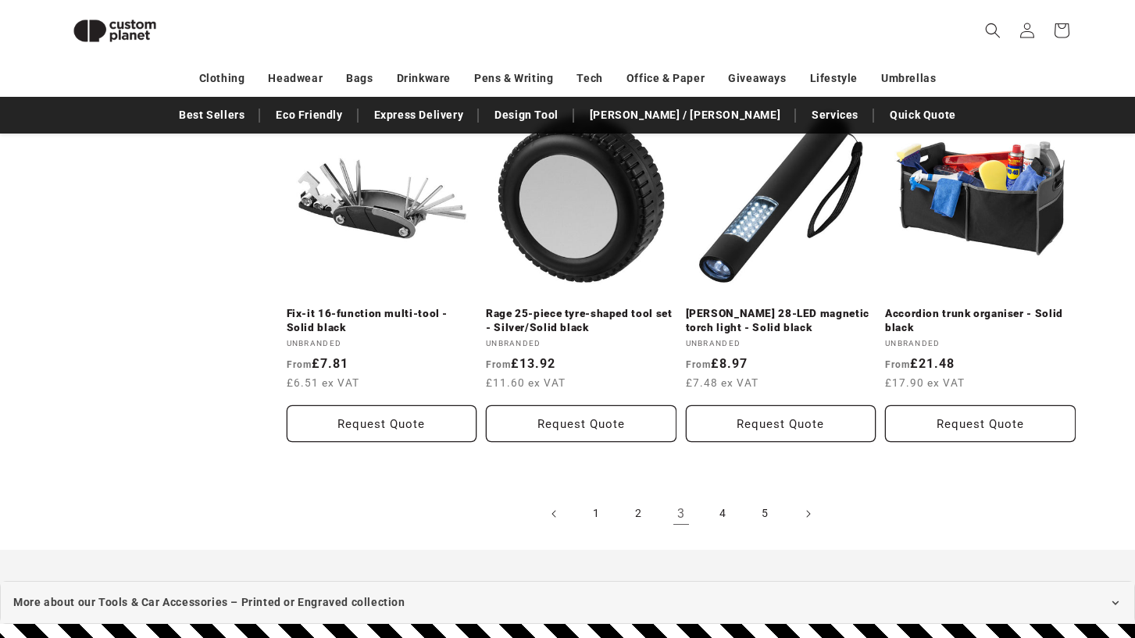
scroll to position [1687, 0]
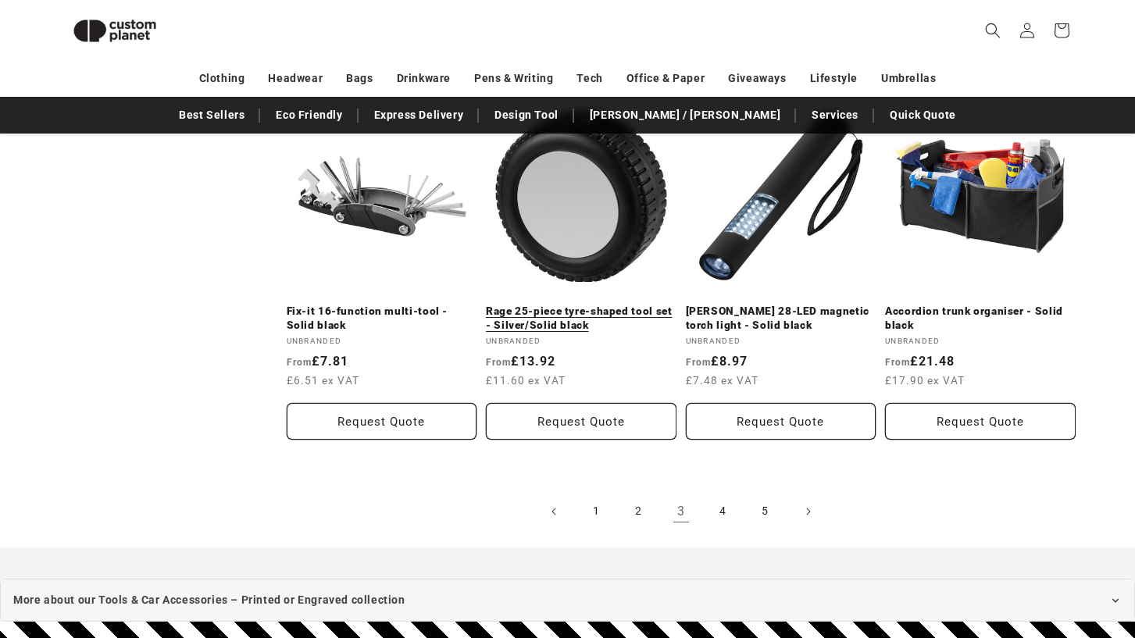
click at [575, 310] on link "Rage 25-piece tyre-shaped tool set - Silver/Solid black" at bounding box center [581, 318] width 191 height 27
